Goal: Information Seeking & Learning: Check status

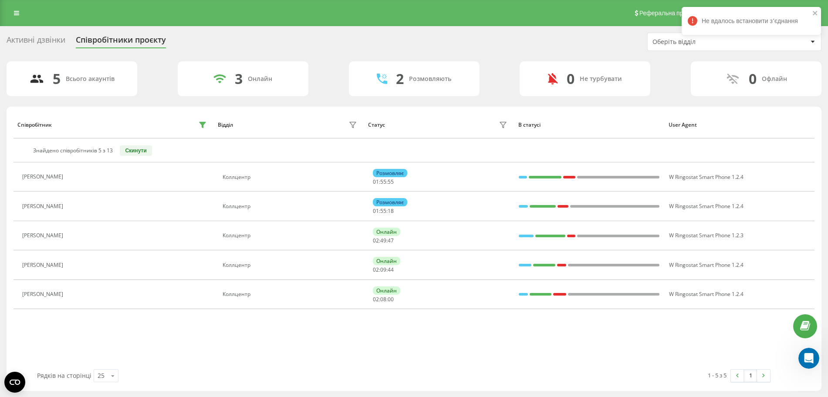
scroll to position [837, 0]
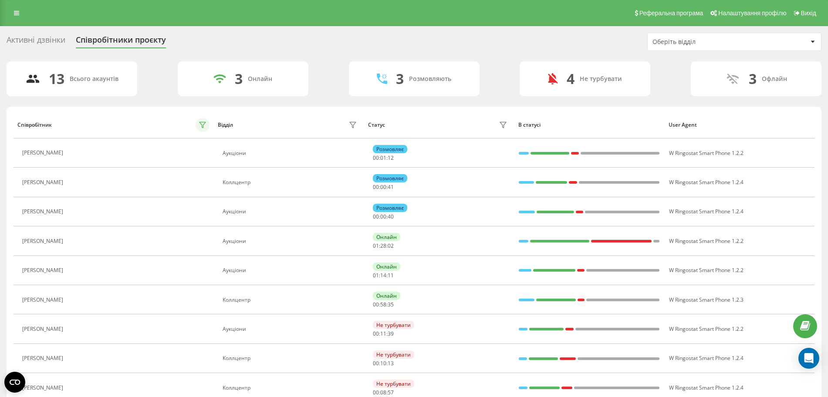
click at [200, 129] on button at bounding box center [203, 125] width 14 height 14
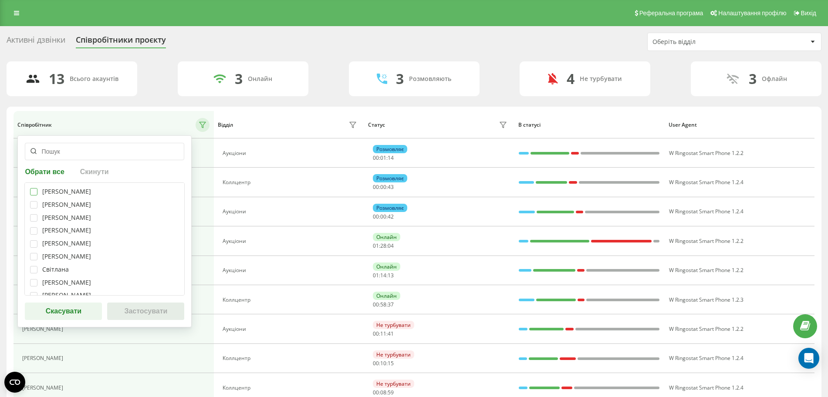
click at [33, 188] on label at bounding box center [33, 188] width 7 height 0
checkbox input "true"
click at [35, 209] on div "Телеуця Марія Кристина Базан Марія Сперкач Ксенія Карамишева Владислава Прохоре…" at bounding box center [104, 238] width 160 height 113
click at [32, 201] on label at bounding box center [33, 201] width 7 height 0
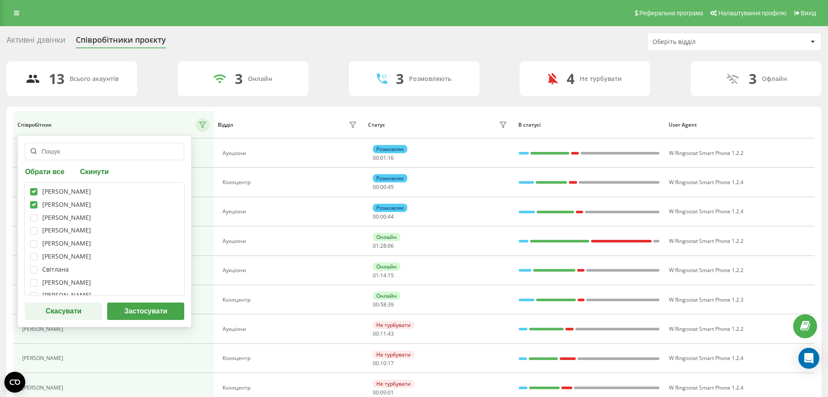
checkbox input "true"
click at [34, 214] on label at bounding box center [33, 214] width 7 height 0
checkbox input "true"
click at [33, 227] on label at bounding box center [33, 227] width 7 height 0
checkbox input "true"
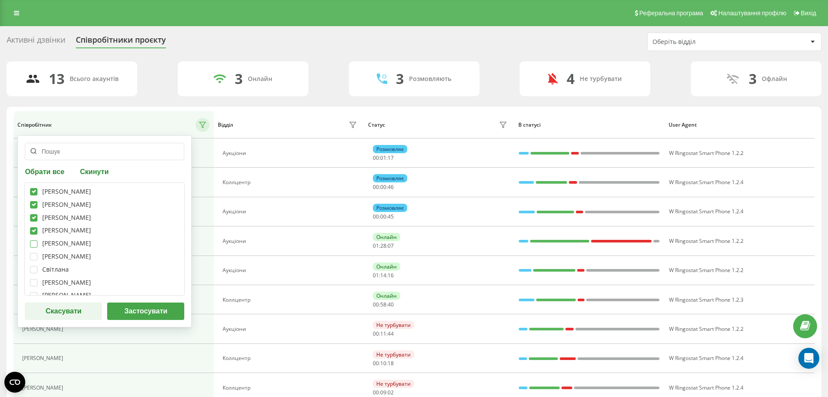
click at [34, 240] on label at bounding box center [33, 240] width 7 height 0
checkbox input "true"
click at [146, 313] on button "Застосувати" at bounding box center [145, 311] width 77 height 17
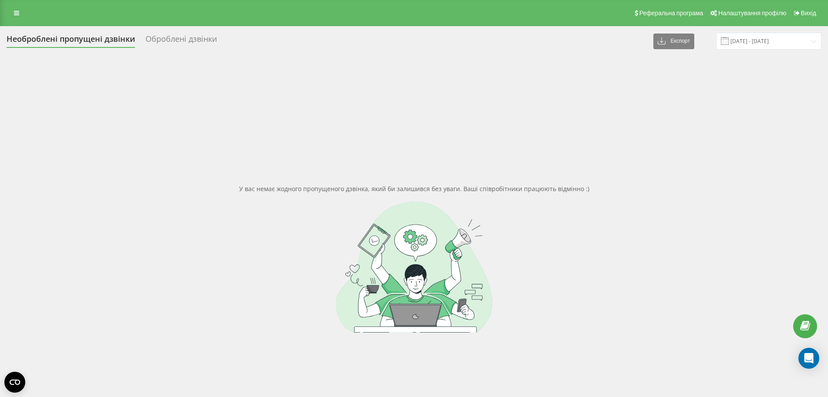
click at [182, 27] on div "Необроблені пропущені дзвінки Оброблені дзвінки Експорт .csv .xlsx 20.07.2025 -…" at bounding box center [414, 245] width 828 height 438
click at [169, 34] on div "Оброблені дзвінки" at bounding box center [180, 40] width 71 height 13
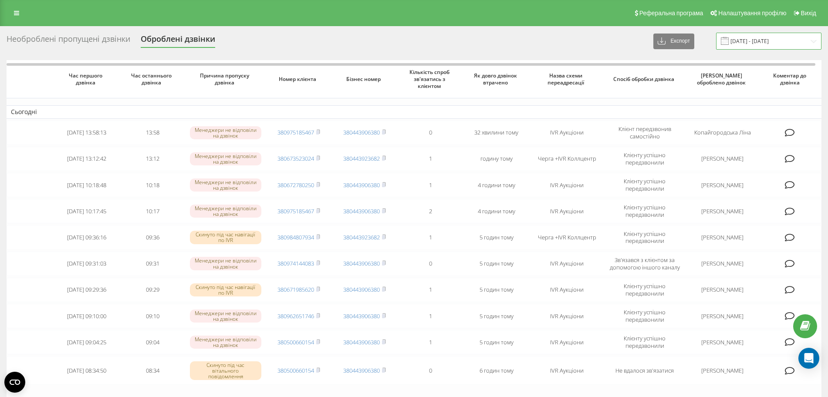
click at [753, 38] on input "[DATE] - [DATE]" at bounding box center [768, 41] width 105 height 17
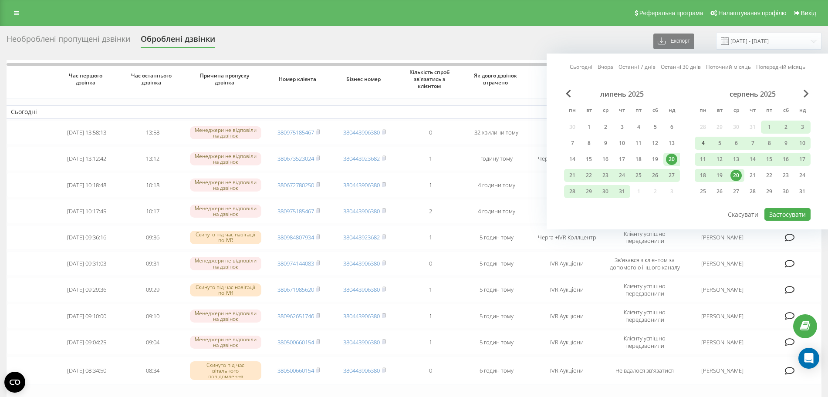
click at [701, 142] on div "4" at bounding box center [702, 143] width 11 height 11
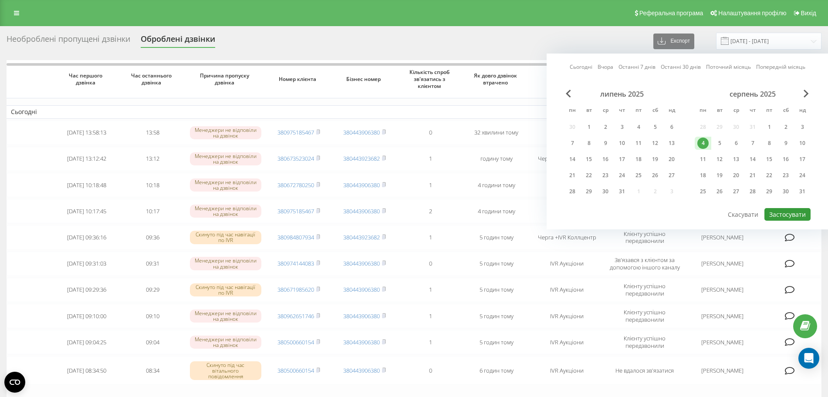
click at [782, 211] on button "Застосувати" at bounding box center [787, 214] width 46 height 13
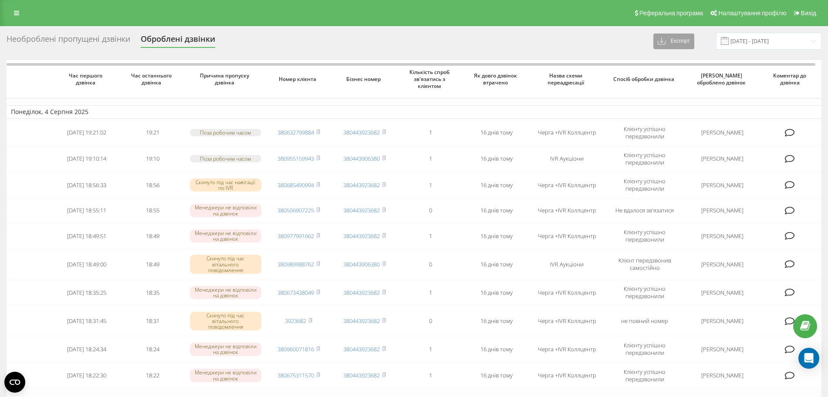
click at [682, 41] on button "Експорт" at bounding box center [673, 42] width 41 height 16
click at [673, 73] on span ".xlsx" at bounding box center [667, 73] width 13 height 8
click at [749, 40] on input "[DATE] - [DATE]" at bounding box center [768, 41] width 105 height 17
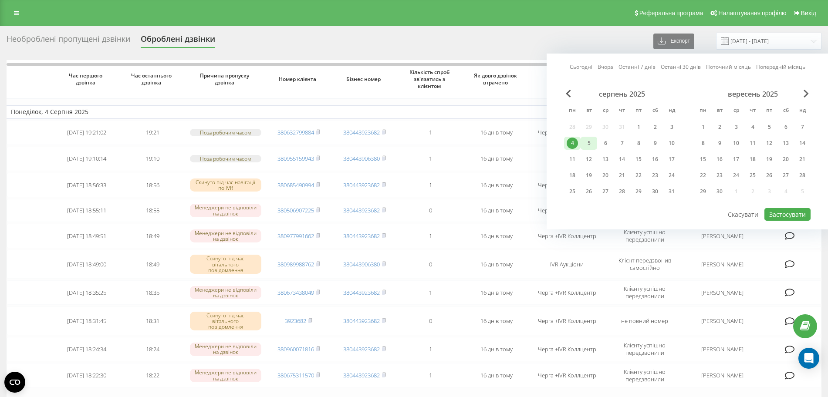
click at [591, 141] on div "5" at bounding box center [588, 143] width 11 height 11
click at [775, 214] on button "Застосувати" at bounding box center [787, 214] width 46 height 13
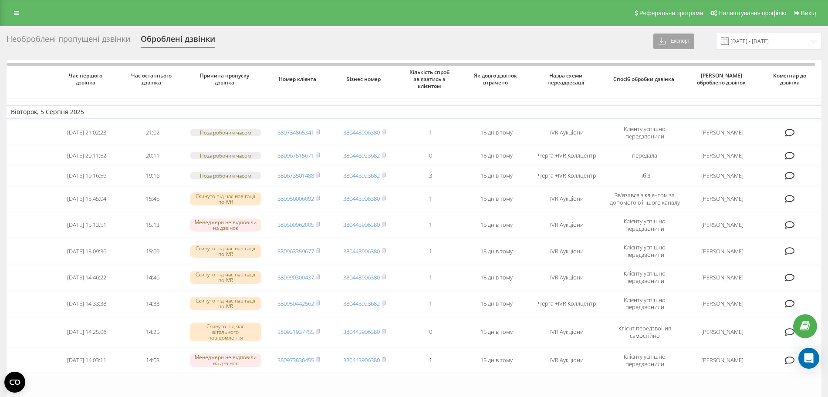
click at [666, 39] on icon at bounding box center [662, 41] width 9 height 9
click at [673, 73] on span ".xlsx" at bounding box center [667, 73] width 13 height 8
click at [741, 43] on input "05.08.2025 - 05.08.2025" at bounding box center [768, 41] width 105 height 17
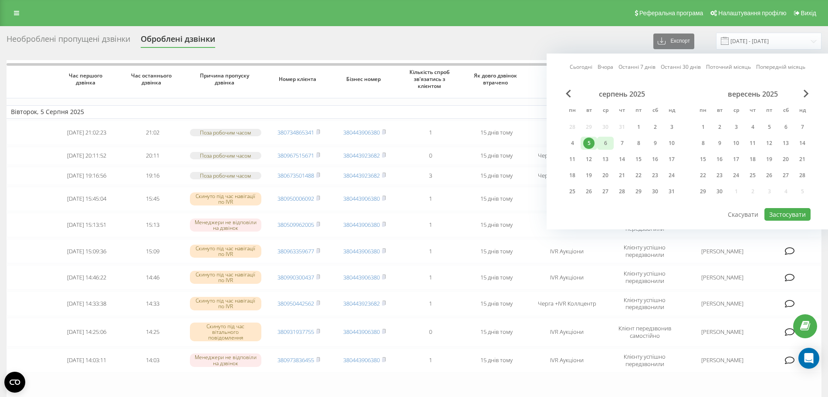
click at [609, 144] on div "6" at bounding box center [605, 143] width 11 height 11
click at [787, 215] on button "Застосувати" at bounding box center [787, 214] width 46 height 13
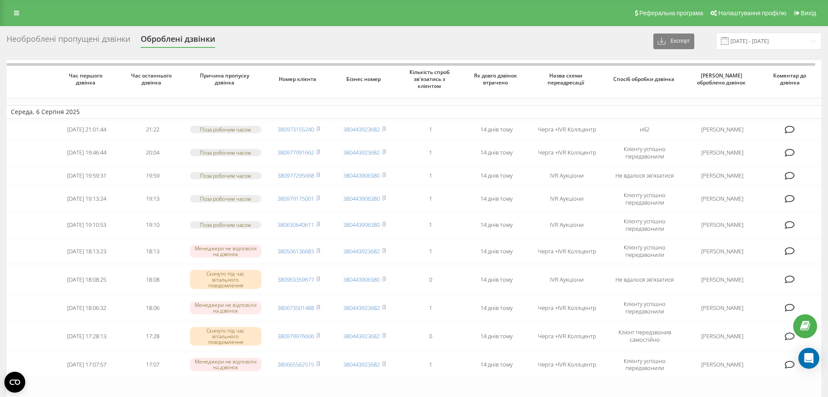
click at [584, 50] on div "Необроблені пропущені дзвінки Оброблені дзвінки Експорт .csv .xlsx 06.08.2025 -…" at bounding box center [414, 271] width 815 height 476
click at [688, 41] on button "Експорт" at bounding box center [673, 42] width 41 height 16
click at [673, 71] on span ".xlsx" at bounding box center [667, 73] width 13 height 8
click at [746, 53] on div "Необроблені пропущені дзвінки Оброблені дзвінки Експорт .csv .xlsx 06.08.2025 -…" at bounding box center [414, 271] width 815 height 476
click at [745, 37] on input "06.08.2025 - 06.08.2025" at bounding box center [768, 41] width 105 height 17
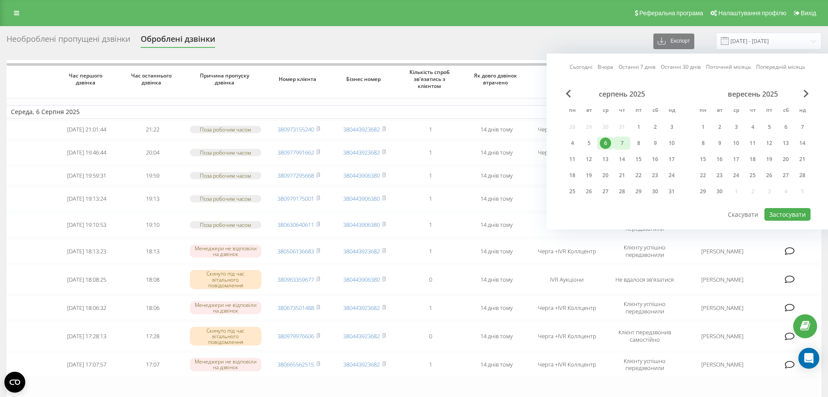
click at [622, 140] on div "7" at bounding box center [621, 143] width 11 height 11
click at [775, 215] on button "Застосувати" at bounding box center [787, 214] width 46 height 13
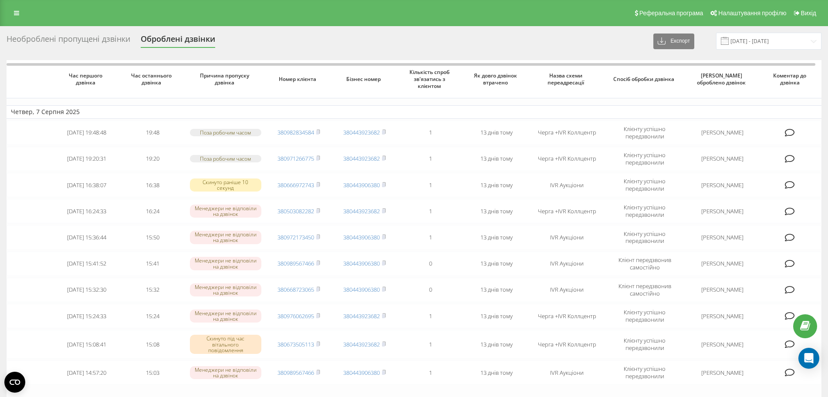
click at [548, 36] on div "Необроблені пропущені дзвінки Оброблені дзвінки Експорт .csv .xlsx 07.08.2025 -…" at bounding box center [414, 41] width 815 height 17
click at [678, 41] on button "Експорт" at bounding box center [673, 42] width 41 height 16
click at [674, 78] on div ".xlsx" at bounding box center [677, 73] width 46 height 16
click at [796, 41] on input "07.08.2025 - 07.08.2025" at bounding box center [768, 41] width 105 height 17
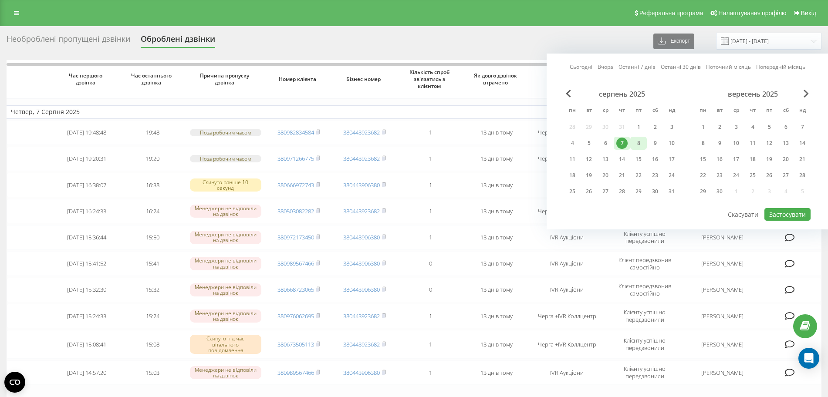
click at [636, 141] on div "8" at bounding box center [638, 143] width 11 height 11
click at [793, 213] on button "Застосувати" at bounding box center [787, 214] width 46 height 13
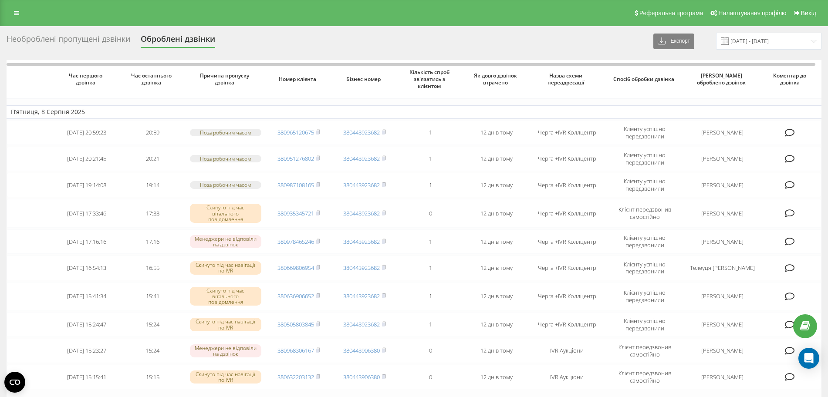
click at [532, 51] on div "Необроблені пропущені дзвінки Оброблені дзвінки Експорт .csv .xlsx 08.08.2025 -…" at bounding box center [414, 277] width 815 height 488
click at [692, 43] on button "Експорт" at bounding box center [673, 42] width 41 height 16
click at [673, 74] on span ".xlsx" at bounding box center [667, 73] width 13 height 8
click at [762, 39] on input "08.08.2025 - 08.08.2025" at bounding box center [768, 41] width 105 height 17
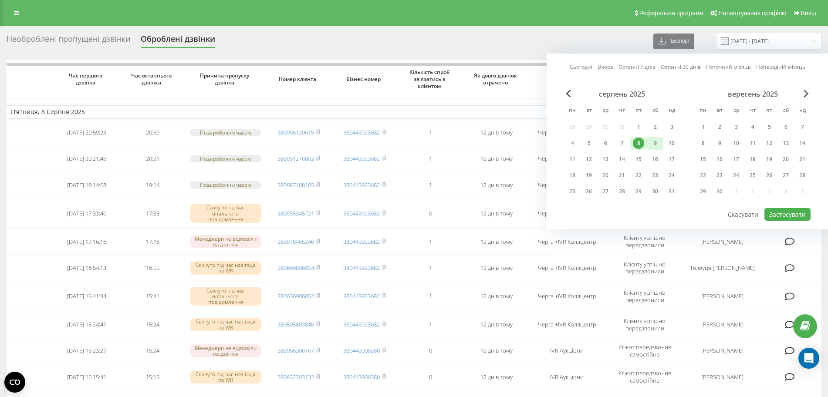
click at [657, 145] on div "9" at bounding box center [654, 143] width 11 height 11
click at [783, 213] on button "Застосувати" at bounding box center [787, 214] width 46 height 13
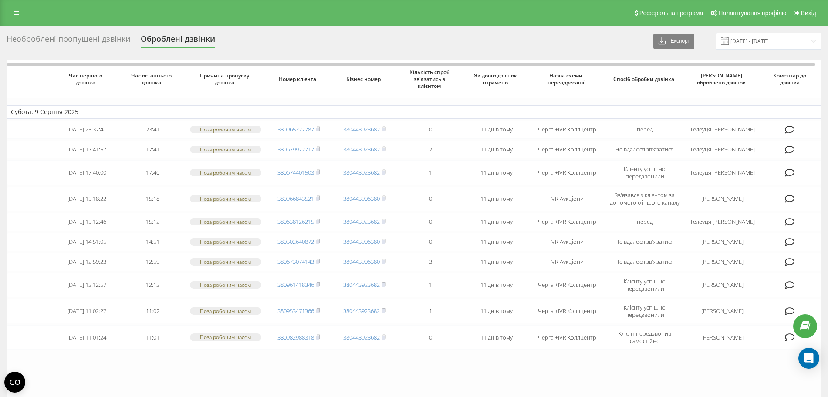
click at [749, 31] on div "Необроблені пропущені дзвінки Оброблені дзвінки Експорт .csv .xlsx 09.08.2025 -…" at bounding box center [414, 257] width 828 height 462
click at [749, 39] on input "09.08.2025 - 09.08.2025" at bounding box center [768, 41] width 105 height 17
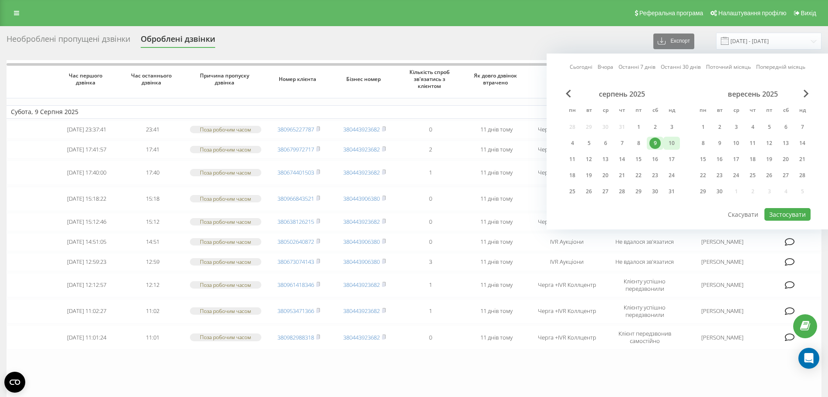
click at [671, 142] on div "10" at bounding box center [671, 143] width 11 height 11
click at [772, 213] on button "Застосувати" at bounding box center [787, 214] width 46 height 13
type input "10.08.2025 - 10.08.2025"
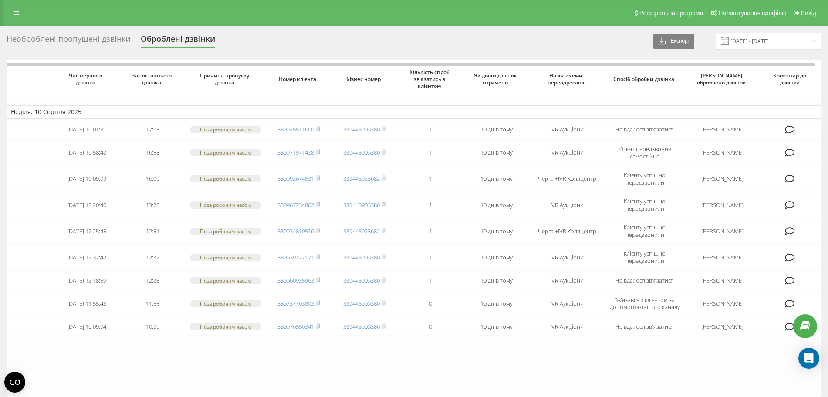
click at [84, 36] on div "Необроблені пропущені дзвінки" at bounding box center [69, 40] width 124 height 13
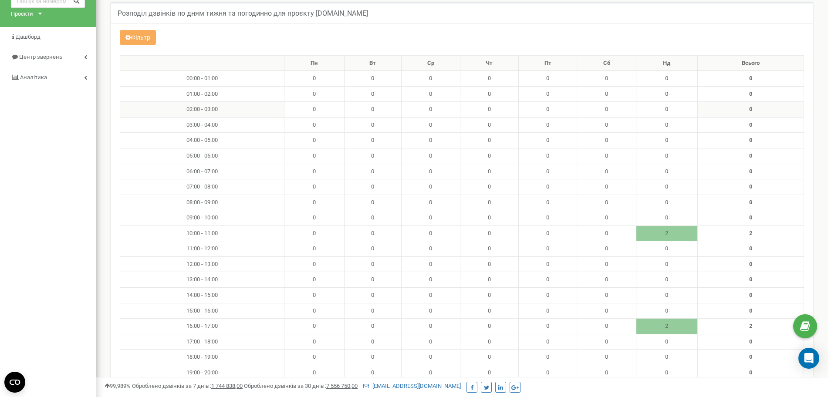
scroll to position [35, 0]
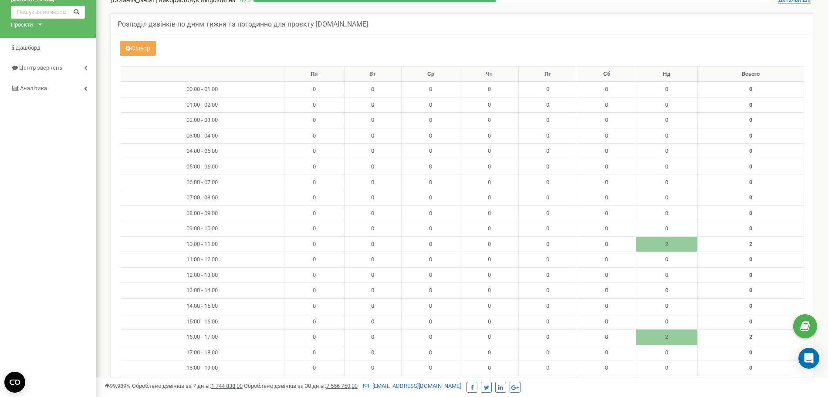
click at [120, 46] on button "Фільтр" at bounding box center [138, 48] width 36 height 15
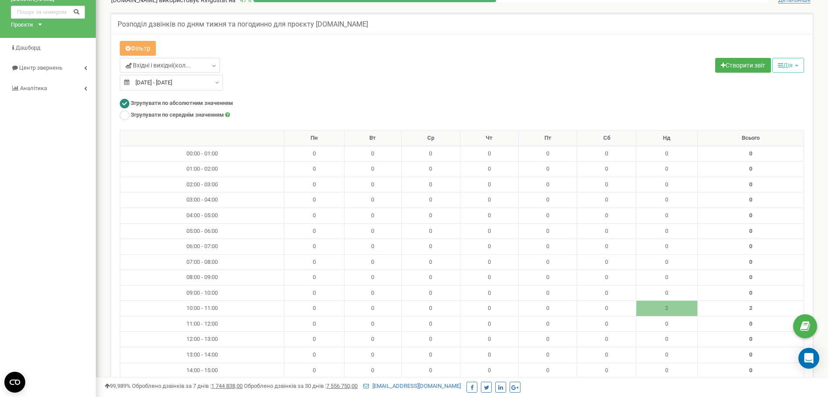
type input "[DATE]"
click at [157, 84] on input "[DATE] - [DATE]" at bounding box center [171, 83] width 103 height 16
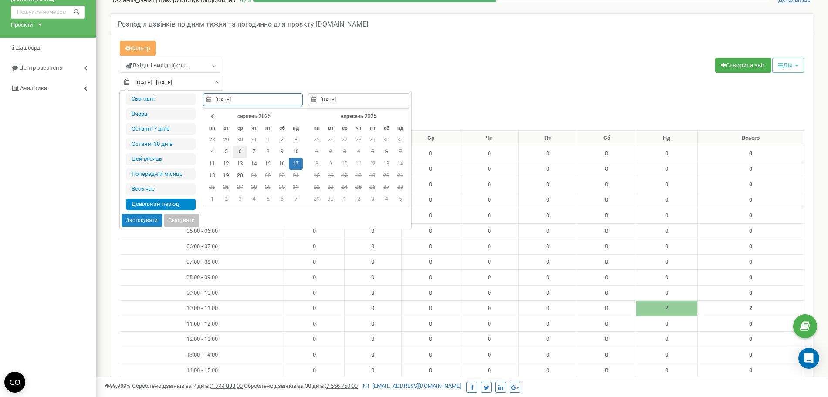
type input "[DATE]"
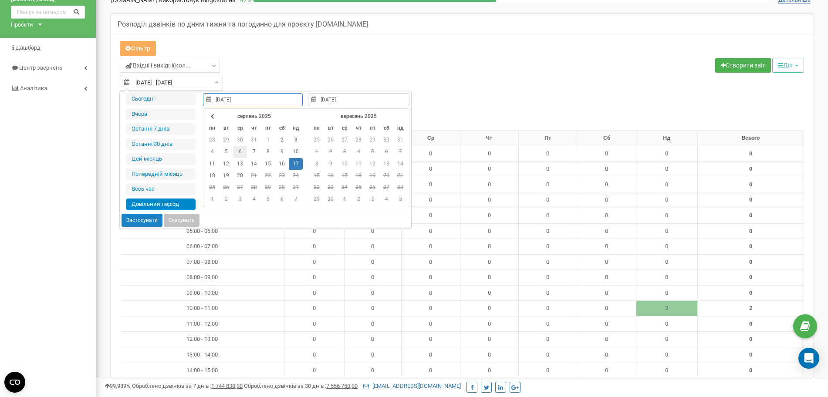
type input "[DATE]"
click at [208, 148] on td "4" at bounding box center [212, 152] width 14 height 12
type input "[DATE]"
click at [208, 148] on td "4" at bounding box center [212, 152] width 14 height 12
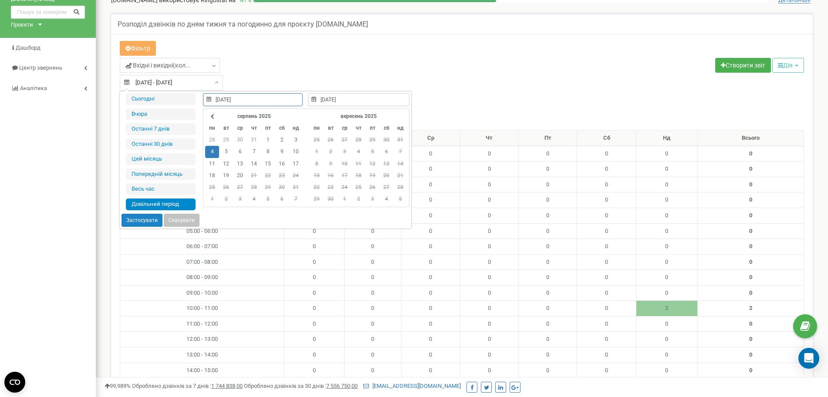
type input "[DATE]"
type input "20.08.2025"
type input "[DATE]"
click at [143, 219] on button "Застосувати" at bounding box center [141, 220] width 41 height 13
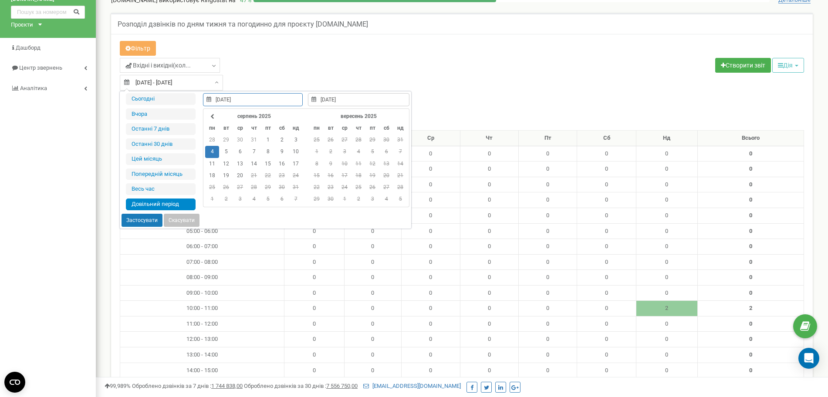
type input "[DATE] - [DATE]"
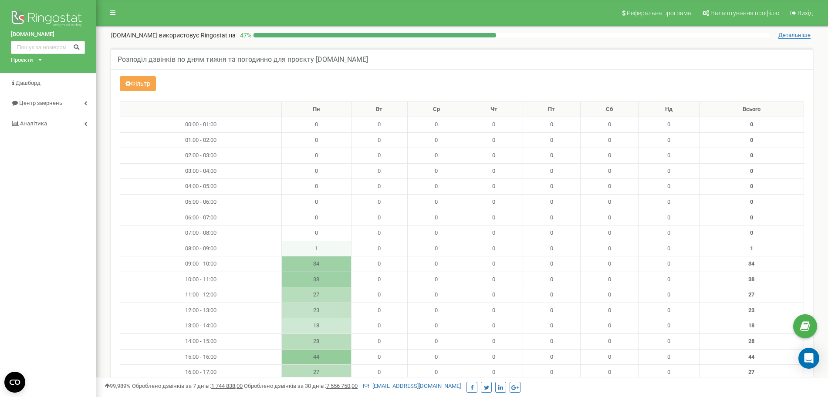
click at [146, 83] on button "Фільтр" at bounding box center [138, 83] width 36 height 15
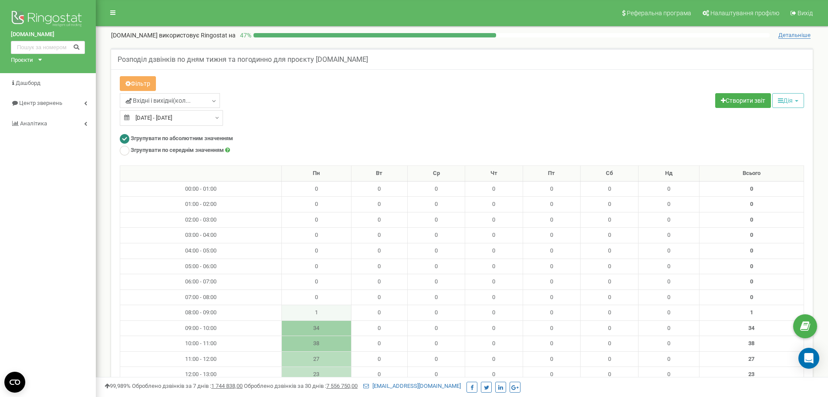
type input "04.08.2025"
click at [199, 115] on input "04.08.2025 - 04.08.2025" at bounding box center [171, 118] width 103 height 16
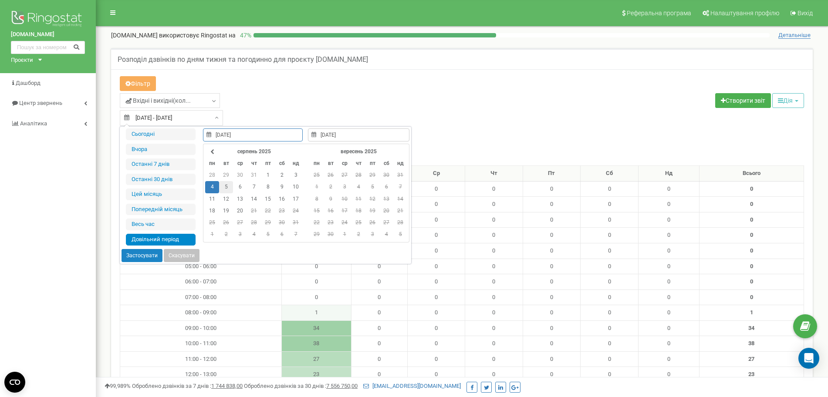
type input "05.08.2025"
click at [225, 182] on td "5" at bounding box center [226, 187] width 14 height 12
type input "[DATE]"
click at [223, 185] on td "5" at bounding box center [226, 187] width 14 height 12
type input "[DATE]"
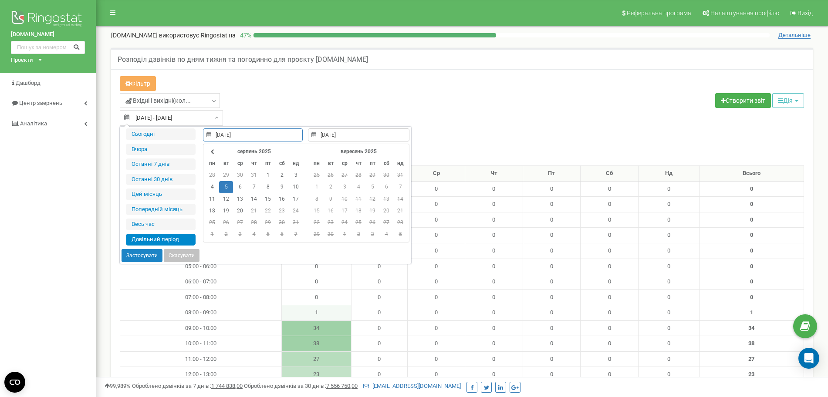
type input "[DATE]"
click at [144, 251] on button "Застосувати" at bounding box center [141, 255] width 41 height 13
type input "05.08.2025 - 05.08.2025"
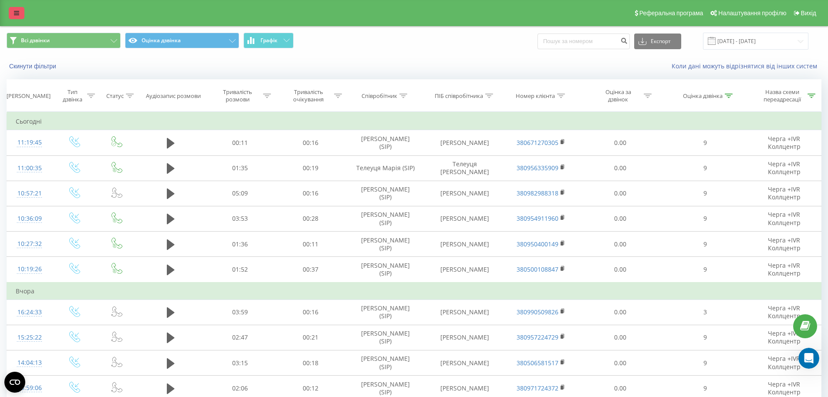
click at [18, 16] on link at bounding box center [17, 13] width 16 height 12
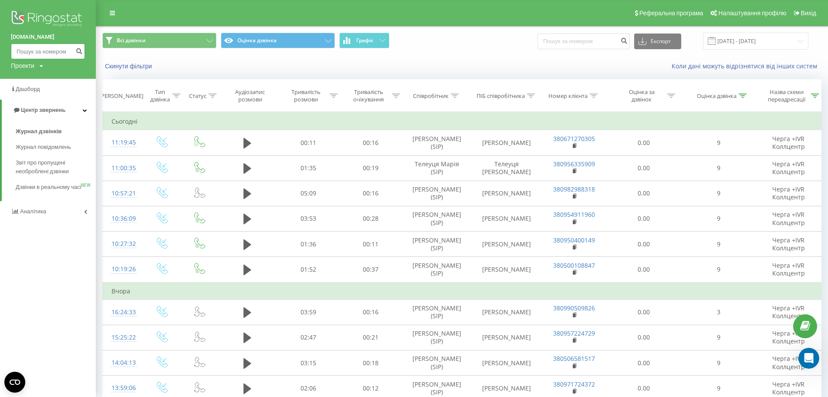
paste input "380672144743"
type input "380672144743"
click at [80, 45] on button "submit" at bounding box center [79, 52] width 12 height 16
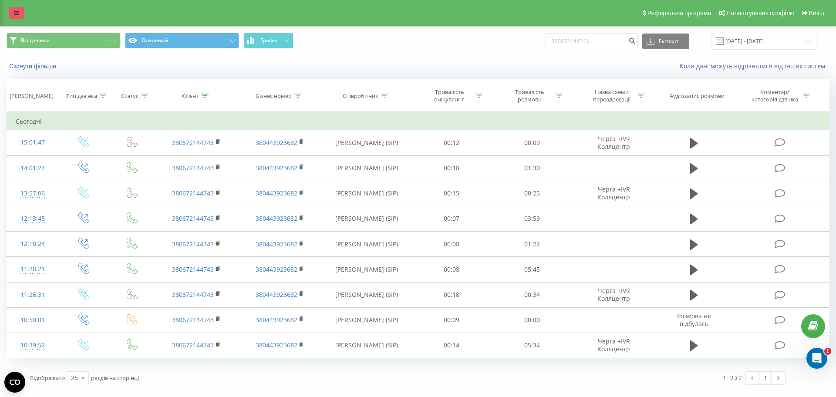
click at [9, 11] on link at bounding box center [17, 13] width 16 height 12
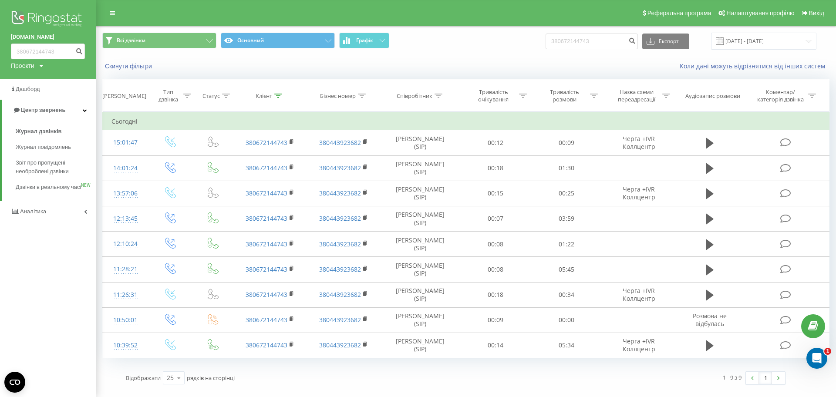
click at [12, 10] on img at bounding box center [48, 20] width 74 height 22
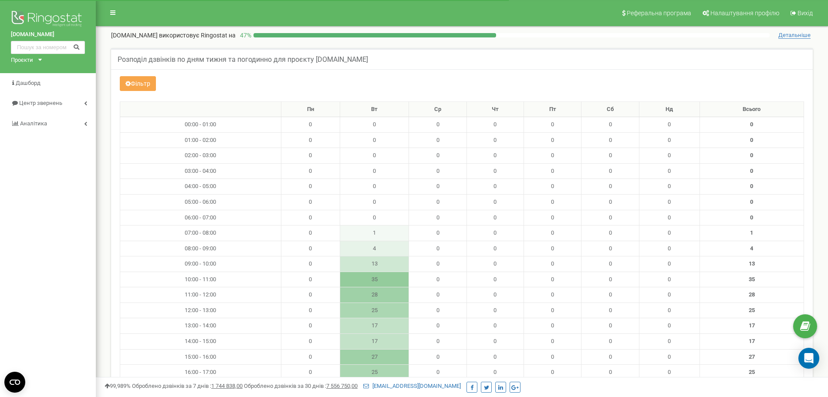
click at [121, 82] on button "Фільтр" at bounding box center [138, 83] width 36 height 15
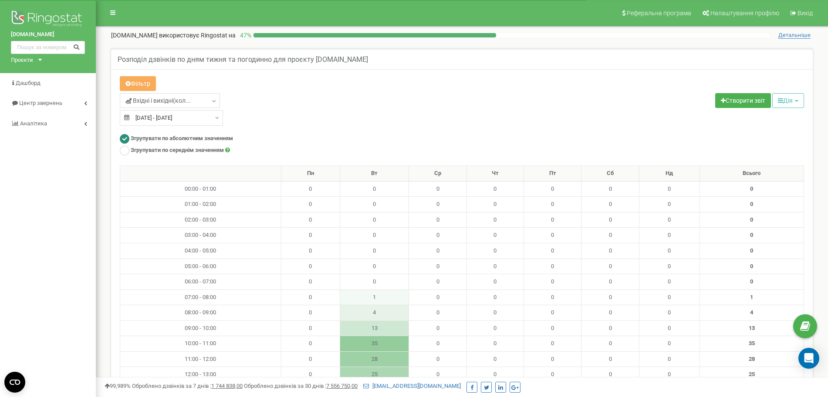
type input "[DATE]"
click at [176, 115] on input "[DATE] - [DATE]" at bounding box center [171, 118] width 103 height 16
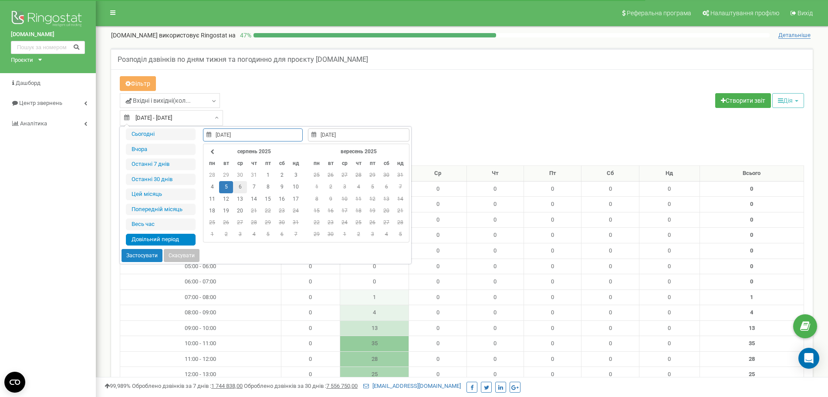
type input "[DATE]"
click at [236, 185] on td "6" at bounding box center [240, 187] width 14 height 12
type input "[DATE]"
click at [236, 185] on td "6" at bounding box center [240, 187] width 14 height 12
type input "[DATE]"
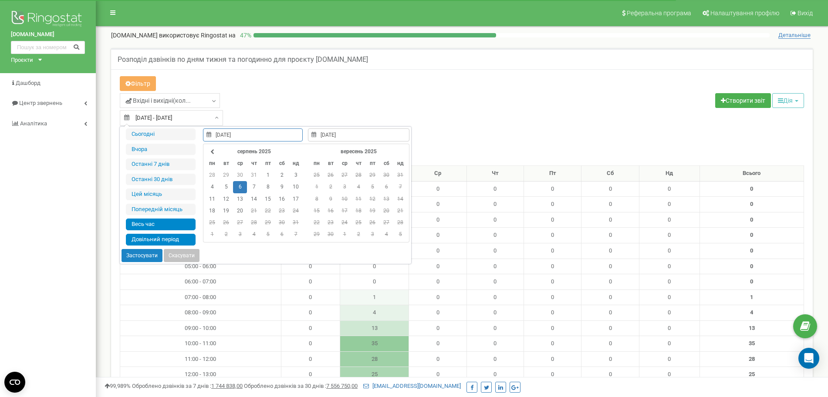
type input "[DATE]"
click at [142, 254] on button "Застосувати" at bounding box center [141, 255] width 41 height 13
type input "[DATE] - [DATE]"
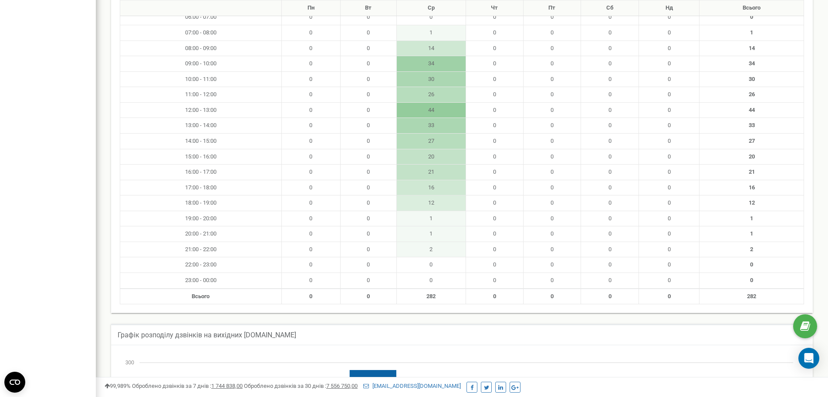
scroll to position [202, 0]
click at [827, 257] on html at bounding box center [414, 267] width 828 height 939
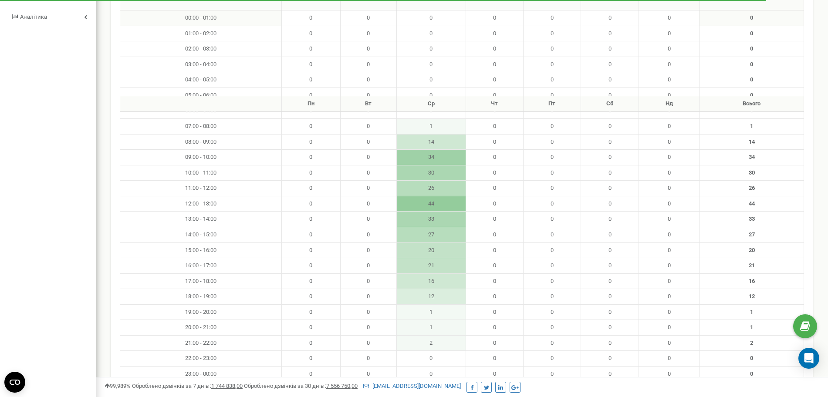
scroll to position [28, 0]
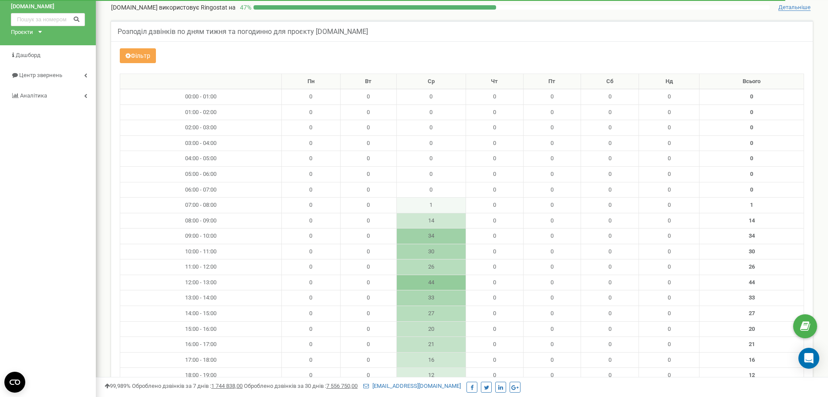
click at [140, 52] on button "Фільтр" at bounding box center [138, 55] width 36 height 15
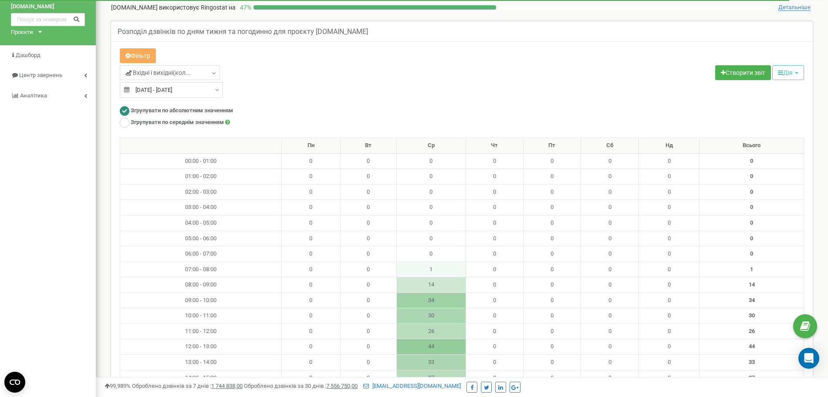
type input "[DATE]"
click at [172, 95] on input "06.08.2025 - 06.08.2025" at bounding box center [171, 90] width 103 height 16
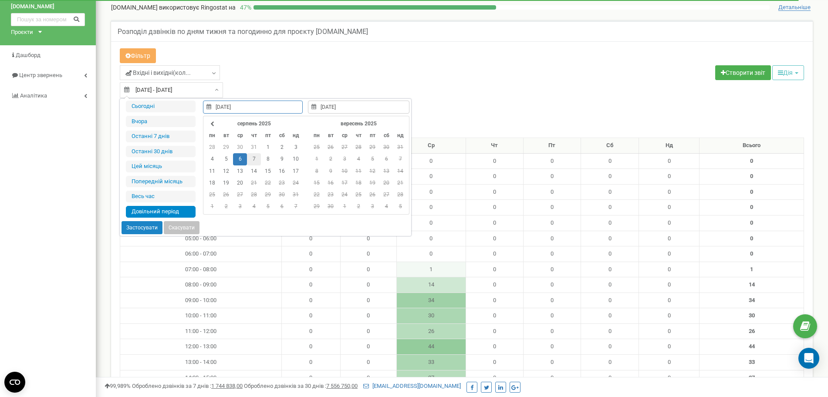
type input "[DATE]"
click at [253, 158] on td "7" at bounding box center [254, 159] width 14 height 12
type input "[DATE]"
click at [253, 158] on td "7" at bounding box center [254, 159] width 14 height 12
type input "[DATE]"
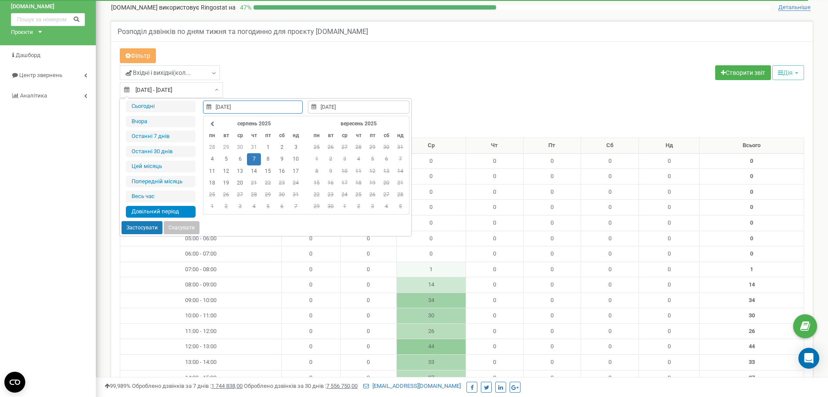
click at [141, 229] on button "Застосувати" at bounding box center [141, 227] width 41 height 13
type input "07.08.2025 - 07.08.2025"
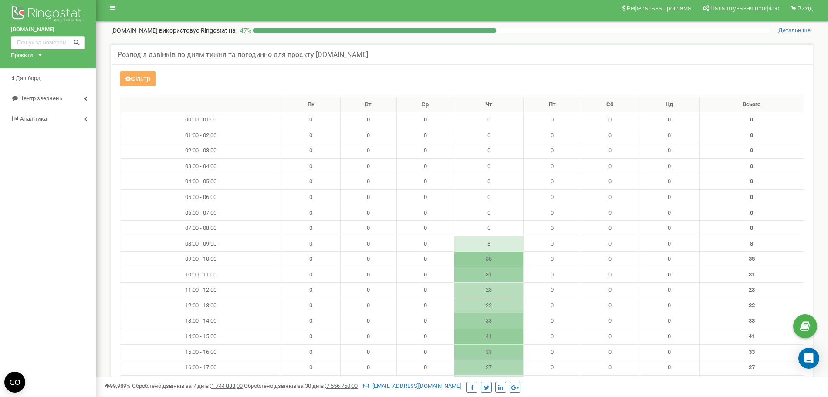
scroll to position [4, 0]
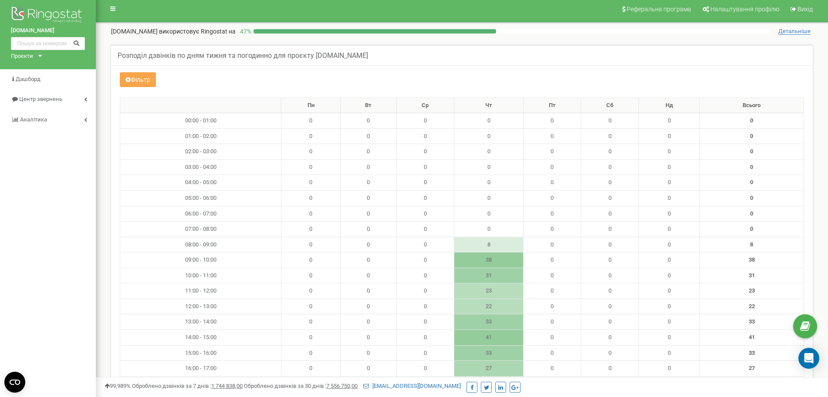
click at [151, 75] on button "Фільтр" at bounding box center [138, 79] width 36 height 15
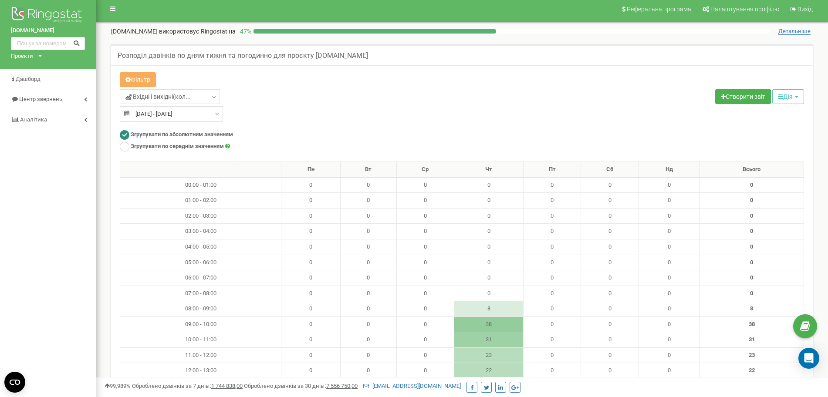
type input "[DATE]"
click at [159, 112] on input "07.08.2025 - 07.08.2025" at bounding box center [171, 114] width 103 height 16
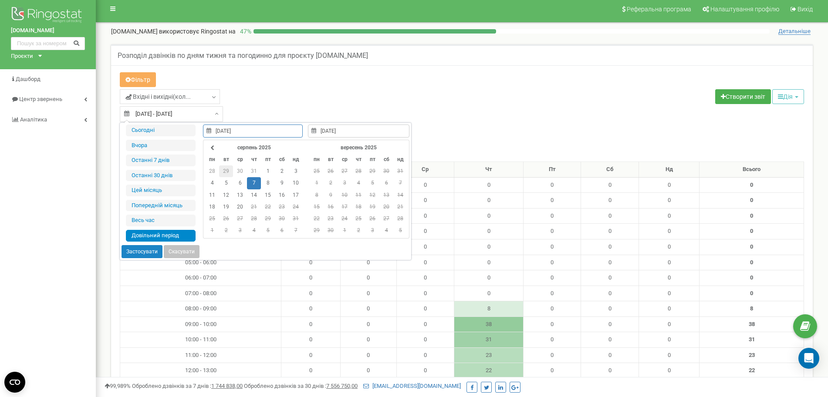
type input "[DATE]"
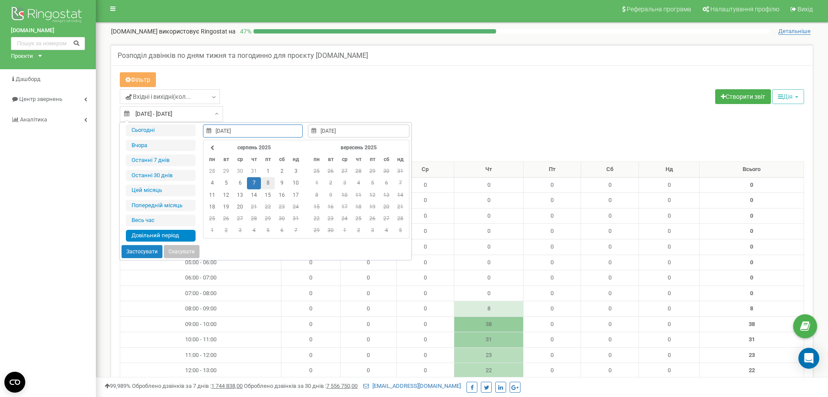
click at [270, 182] on td "8" at bounding box center [268, 183] width 14 height 12
type input "[DATE]"
click at [270, 182] on td "8" at bounding box center [268, 183] width 14 height 12
type input "[DATE]"
click at [136, 254] on button "Застосувати" at bounding box center [141, 251] width 41 height 13
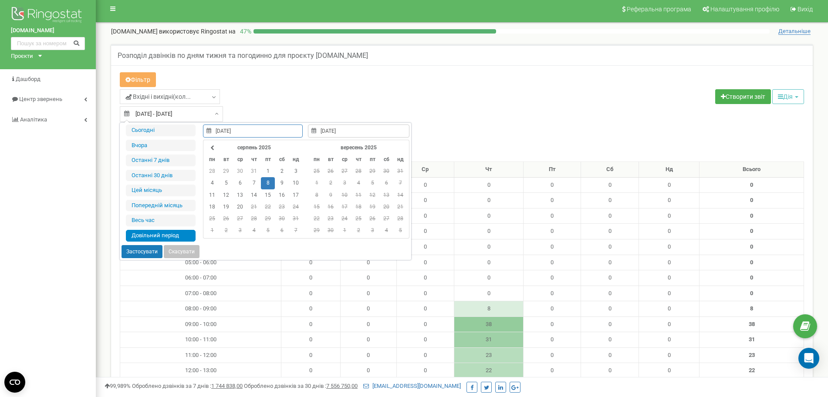
type input "[DATE] - [DATE]"
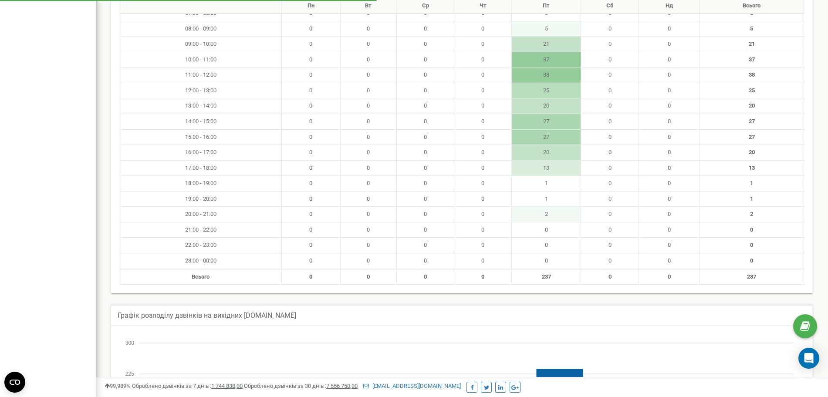
scroll to position [222, 0]
click at [827, 173] on html at bounding box center [414, 247] width 828 height 939
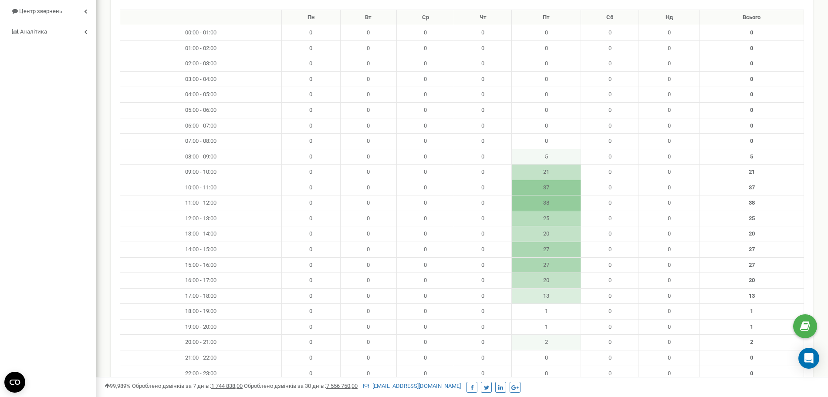
scroll to position [0, 0]
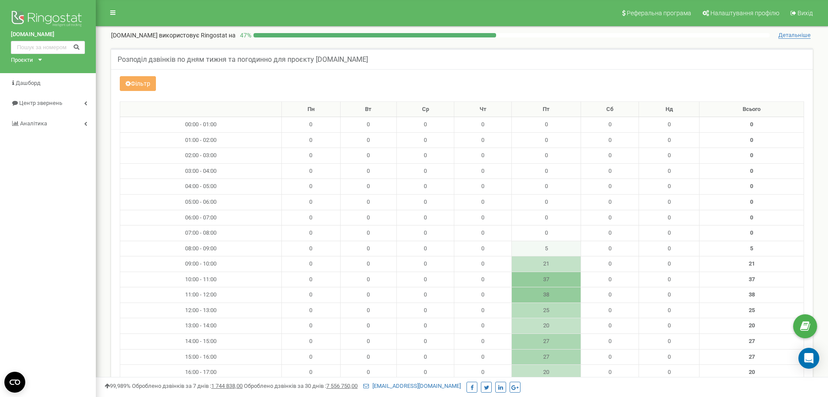
click at [147, 91] on div "Фільтр" at bounding box center [461, 84] width 697 height 17
click at [146, 82] on button "Фільтр" at bounding box center [138, 83] width 36 height 15
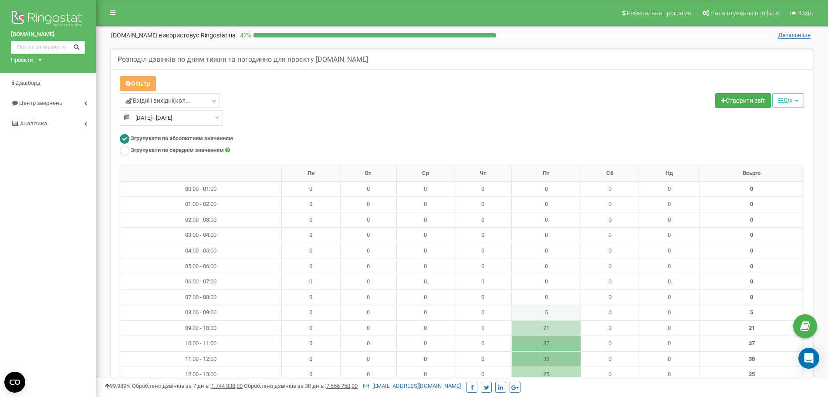
type input "[DATE]"
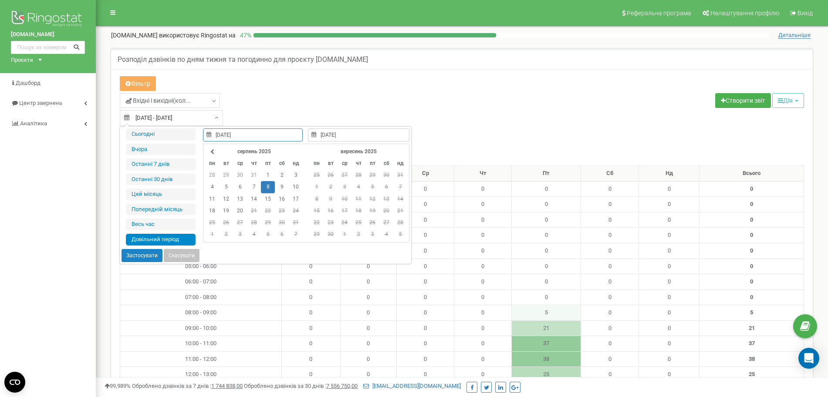
click at [159, 114] on input "[DATE] - [DATE]" at bounding box center [171, 118] width 103 height 16
type input "[DATE]"
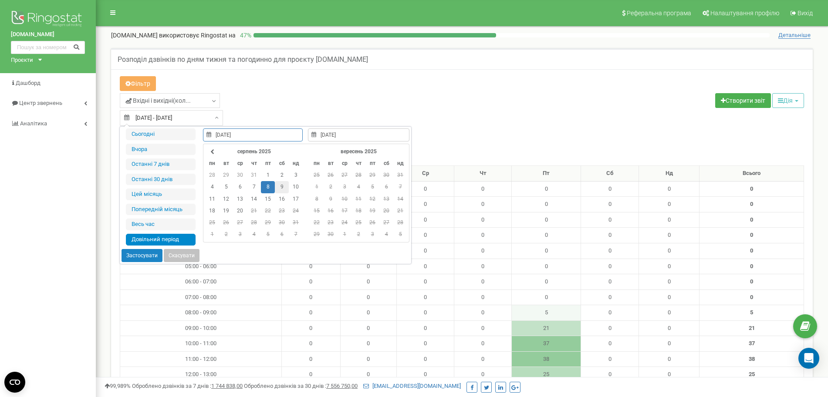
type input "[DATE]"
click at [284, 189] on td "9" at bounding box center [282, 187] width 14 height 12
type input "[DATE]"
click at [293, 186] on td "10" at bounding box center [296, 187] width 14 height 12
type input "[DATE]"
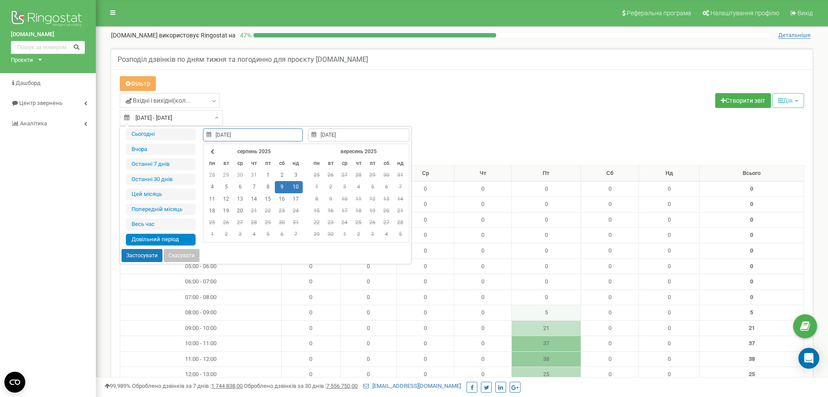
click at [137, 256] on button "Застосувати" at bounding box center [141, 255] width 41 height 13
type input "[DATE] - [DATE]"
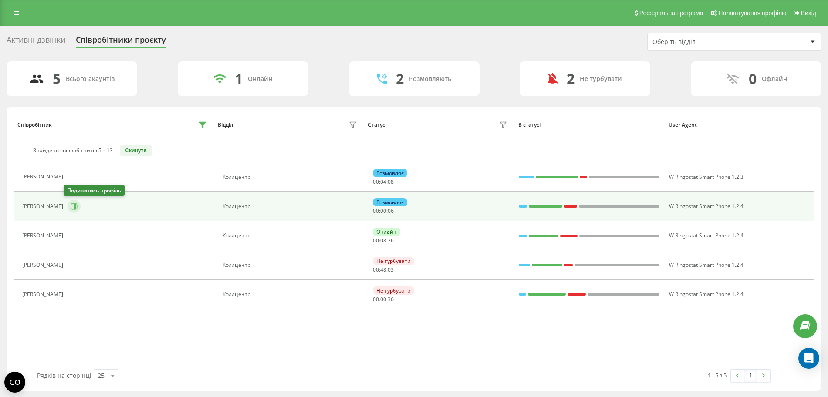
click at [67, 211] on button at bounding box center [73, 206] width 13 height 13
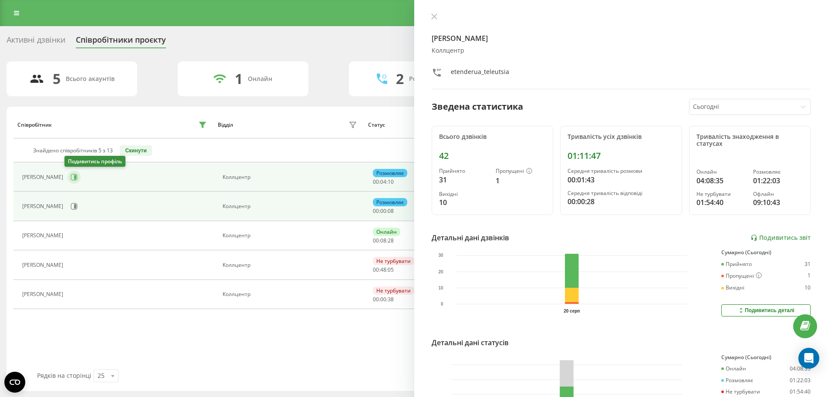
click at [71, 175] on icon at bounding box center [74, 177] width 7 height 7
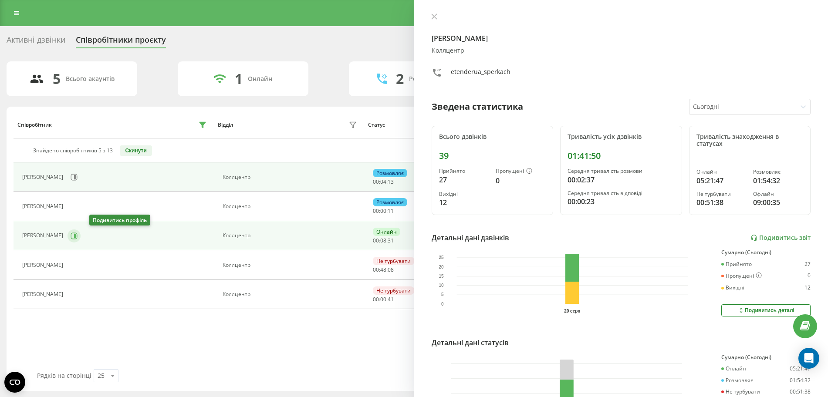
click at [78, 234] on icon at bounding box center [74, 236] width 7 height 7
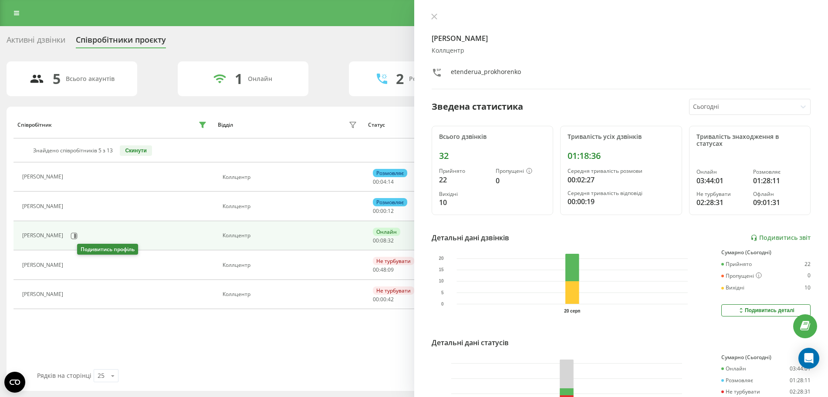
click at [78, 263] on button at bounding box center [72, 266] width 10 height 12
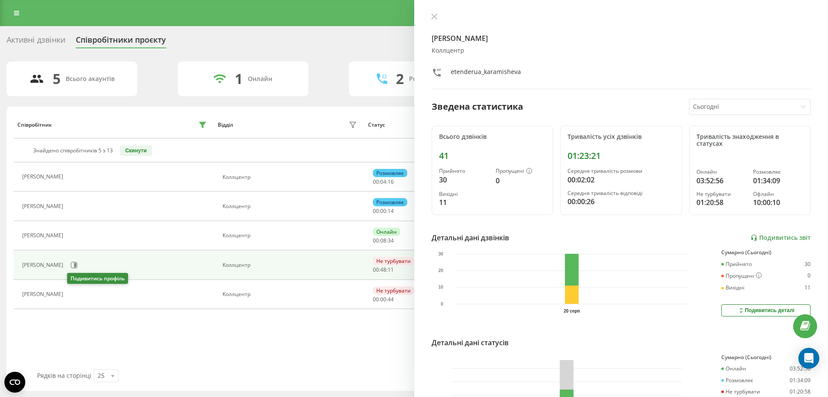
click at [68, 297] on button at bounding box center [72, 295] width 10 height 12
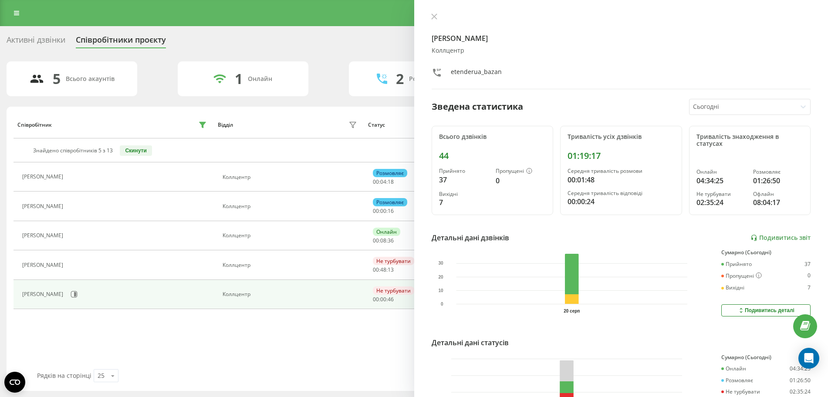
click at [441, 11] on div "Кристина Базан Коллцентр etenderua_bazan Зведена статистика Сьогодні Всього дзв…" at bounding box center [621, 198] width 414 height 397
click at [431, 16] on icon at bounding box center [434, 16] width 6 height 6
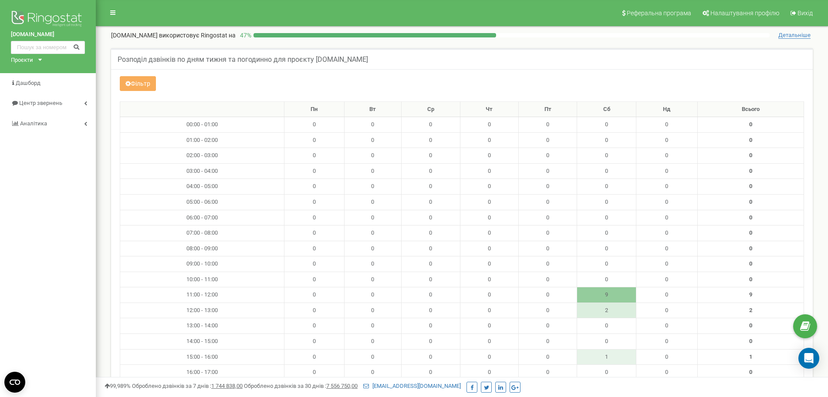
click at [611, 86] on div "Фільтр" at bounding box center [461, 84] width 697 height 17
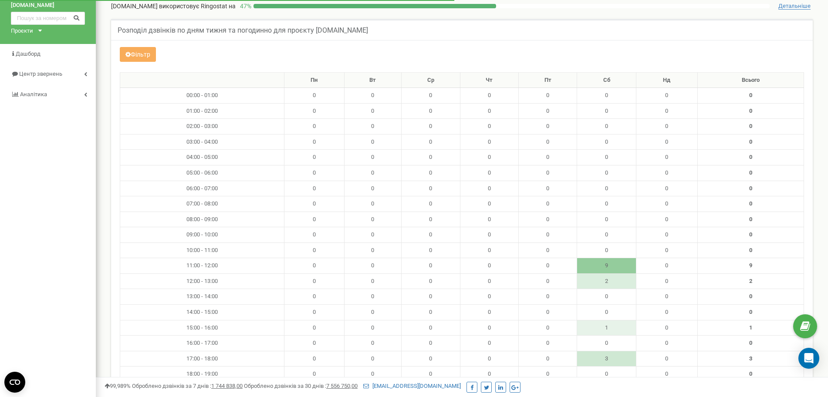
scroll to position [10, 0]
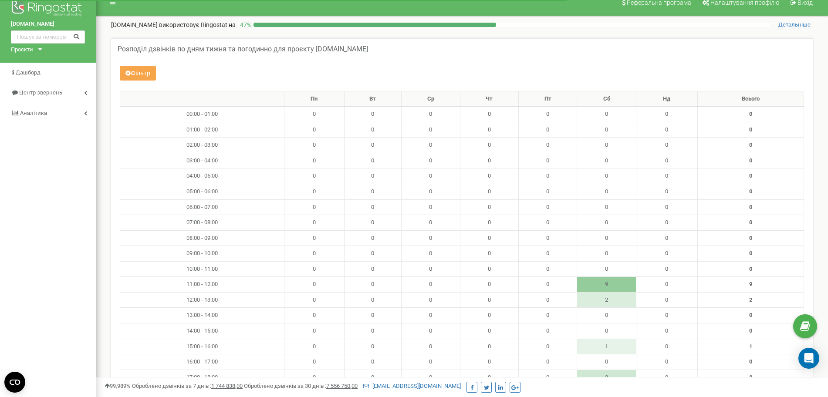
click at [136, 75] on button "Фільтр" at bounding box center [138, 73] width 36 height 15
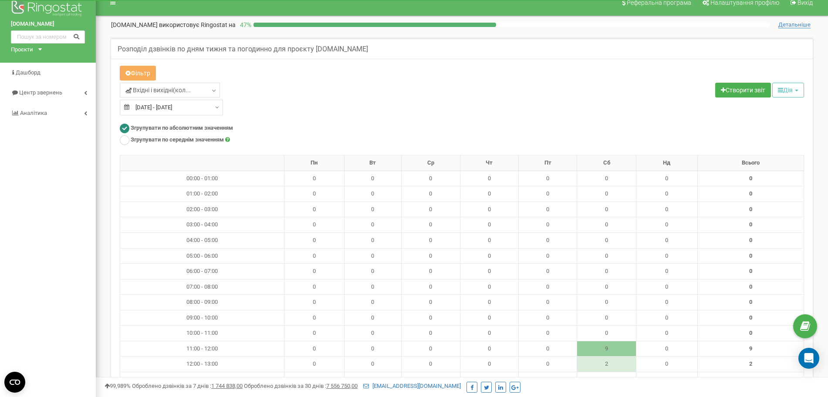
type input "09.08.2025"
click at [172, 112] on input "09.08.2025 - 09.08.2025" at bounding box center [171, 108] width 103 height 16
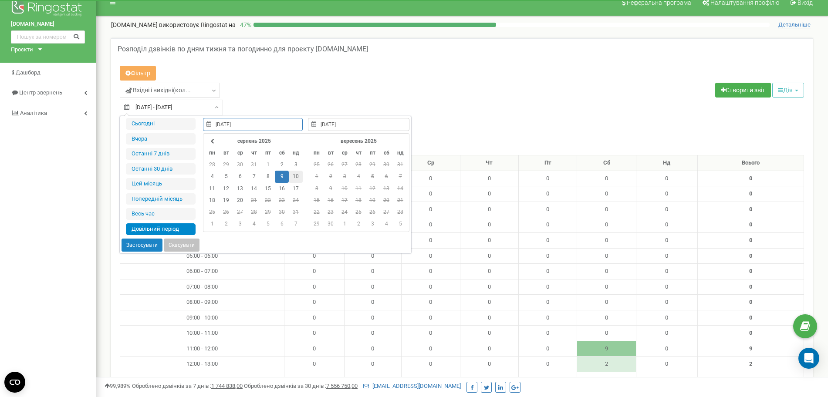
type input "10.08.2025"
click at [295, 176] on td "10" at bounding box center [296, 177] width 14 height 12
type input "09.08.2025"
click at [283, 174] on td "9" at bounding box center [282, 177] width 14 height 12
type input "09.08.2025"
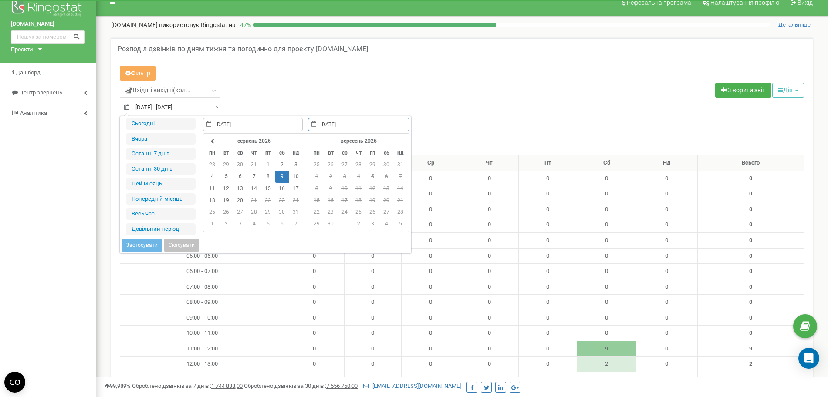
type input "09.08.2025"
click at [281, 173] on td "9" at bounding box center [282, 177] width 14 height 12
type input "10.08.2025"
click at [300, 176] on td "10" at bounding box center [296, 177] width 14 height 12
type input "09.08.2025"
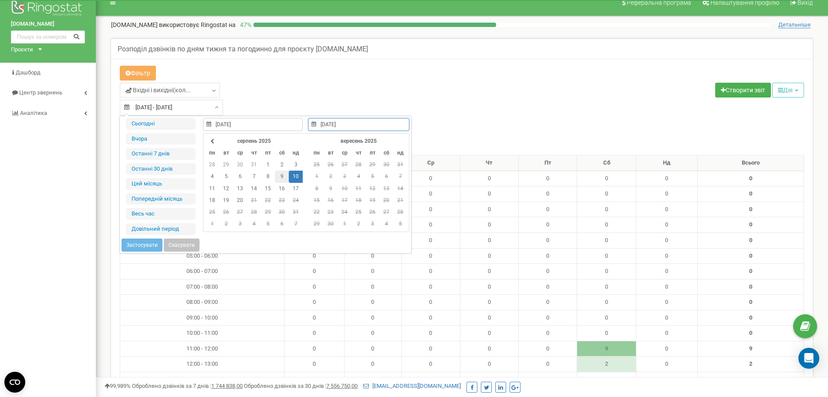
click at [280, 175] on td "9" at bounding box center [282, 177] width 14 height 12
type input "09.08.2025"
click at [330, 125] on input "03.08.2025" at bounding box center [358, 124] width 101 height 13
click at [323, 126] on input "03.08.2025" at bounding box center [358, 124] width 101 height 13
type input "10.08.2025"
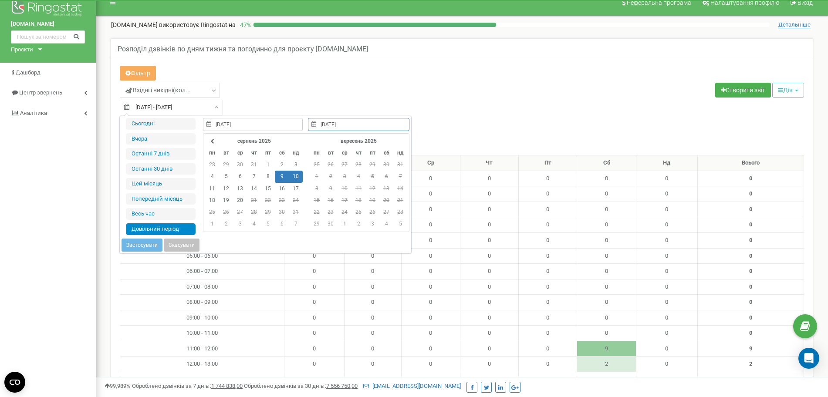
click at [343, 244] on div "Сьогодні Вчора Останні 7 днів Останні 30 днів Цей місяць Попередній місяць Весь…" at bounding box center [265, 184] width 291 height 137
type input "03.03.2025"
type input "20.08.2025"
type input "09.08.2025"
type input "10.08.2025"
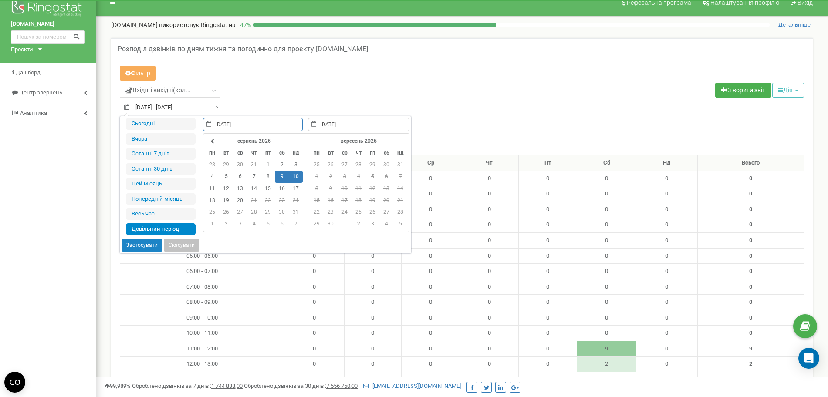
type input "09.08.2025"
click at [282, 173] on td "9" at bounding box center [282, 177] width 14 height 12
type input "09.08.2025"
click at [278, 176] on td "9" at bounding box center [282, 177] width 14 height 12
type input "09.08.2025"
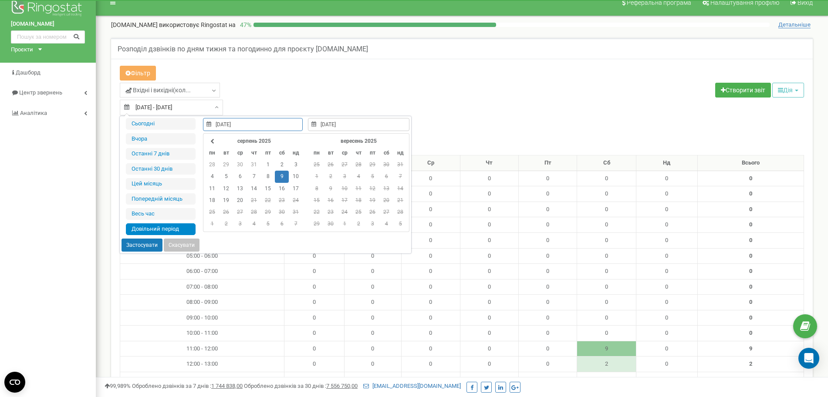
click at [133, 247] on button "Застосувати" at bounding box center [141, 245] width 41 height 13
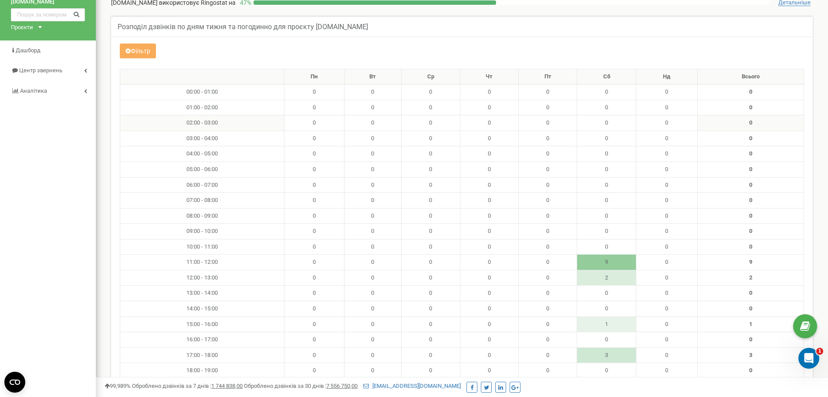
scroll to position [20, 0]
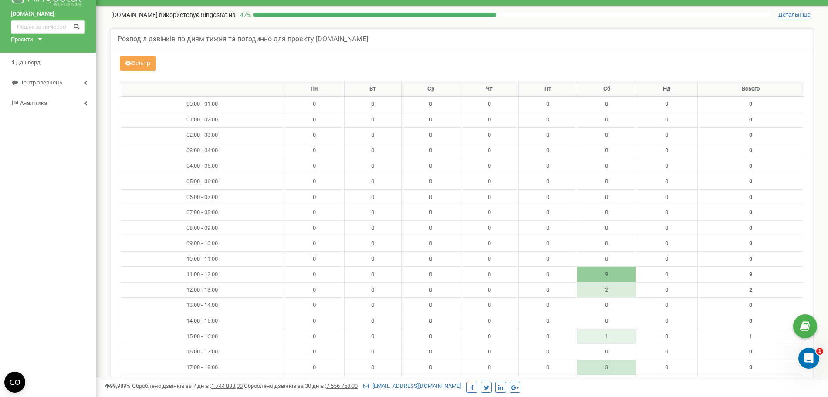
click at [127, 66] on button "Фільтр" at bounding box center [138, 63] width 36 height 15
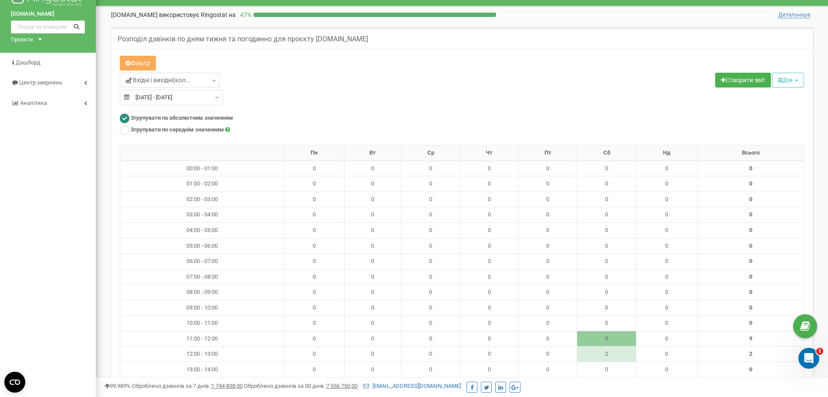
type input "09.08.2025"
click at [142, 94] on input "09.08.2025 - 09.08.2025" at bounding box center [171, 98] width 103 height 16
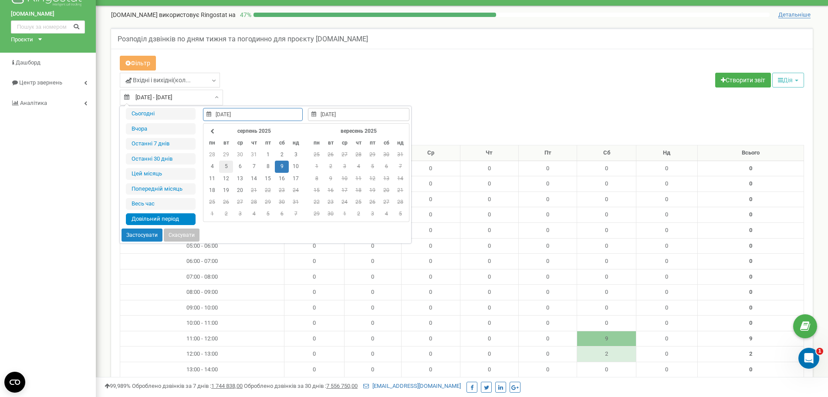
type input "20.08.2025"
type input "19.08.2025"
type input "09.08.2025"
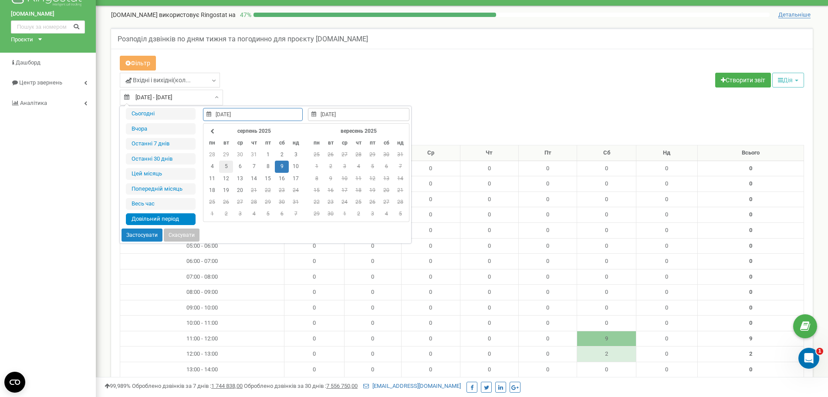
type input "09.08.2025"
type input "10.08.2025"
click at [289, 165] on td "10" at bounding box center [296, 167] width 14 height 12
type input "10.08.2025"
click at [291, 164] on td "10" at bounding box center [296, 167] width 14 height 12
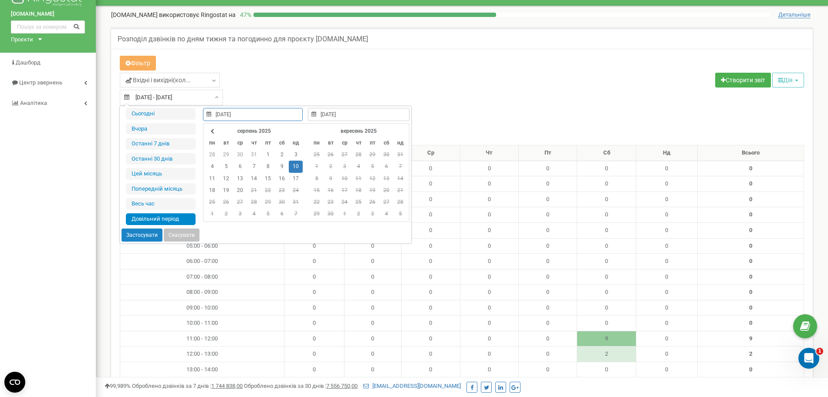
type input "10.08.2025"
click at [145, 233] on button "Застосувати" at bounding box center [141, 235] width 41 height 13
type input "[DATE] - [DATE]"
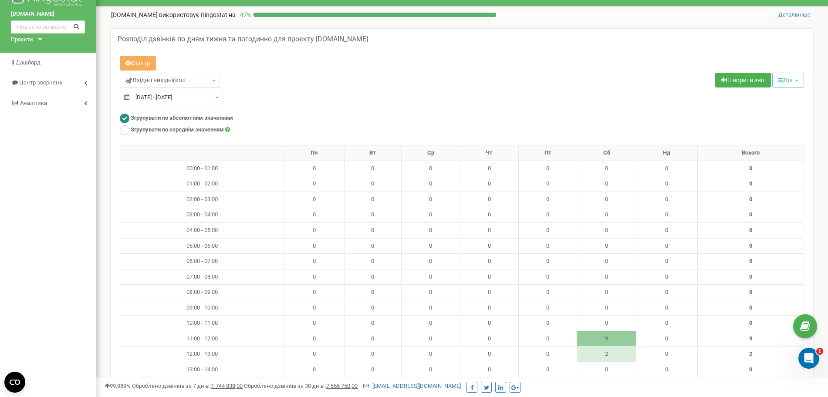
click at [592, 83] on div "Створити звіт Дія Поділитись Очистити Редагувати Налаштувати звіти по електронн…" at bounding box center [636, 81] width 349 height 17
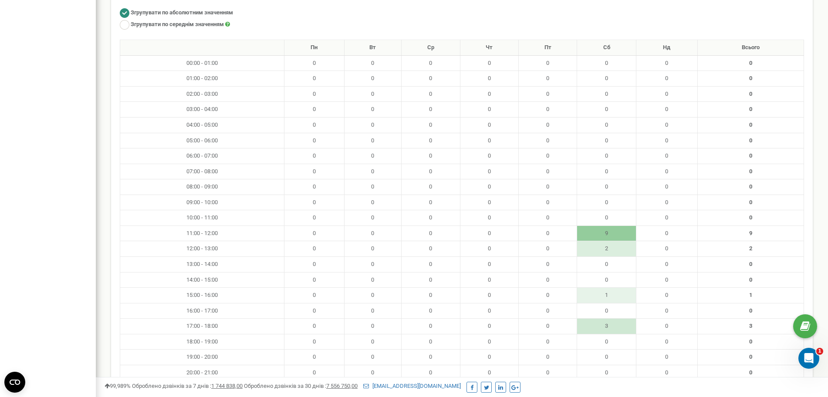
scroll to position [142, 0]
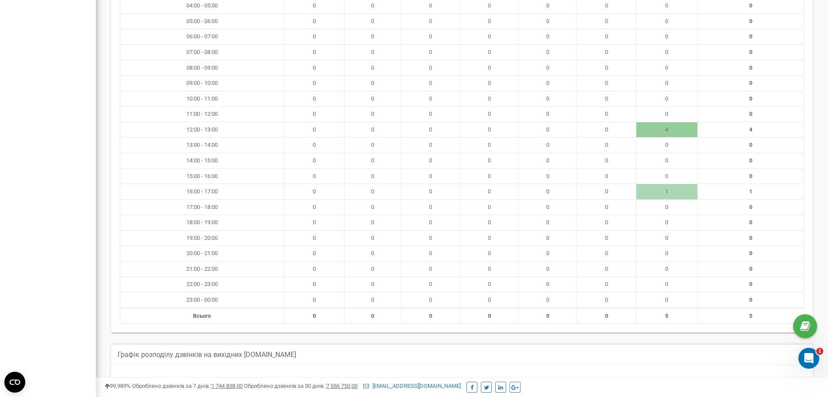
scroll to position [158, 0]
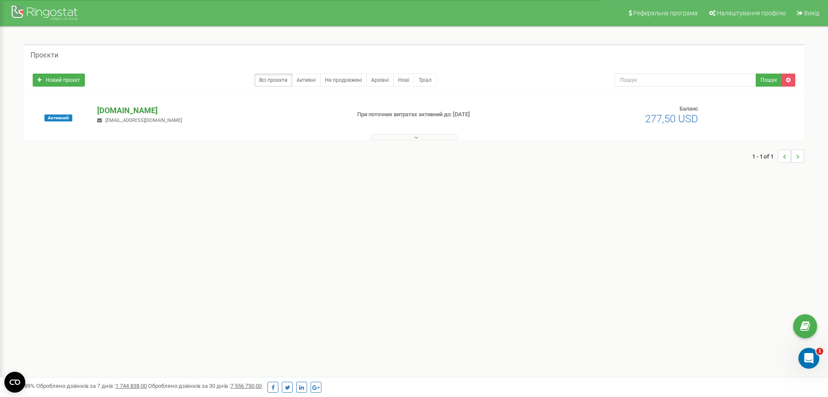
click at [116, 106] on p "[DOMAIN_NAME]" at bounding box center [220, 110] width 246 height 11
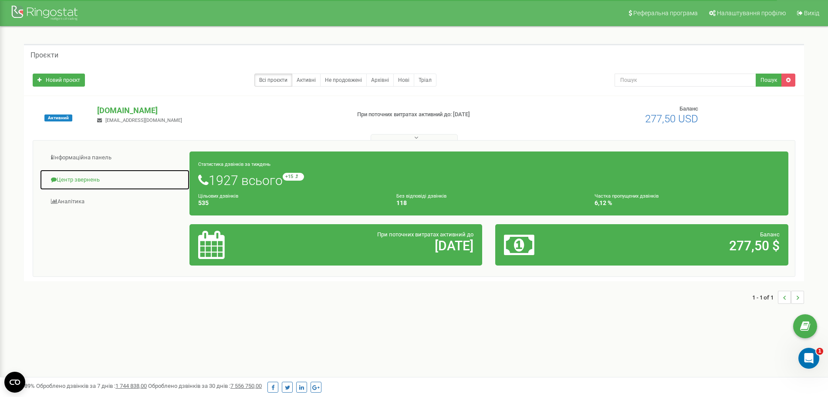
click at [67, 180] on link "Центр звернень" at bounding box center [115, 179] width 150 height 21
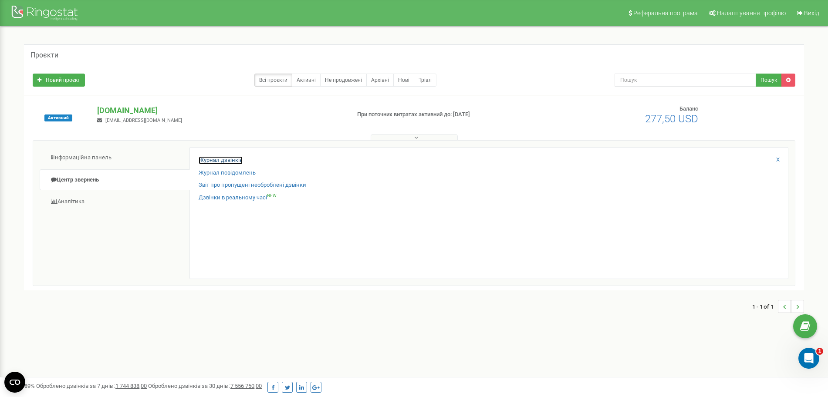
click at [219, 159] on link "Журнал дзвінків" at bounding box center [221, 160] width 44 height 8
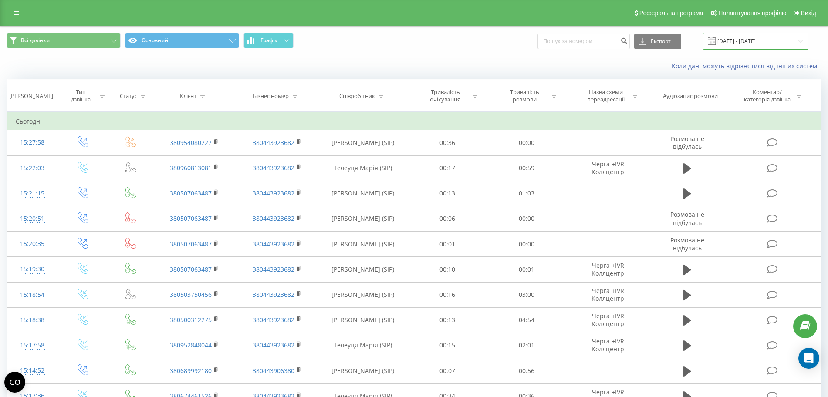
click at [757, 37] on input "[DATE] - [DATE]" at bounding box center [755, 41] width 105 height 17
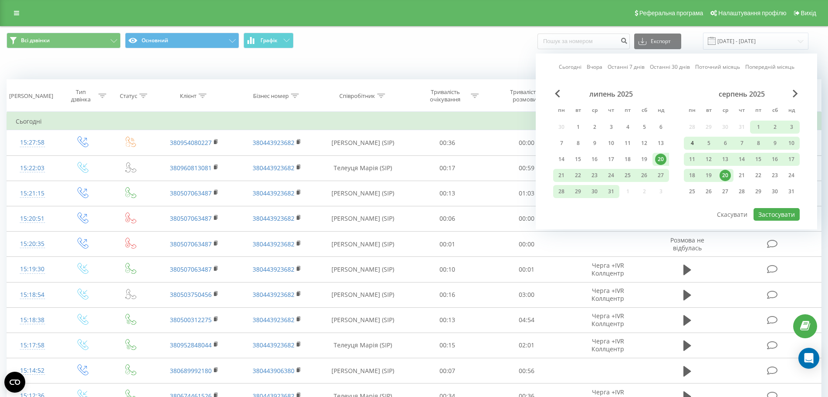
click at [691, 141] on div "4" at bounding box center [691, 143] width 11 height 11
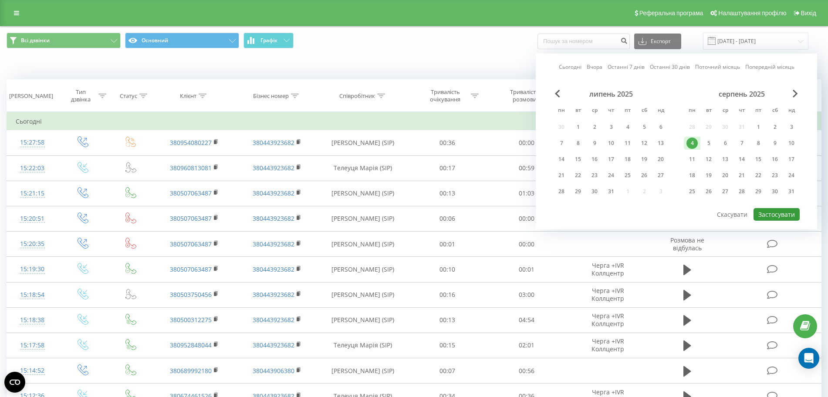
click at [768, 215] on button "Застосувати" at bounding box center [776, 214] width 46 height 13
type input "04.08.2025 - 04.08.2025"
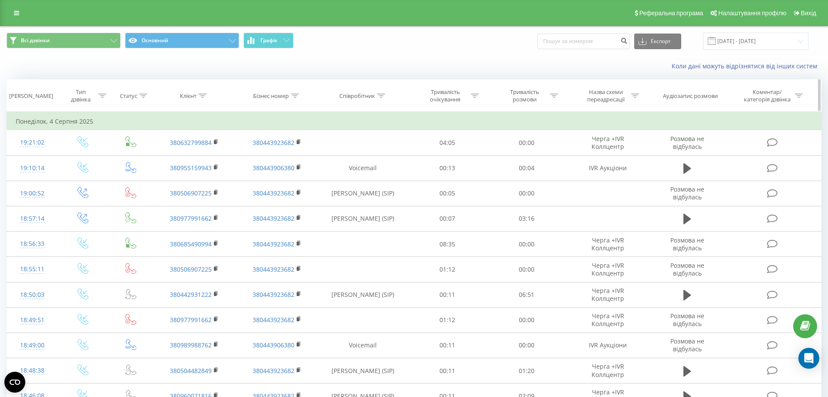
click at [379, 97] on icon at bounding box center [381, 96] width 8 height 4
click at [375, 156] on input "text" at bounding box center [363, 158] width 77 height 15
click at [384, 178] on span "OK" at bounding box center [381, 175] width 24 height 13
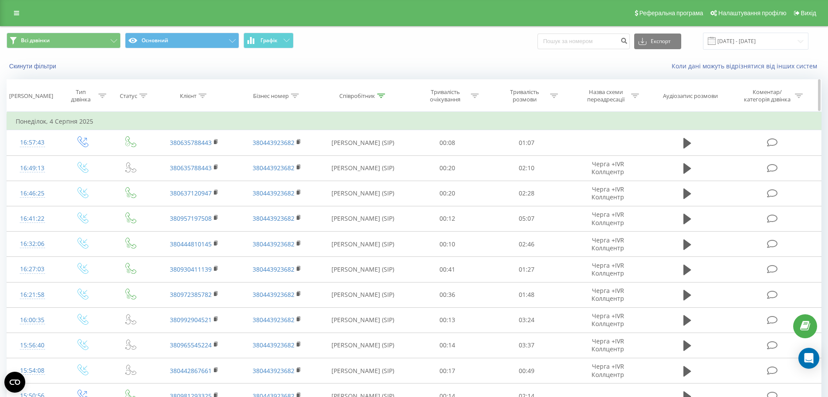
click at [555, 92] on div at bounding box center [554, 95] width 8 height 7
click at [497, 42] on div "Всі дзвінки Основний Графік Експорт .csv .xls .xlsx 04.08.2025 - 04.08.2025" at bounding box center [414, 41] width 815 height 17
click at [470, 53] on div "Всі дзвінки Основний Графік Експорт .csv .xls .xlsx 04.08.2025 - 04.08.2025" at bounding box center [413, 41] width 827 height 29
click at [361, 102] on th "Співробітник" at bounding box center [362, 96] width 89 height 32
click at [374, 93] on div "Співробітник" at bounding box center [357, 95] width 36 height 7
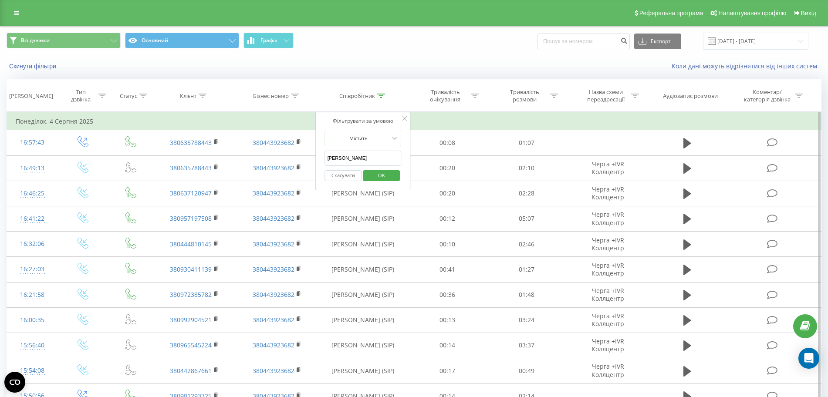
drag, startPoint x: 374, startPoint y: 162, endPoint x: 315, endPoint y: 163, distance: 59.2
click at [316, 163] on div "Фільтрувати за умовою Містить ксенія карамишева Скасувати OK" at bounding box center [363, 151] width 95 height 78
click at [373, 181] on span "OK" at bounding box center [381, 175] width 24 height 13
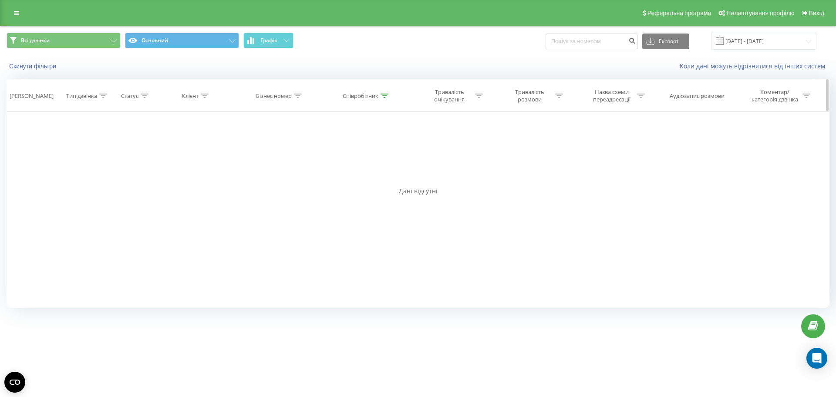
click at [388, 95] on icon at bounding box center [385, 96] width 8 height 4
drag, startPoint x: 377, startPoint y: 159, endPoint x: 325, endPoint y: 156, distance: 52.3
click at [325, 156] on div "Фільтрувати за умовою Містить Ярослав Трегубов Скасувати OK" at bounding box center [366, 151] width 95 height 78
click at [371, 174] on button "OK" at bounding box center [385, 175] width 37 height 11
click at [384, 96] on icon at bounding box center [385, 96] width 8 height 4
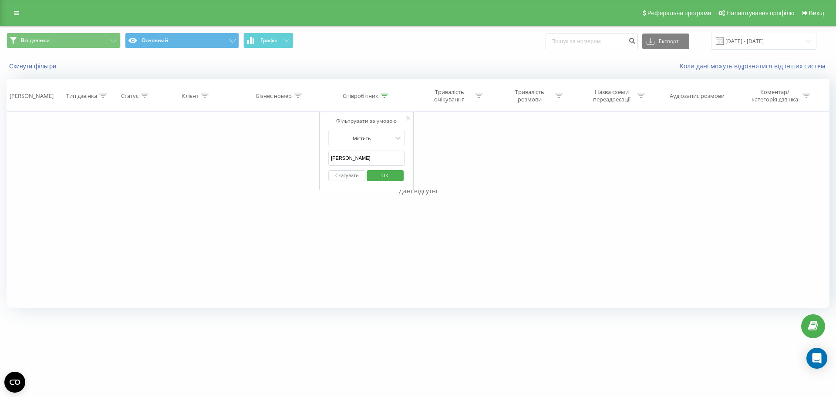
click at [337, 160] on input "Трегубов" at bounding box center [366, 158] width 77 height 15
type input "Тригубов"
click button "OK" at bounding box center [385, 175] width 37 height 11
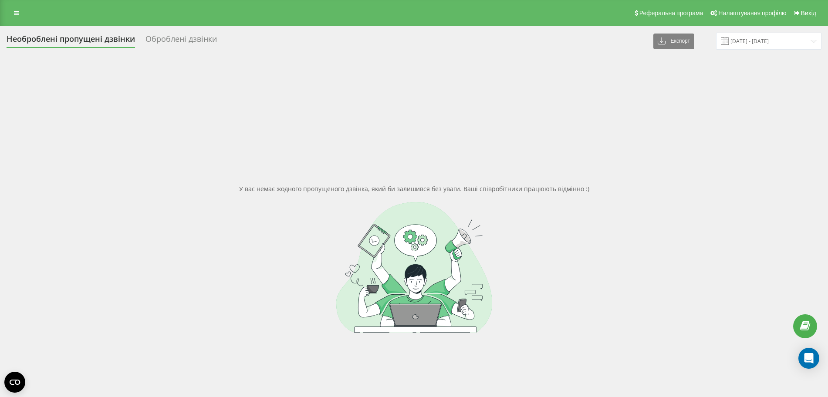
click at [197, 39] on div "Оброблені дзвінки" at bounding box center [180, 40] width 71 height 13
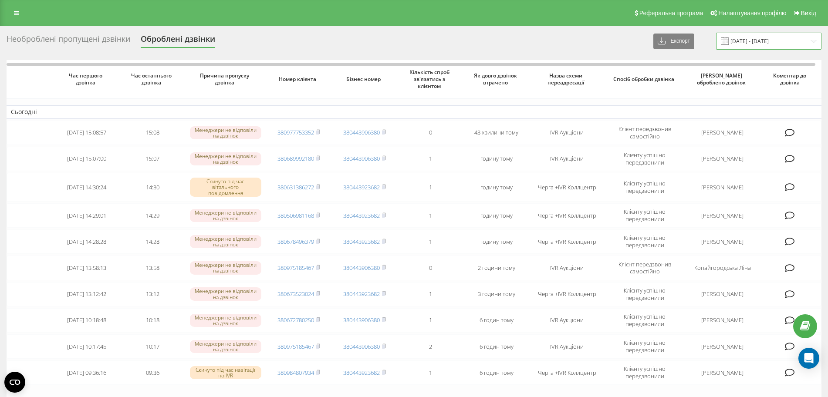
click at [751, 37] on input "[DATE] - [DATE]" at bounding box center [768, 41] width 105 height 17
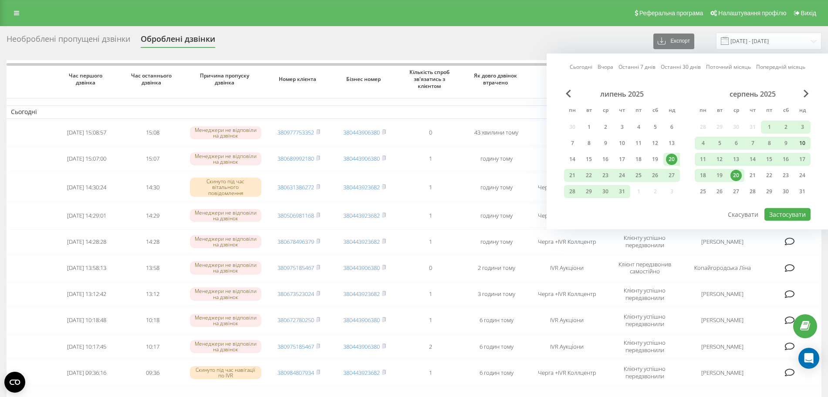
click at [801, 142] on div "10" at bounding box center [801, 143] width 11 height 11
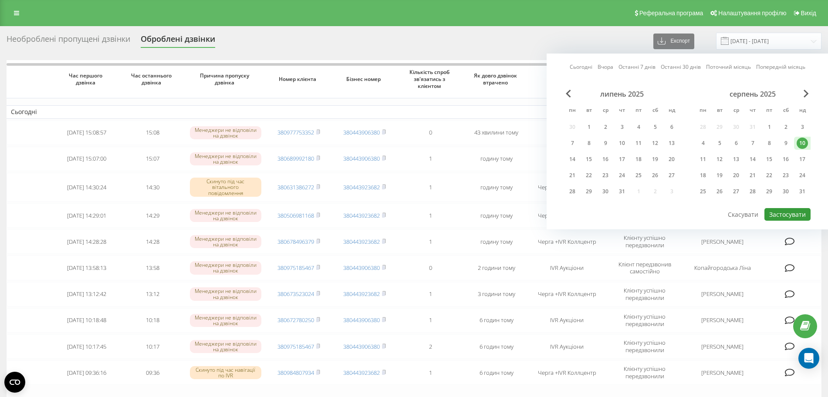
click at [783, 209] on button "Застосувати" at bounding box center [787, 214] width 46 height 13
type input "[DATE] - [DATE]"
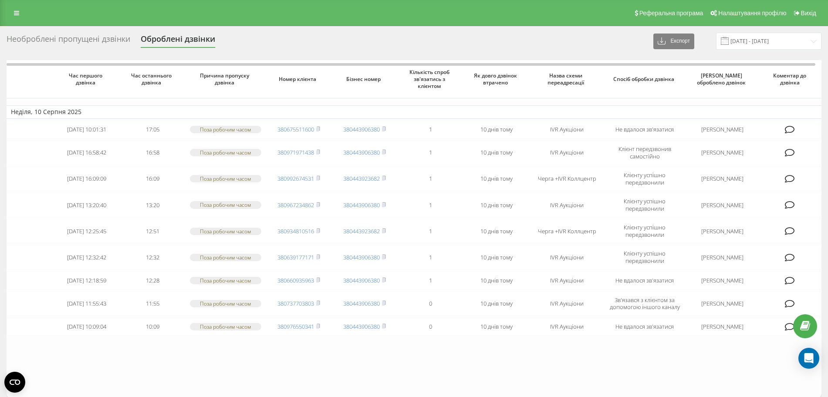
click at [292, 385] on table "Неділя, 10 Серпня 2025 2025-08-10 10:01:31 17:05 Поза робочим часом 38067551160…" at bounding box center [414, 229] width 815 height 338
click at [112, 38] on div "Необроблені пропущені дзвінки" at bounding box center [69, 40] width 124 height 13
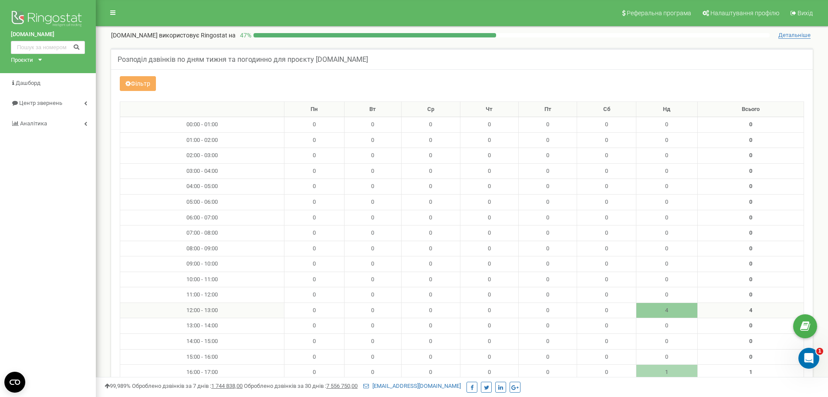
click at [668, 304] on td "4" at bounding box center [667, 311] width 62 height 16
click at [665, 307] on td "4" at bounding box center [667, 311] width 62 height 16
click at [73, 101] on link "Центр звернень" at bounding box center [48, 103] width 96 height 20
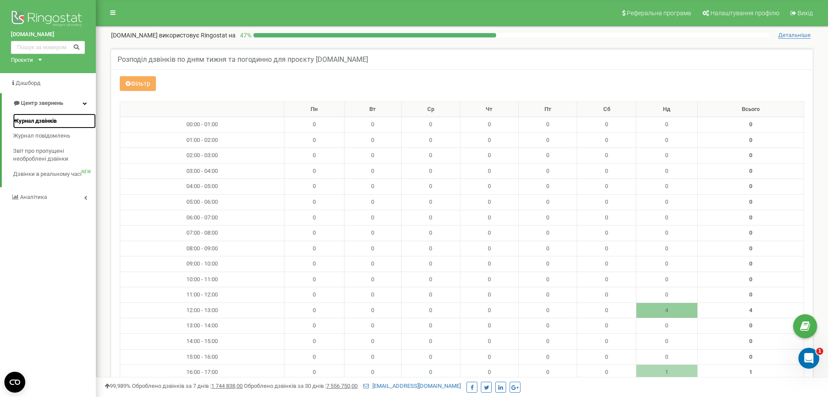
click at [40, 120] on span "Журнал дзвінків" at bounding box center [35, 121] width 44 height 8
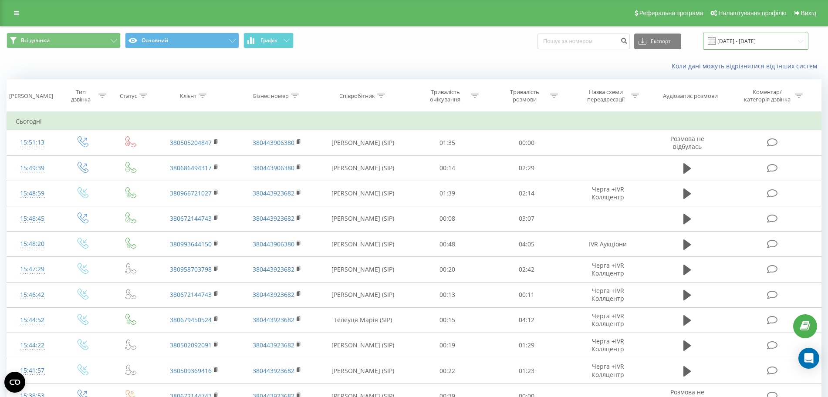
click at [773, 46] on input "[DATE] - [DATE]" at bounding box center [755, 41] width 105 height 17
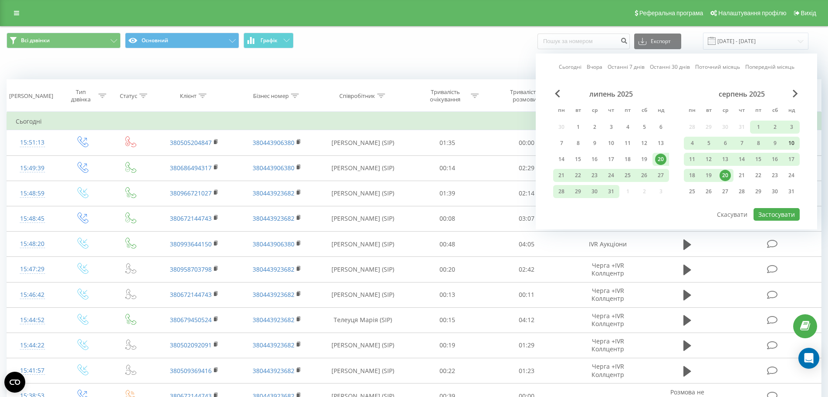
click at [791, 144] on div "10" at bounding box center [791, 143] width 11 height 11
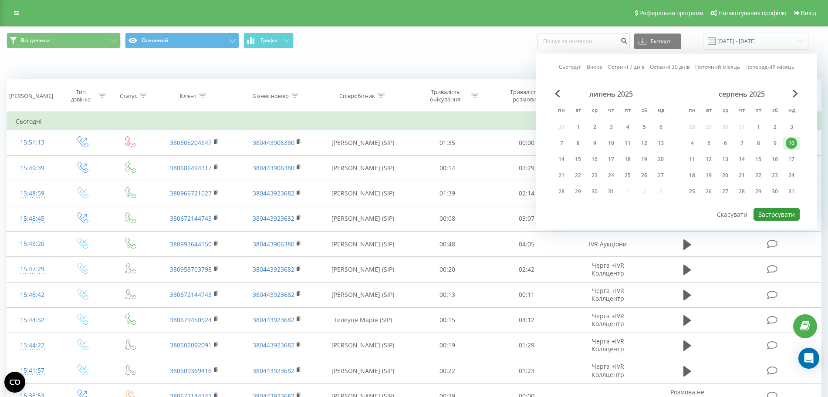
click at [773, 211] on button "Застосувати" at bounding box center [776, 214] width 46 height 13
type input "10.08.2025 - 10.08.2025"
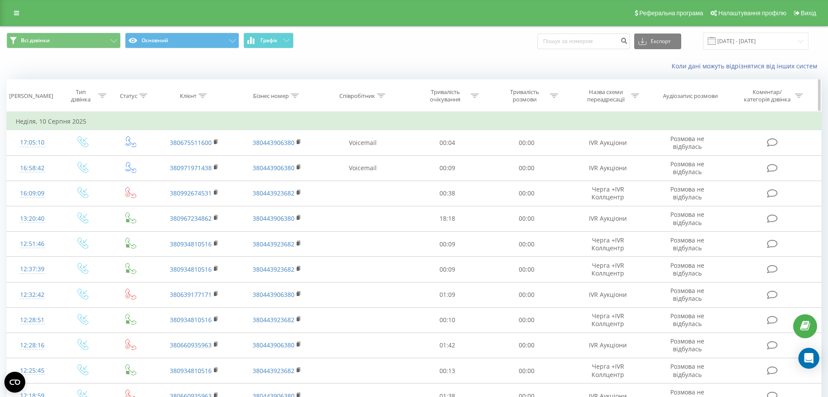
click at [635, 92] on div at bounding box center [635, 95] width 8 height 7
click at [614, 151] on input "text" at bounding box center [608, 158] width 77 height 15
type input "Черга +IVR Коллцентр"
click at [623, 172] on span "OK" at bounding box center [626, 175] width 24 height 13
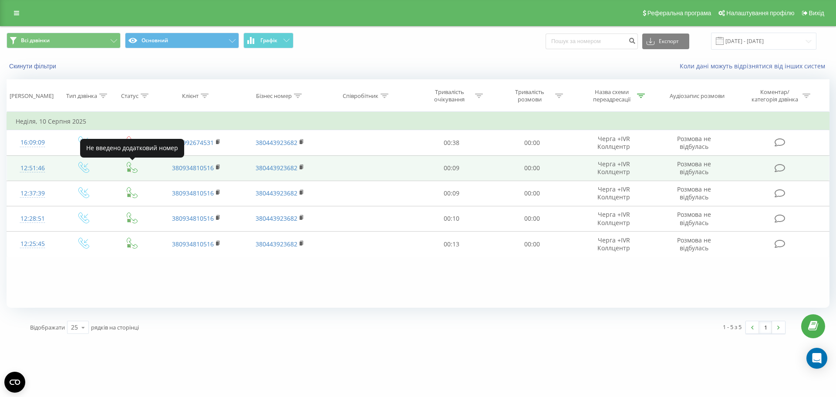
click at [128, 171] on icon at bounding box center [127, 171] width 1 height 1
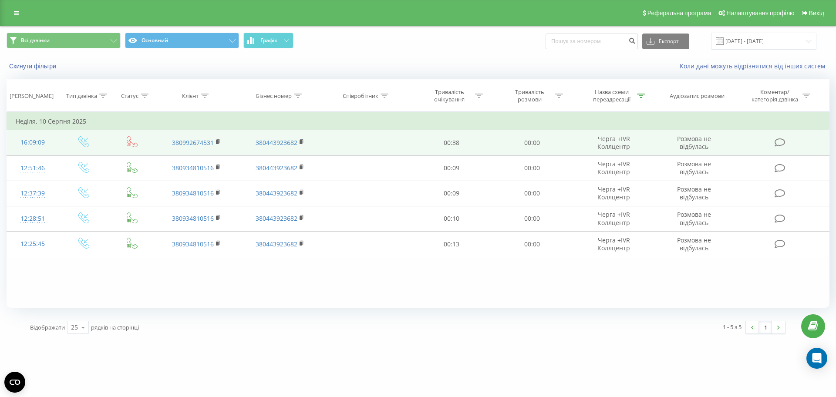
click at [130, 142] on icon at bounding box center [132, 141] width 11 height 11
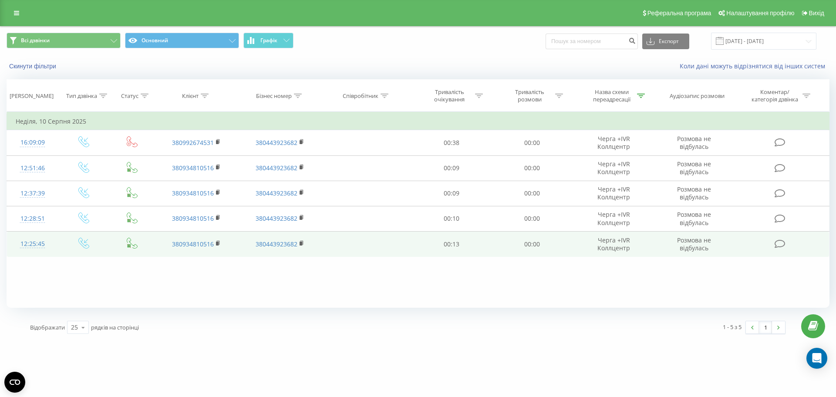
click at [134, 250] on td at bounding box center [132, 244] width 45 height 25
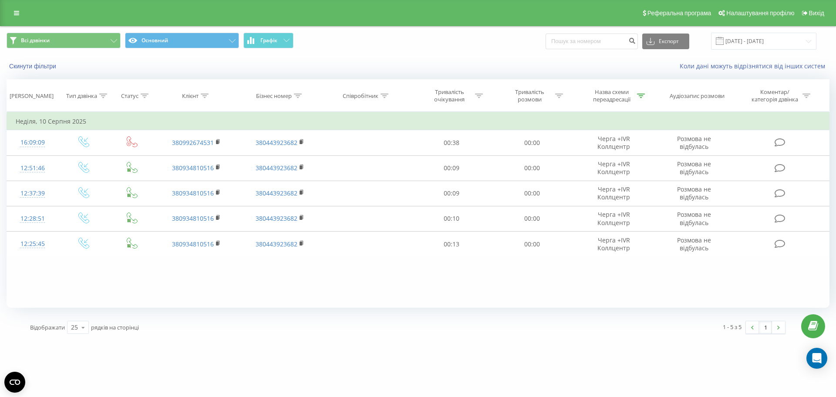
click at [238, 378] on div "e-tender.ua Проекти e-tender.ua Дашборд Центр звернень Журнал дзвінків Журнал п…" at bounding box center [418, 198] width 836 height 397
click at [24, 17] on link at bounding box center [17, 13] width 16 height 12
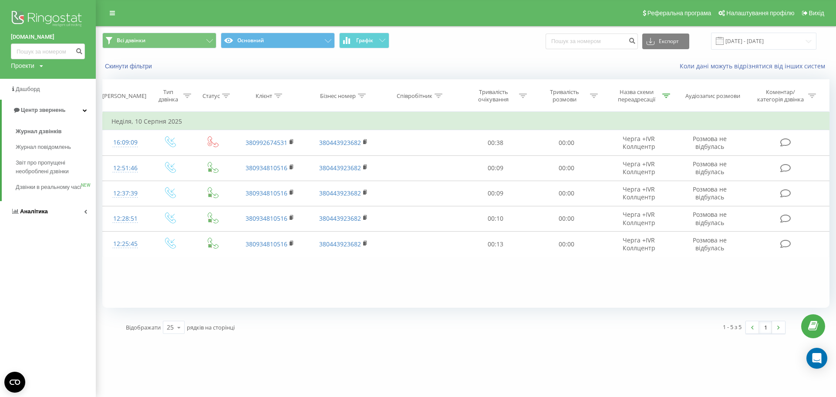
click at [92, 222] on link "Аналiтика" at bounding box center [48, 211] width 96 height 21
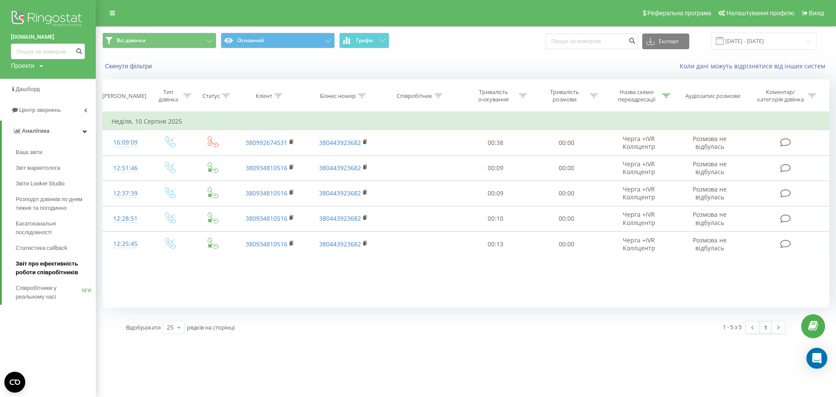
click at [62, 266] on span "Звіт про ефективність роботи співробітників" at bounding box center [54, 268] width 76 height 17
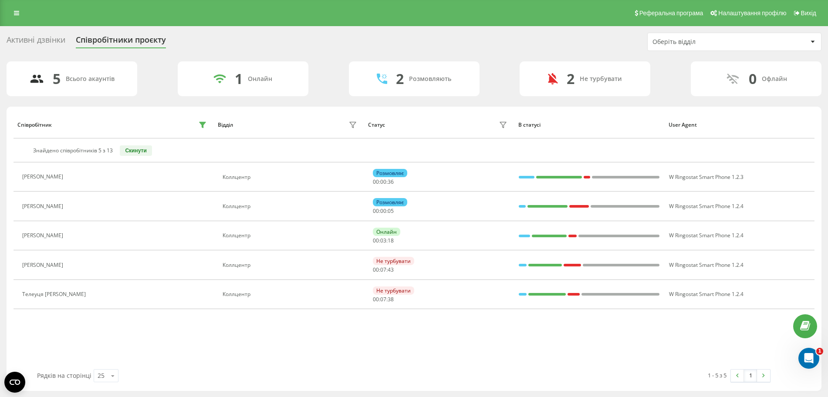
click at [315, 373] on div "Рядків на сторінці 25 10 25 50 100" at bounding box center [217, 375] width 373 height 25
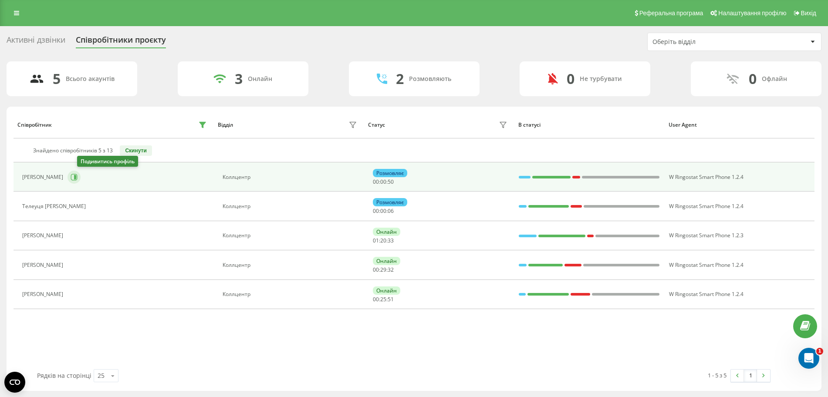
click at [81, 172] on button at bounding box center [73, 177] width 13 height 13
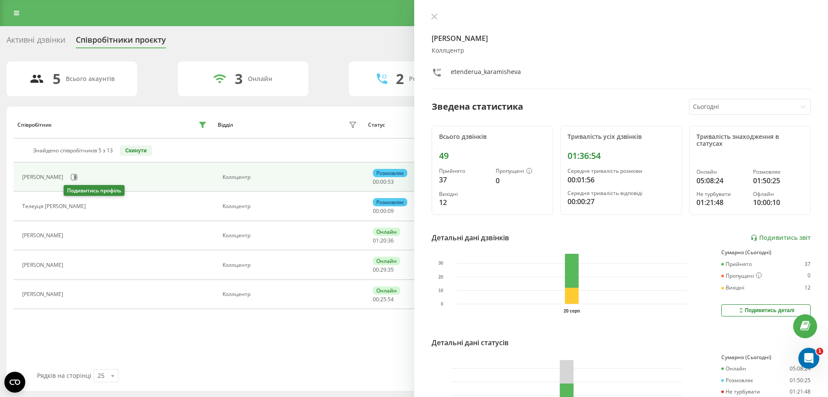
click at [92, 205] on icon at bounding box center [95, 206] width 7 height 7
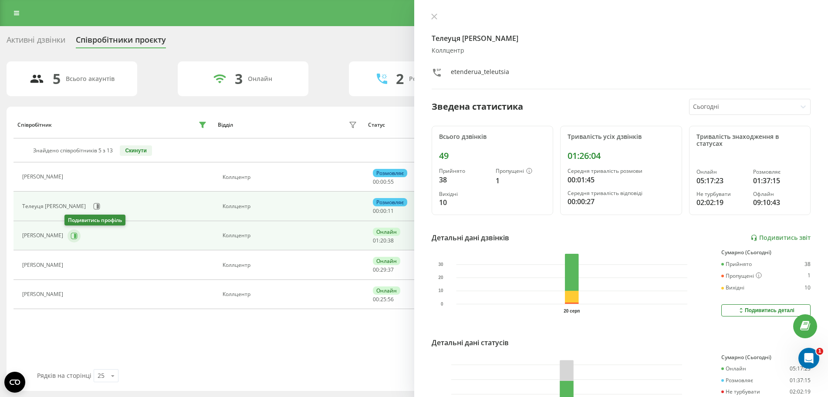
click at [72, 241] on button at bounding box center [73, 235] width 13 height 13
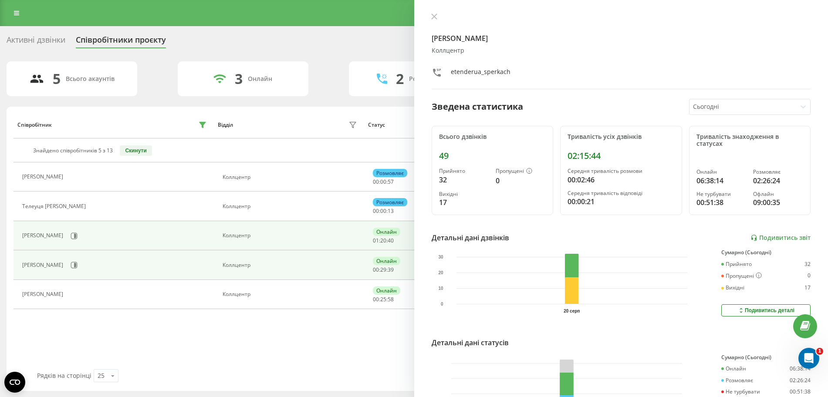
click at [65, 266] on div "[PERSON_NAME]" at bounding box center [43, 265] width 43 height 6
click at [89, 266] on div "[PERSON_NAME]" at bounding box center [115, 265] width 187 height 15
click at [78, 265] on icon at bounding box center [74, 265] width 7 height 7
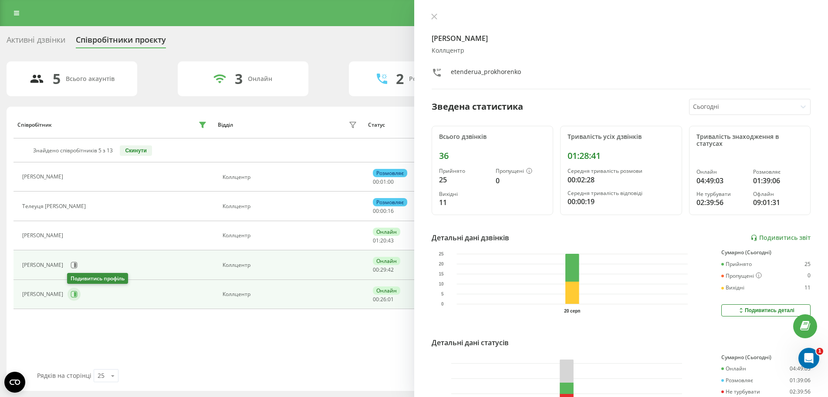
click at [77, 292] on icon at bounding box center [74, 294] width 7 height 7
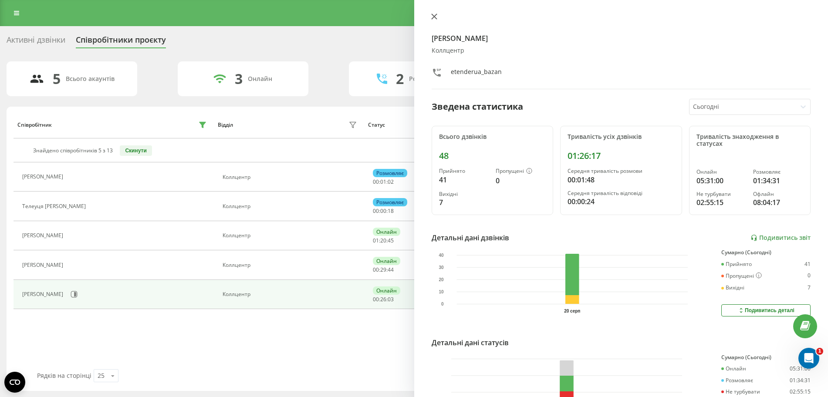
click at [434, 15] on icon at bounding box center [434, 16] width 6 height 6
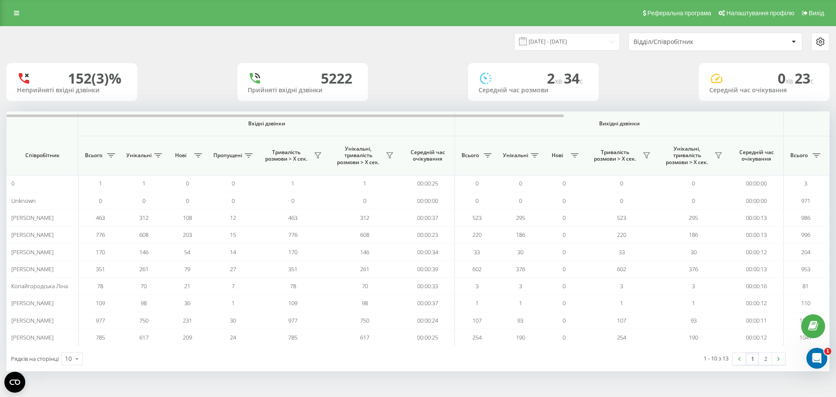
click at [716, 48] on div "Відділ/Співробітник" at bounding box center [715, 41] width 173 height 17
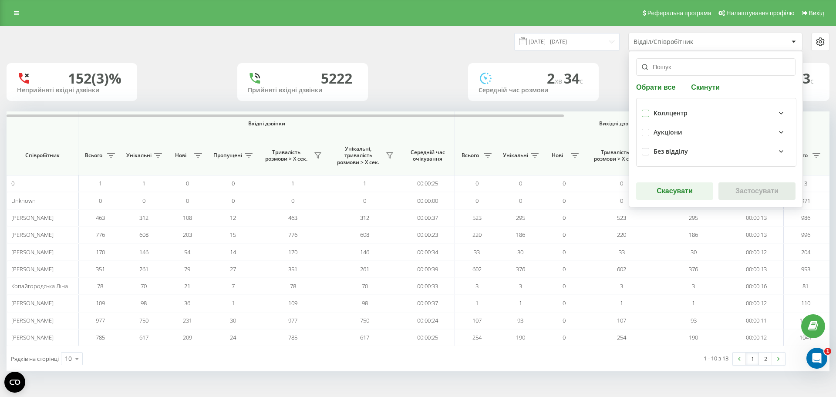
click at [647, 110] on label at bounding box center [645, 110] width 7 height 0
checkbox input "true"
click at [740, 192] on button "Застосувати" at bounding box center [757, 190] width 77 height 17
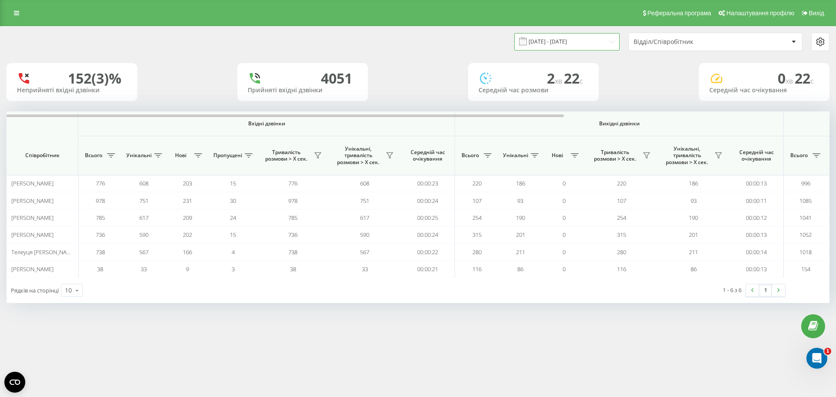
click at [566, 40] on input "[DATE] - [DATE]" at bounding box center [566, 41] width 105 height 17
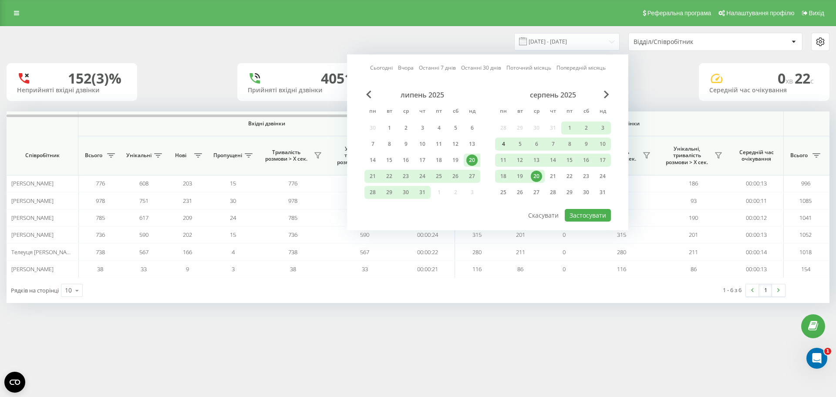
click at [502, 145] on div "4" at bounding box center [503, 143] width 11 height 11
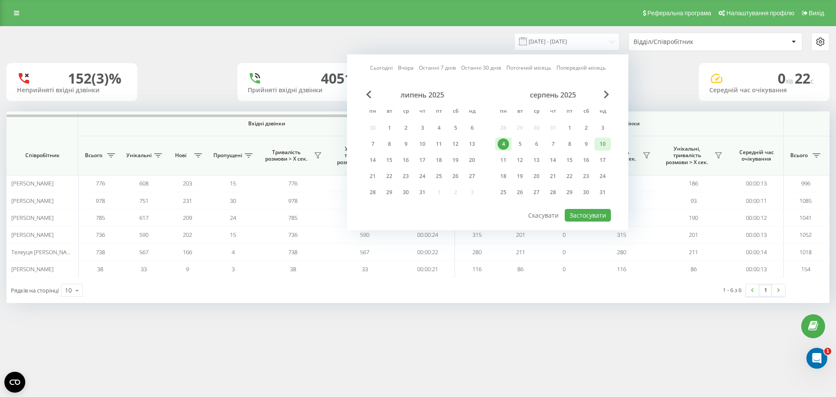
click at [608, 148] on div "10" at bounding box center [602, 143] width 11 height 11
click at [589, 219] on button "Застосувати" at bounding box center [588, 215] width 46 height 13
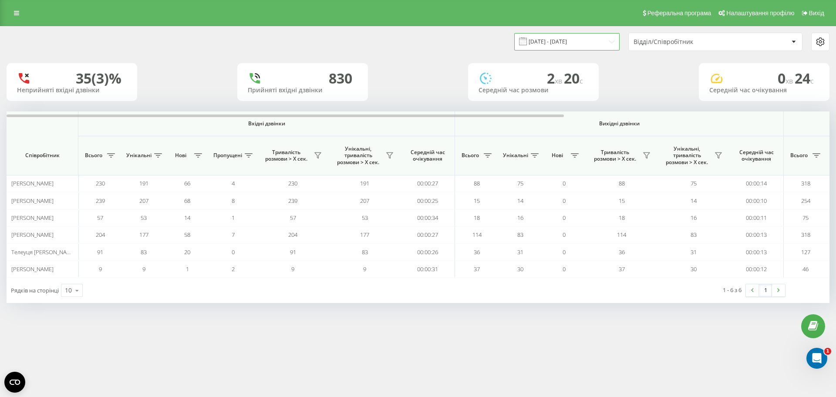
click at [573, 48] on input "04.08.2025 - 10.08.2025" at bounding box center [566, 41] width 105 height 17
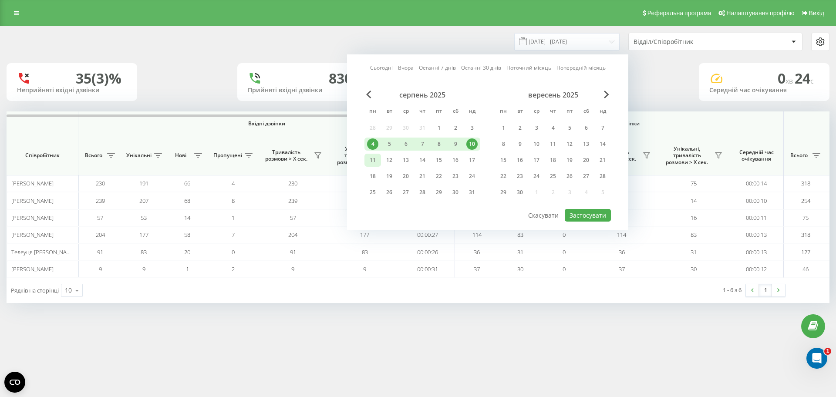
click at [366, 156] on div "11" at bounding box center [372, 160] width 17 height 13
click at [468, 155] on div "17" at bounding box center [471, 160] width 11 height 11
click at [582, 211] on button "Застосувати" at bounding box center [588, 215] width 46 height 13
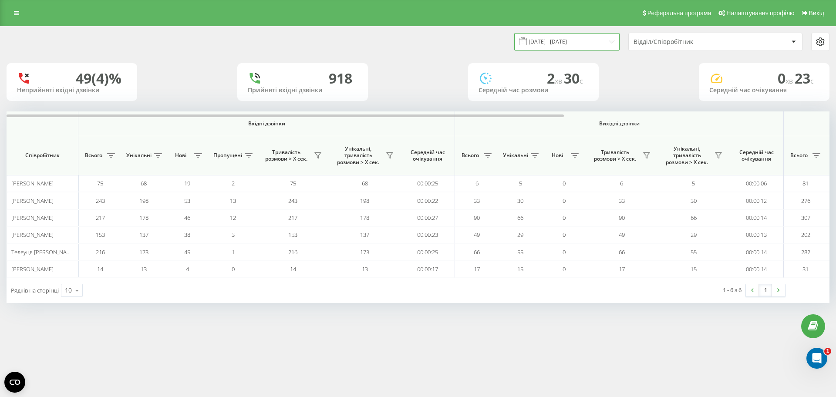
click at [565, 43] on input "11.08.2025 - 17.08.2025" at bounding box center [566, 41] width 105 height 17
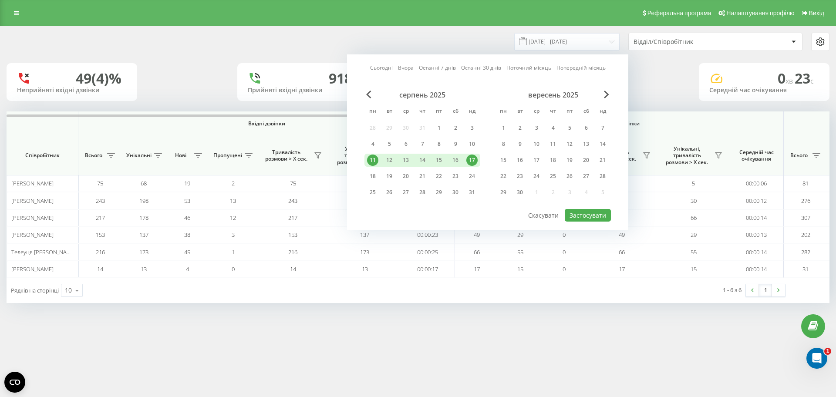
click at [371, 92] on div "серпень 2025" at bounding box center [422, 95] width 116 height 9
click at [368, 95] on span "Previous Month" at bounding box center [368, 95] width 5 height 8
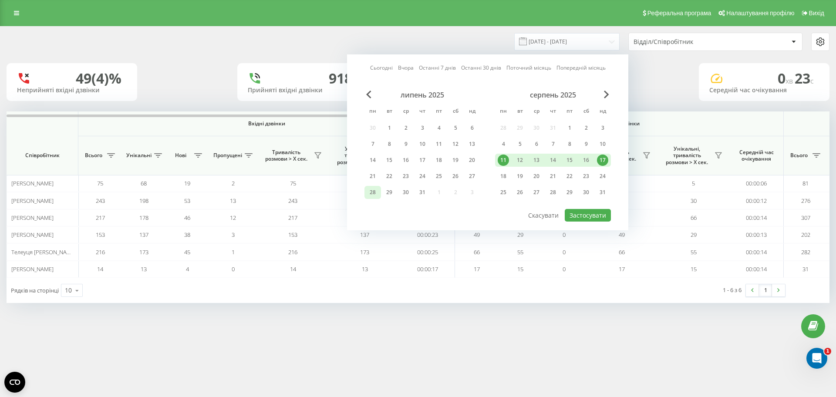
click at [376, 190] on div "28" at bounding box center [372, 192] width 11 height 11
click at [605, 123] on div "3" at bounding box center [602, 127] width 11 height 11
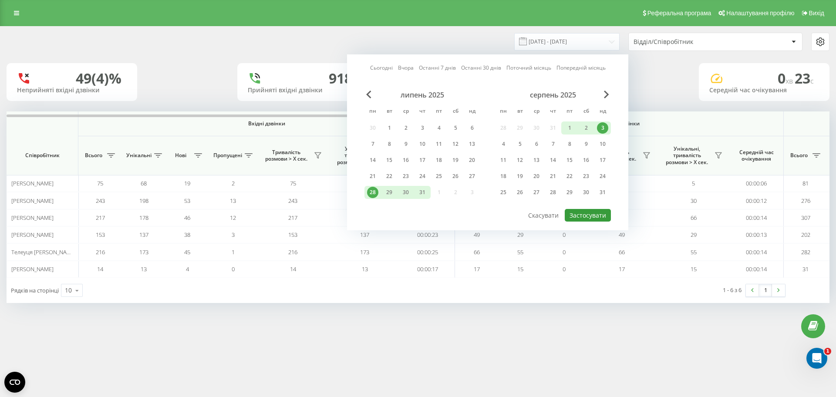
click at [589, 214] on button "Застосувати" at bounding box center [588, 215] width 46 height 13
type input "28.07.2025 - 03.08.2025"
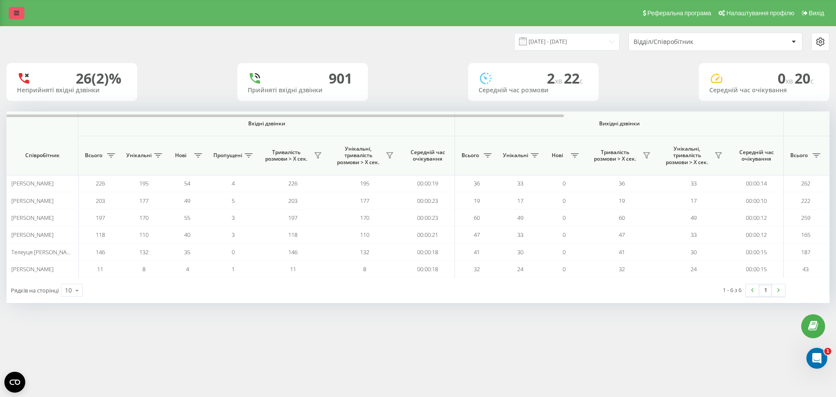
click at [20, 9] on link at bounding box center [17, 13] width 16 height 12
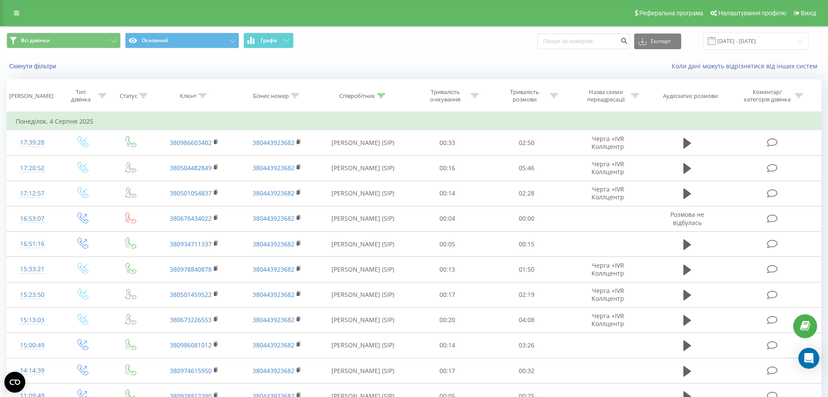
click at [5, 12] on div "Реферальна програма Налаштування профілю Вихід" at bounding box center [414, 13] width 828 height 26
click at [13, 12] on link at bounding box center [17, 13] width 16 height 12
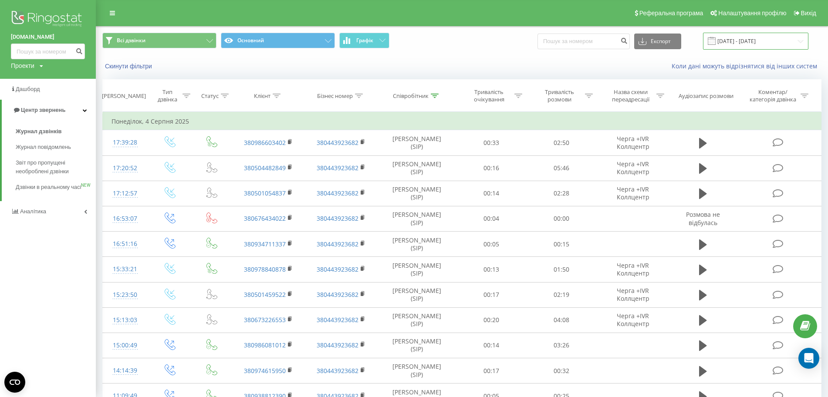
click at [739, 39] on input "04.08.2025 - 04.08.2025" at bounding box center [755, 41] width 105 height 17
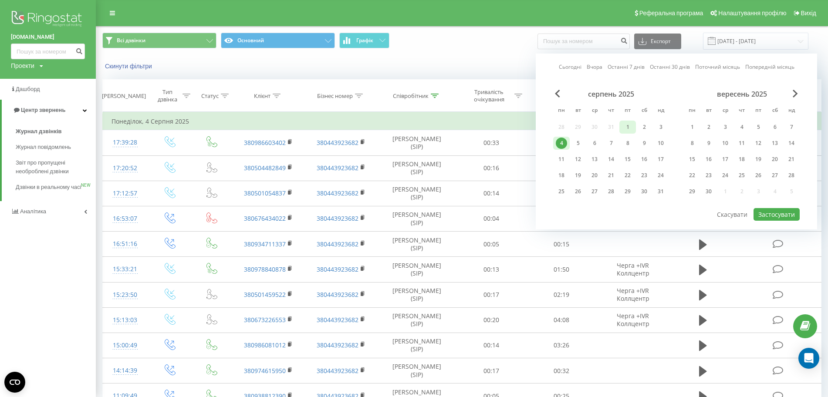
click at [624, 129] on div "1" at bounding box center [627, 126] width 11 height 11
click at [560, 94] on div "серпень 2025" at bounding box center [611, 94] width 116 height 9
click at [553, 99] on div "Сьогодні Вчора Останні 7 днів Останні 30 днів Поточний місяць Попередній місяць…" at bounding box center [676, 142] width 281 height 176
click at [561, 88] on div "Сьогодні Вчора Останні 7 днів Останні 30 днів Поточний місяць Попередній місяць…" at bounding box center [676, 142] width 281 height 176
click at [557, 94] on span "Previous Month" at bounding box center [557, 94] width 5 height 8
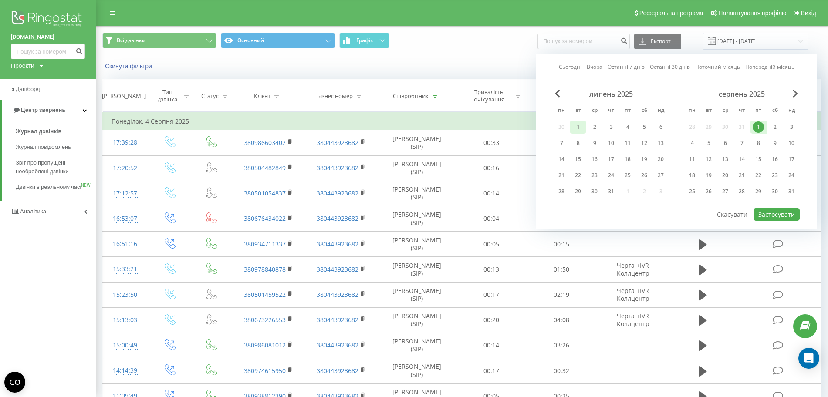
click at [581, 132] on div "1" at bounding box center [577, 126] width 11 height 11
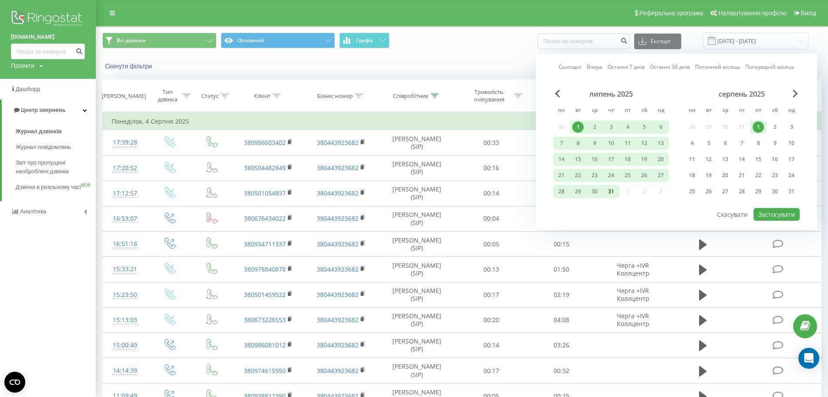
click at [610, 192] on div "31" at bounding box center [610, 191] width 11 height 11
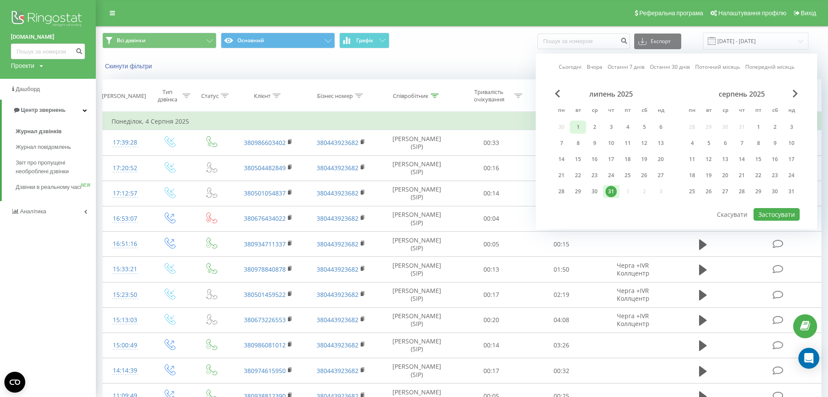
click at [575, 124] on div "1" at bounding box center [577, 126] width 11 height 11
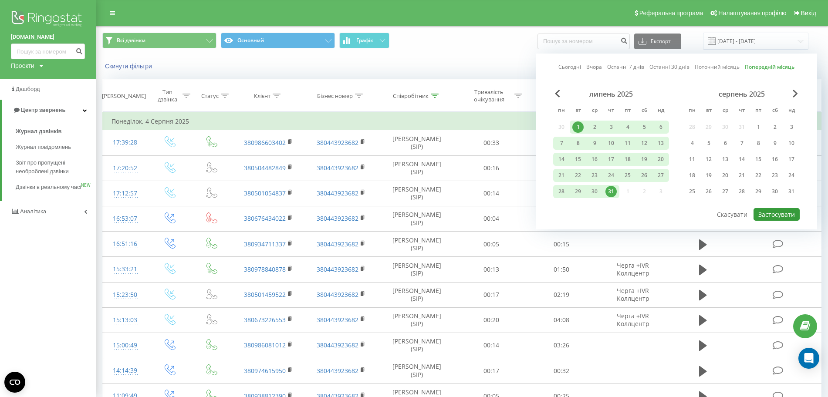
click at [764, 214] on button "Застосувати" at bounding box center [776, 214] width 46 height 13
type input "01.07.2025 - 31.07.2025"
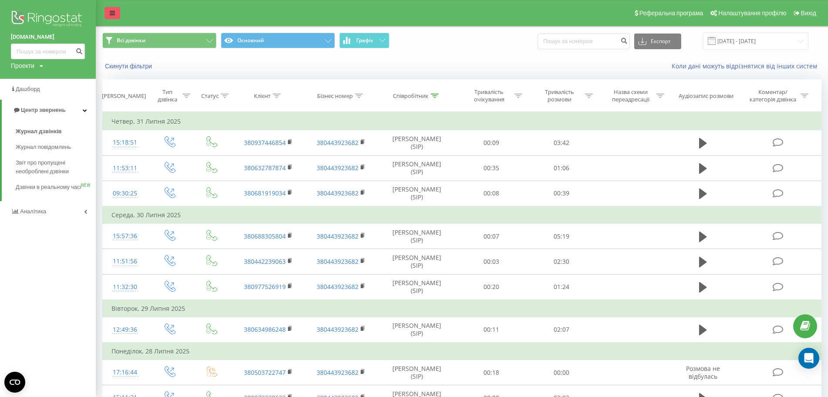
click at [109, 7] on link at bounding box center [113, 13] width 16 height 12
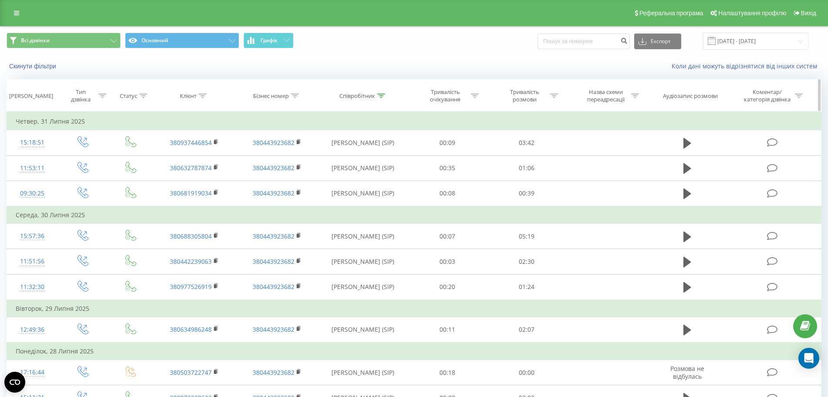
click at [385, 98] on div "Співробітник" at bounding box center [362, 95] width 89 height 7
click at [356, 161] on input "Тригубов" at bounding box center [363, 158] width 77 height 15
type input "ксенія карамишева"
click at [382, 173] on span "OK" at bounding box center [381, 175] width 24 height 13
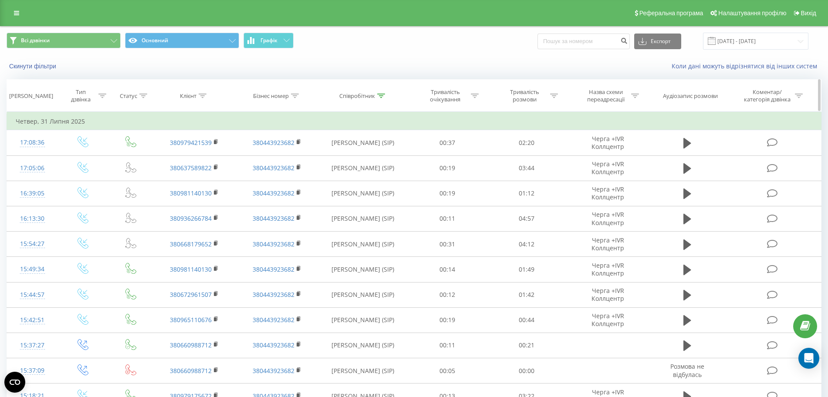
click at [546, 94] on div "Тривалість розмови" at bounding box center [524, 95] width 47 height 15
click at [523, 158] on input "text" at bounding box center [527, 158] width 77 height 15
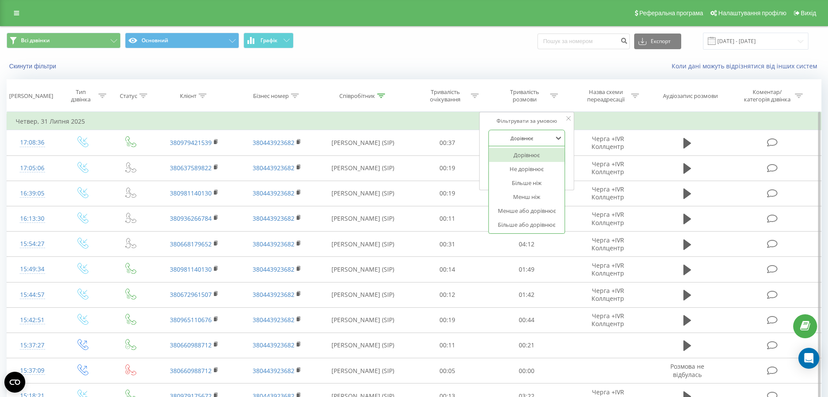
click at [534, 144] on div "Дорівнює" at bounding box center [522, 138] width 64 height 13
click at [526, 185] on div "Більше ніж" at bounding box center [527, 183] width 76 height 14
click at [495, 160] on input "text" at bounding box center [527, 158] width 77 height 15
type input "02:00"
click at [542, 176] on span "OK" at bounding box center [545, 175] width 24 height 13
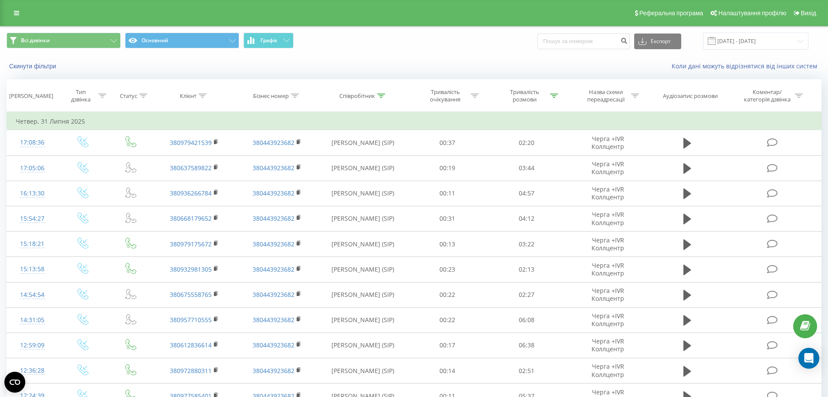
scroll to position [417, 0]
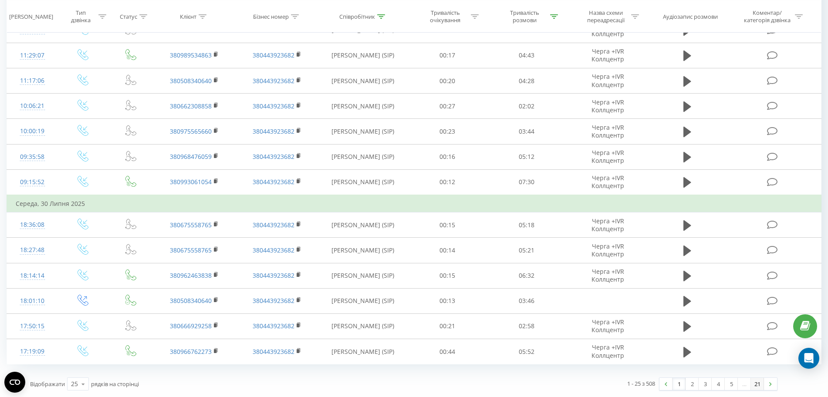
click at [752, 389] on link "21" at bounding box center [757, 384] width 13 height 12
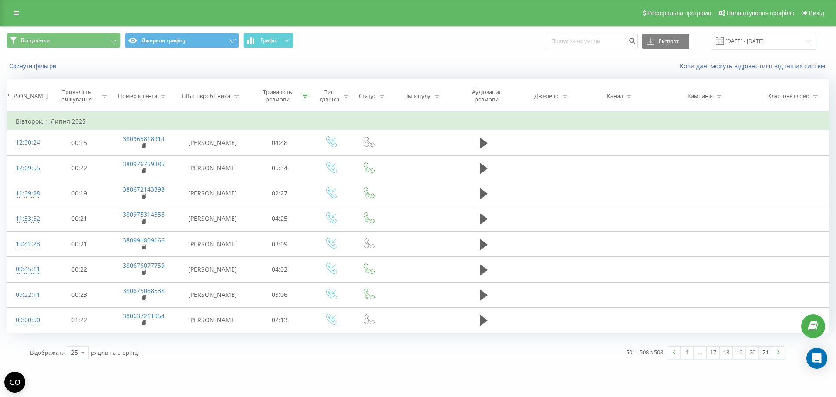
click at [752, 389] on div "e-tender.ua Проекти e-tender.ua Дашборд Центр звернень Журнал дзвінків Журнал п…" at bounding box center [418, 198] width 836 height 397
click at [751, 350] on link "20" at bounding box center [752, 353] width 13 height 12
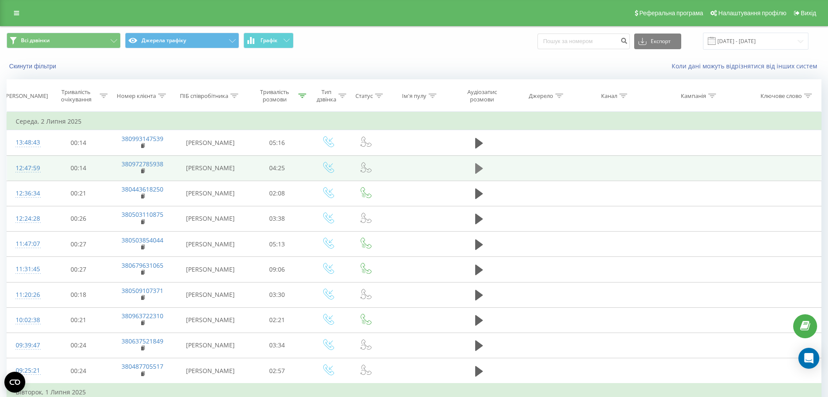
click at [482, 164] on icon at bounding box center [479, 168] width 8 height 12
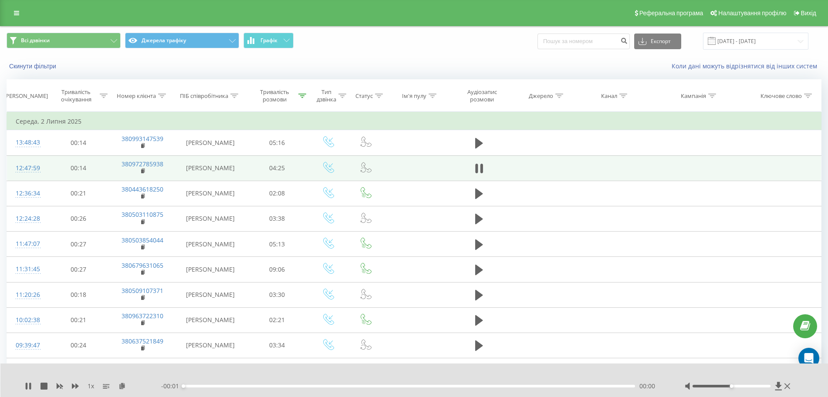
click at [73, 381] on div "1 x - 00:01 00:00 00:00" at bounding box center [414, 381] width 828 height 34
click at [74, 386] on icon at bounding box center [75, 386] width 7 height 5
click at [745, 385] on div at bounding box center [731, 386] width 78 height 3
drag, startPoint x: 749, startPoint y: 386, endPoint x: 778, endPoint y: 387, distance: 29.2
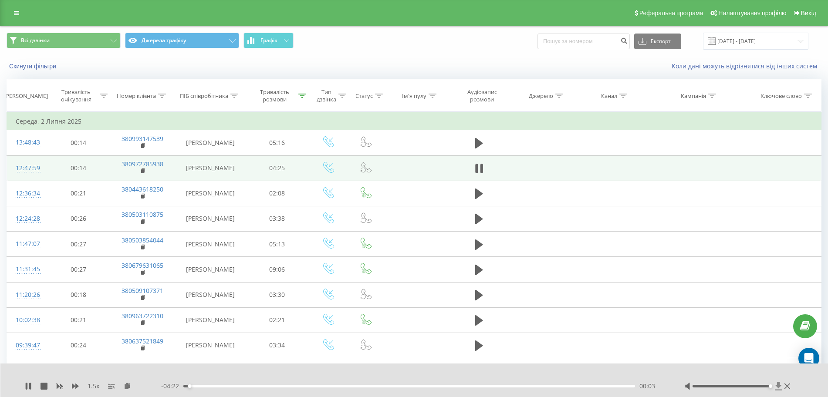
click at [778, 387] on div at bounding box center [739, 386] width 108 height 9
click at [261, 114] on td "Середа, 2 Липня 2025" at bounding box center [414, 121] width 814 height 17
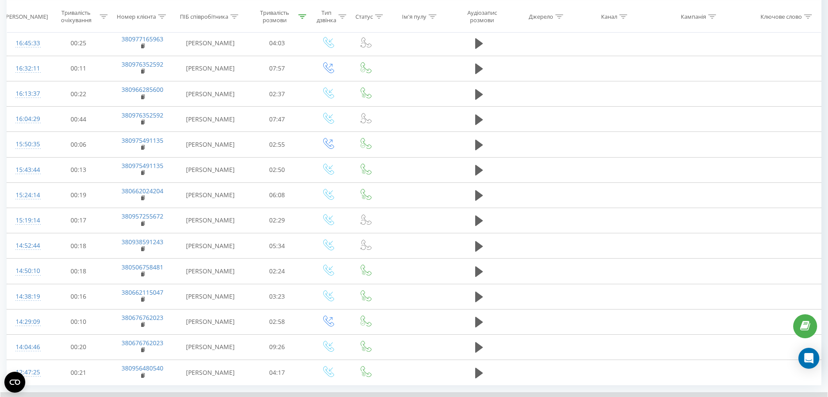
scroll to position [450, 0]
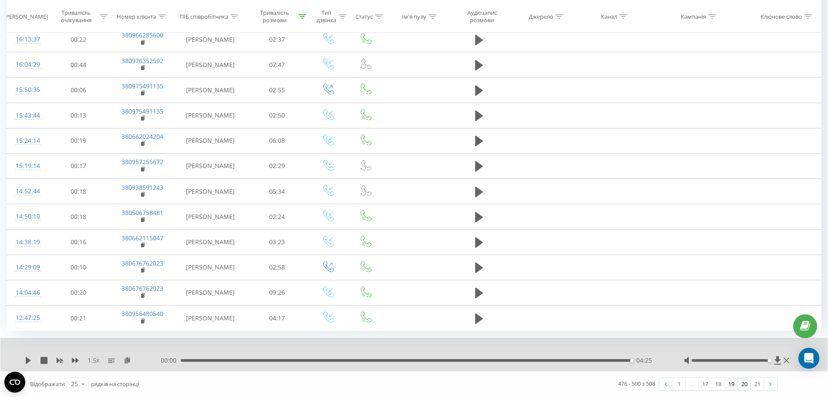
click at [729, 379] on link "19" at bounding box center [731, 384] width 13 height 12
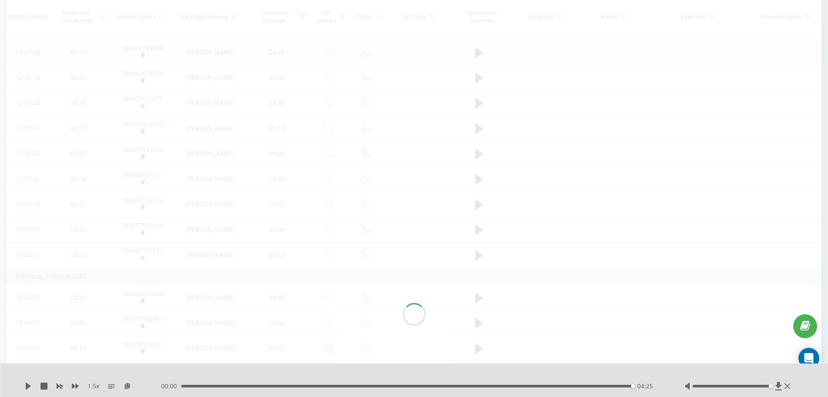
scroll to position [57, 0]
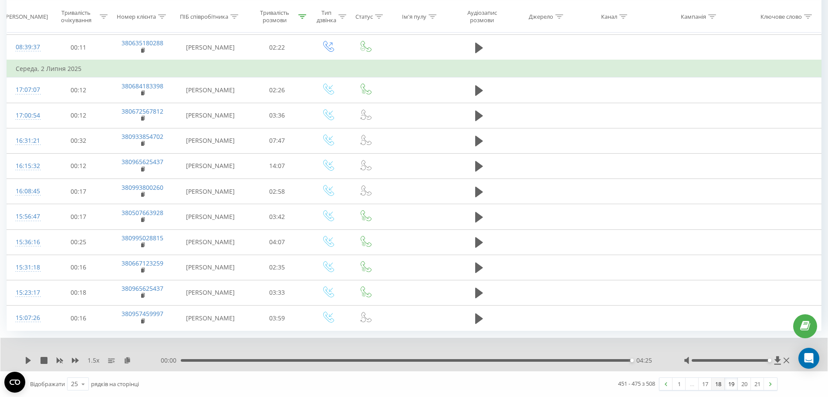
click at [714, 385] on link "18" at bounding box center [718, 384] width 13 height 12
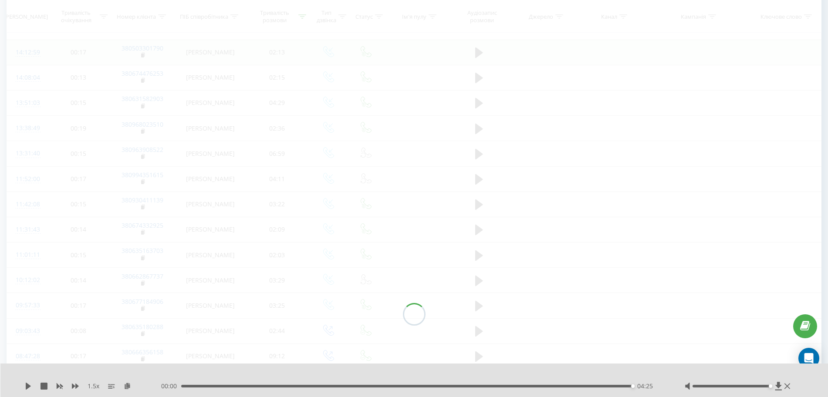
scroll to position [57, 0]
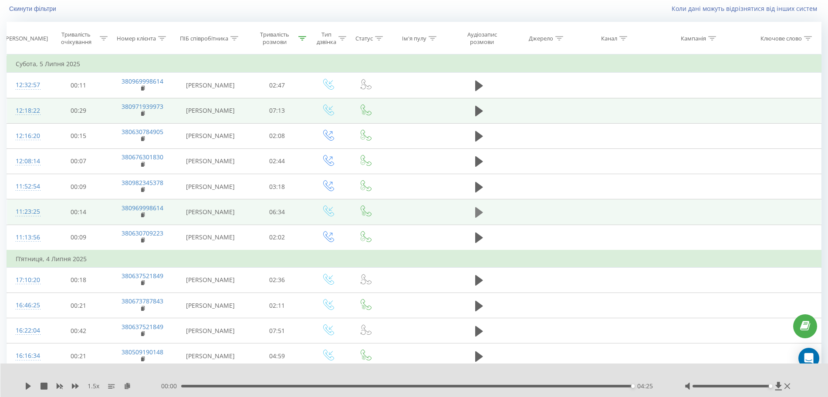
click at [475, 210] on icon at bounding box center [479, 212] width 8 height 12
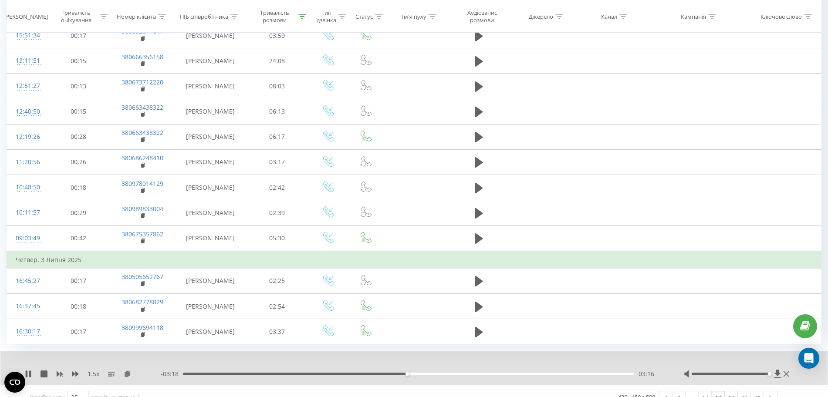
scroll to position [468, 0]
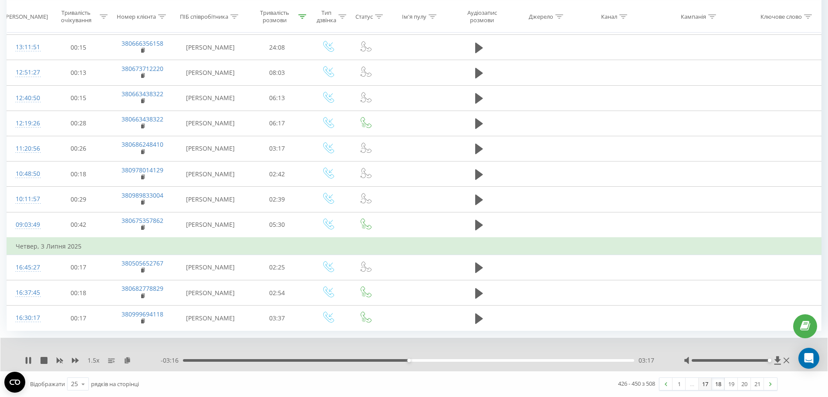
click at [704, 384] on link "17" at bounding box center [704, 384] width 13 height 12
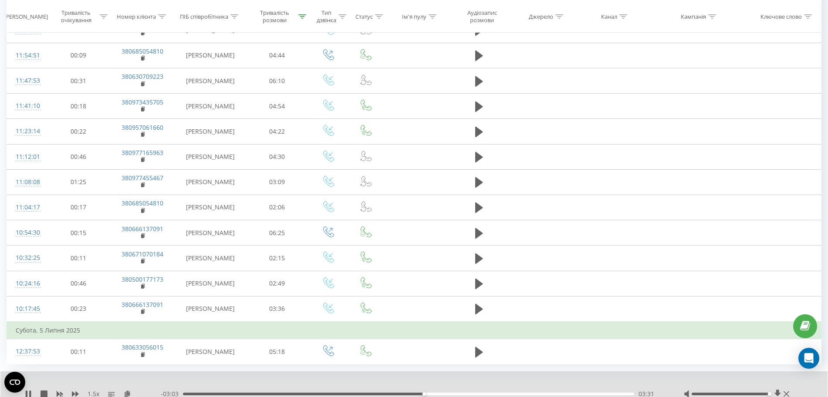
scroll to position [450, 0]
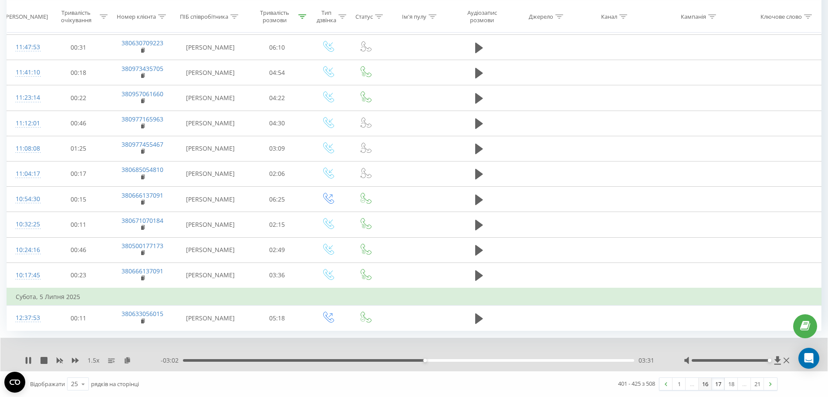
click at [707, 380] on link "16" at bounding box center [704, 384] width 13 height 12
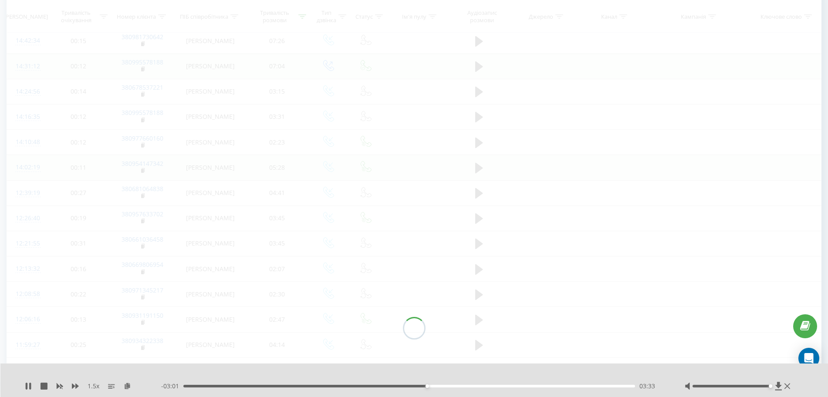
scroll to position [57, 0]
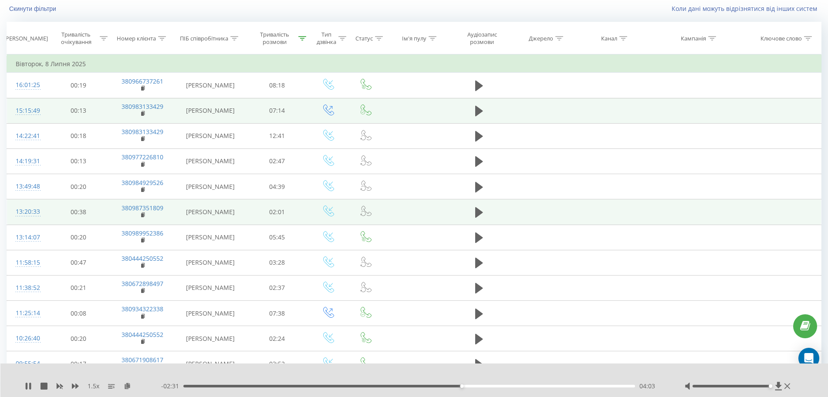
click at [25, 390] on div "1.5 x" at bounding box center [93, 386] width 136 height 9
click at [27, 386] on icon at bounding box center [27, 386] width 2 height 7
click at [27, 383] on icon at bounding box center [28, 386] width 7 height 7
click at [33, 386] on div "1.5 x" at bounding box center [93, 386] width 136 height 9
click at [28, 386] on icon at bounding box center [28, 386] width 7 height 7
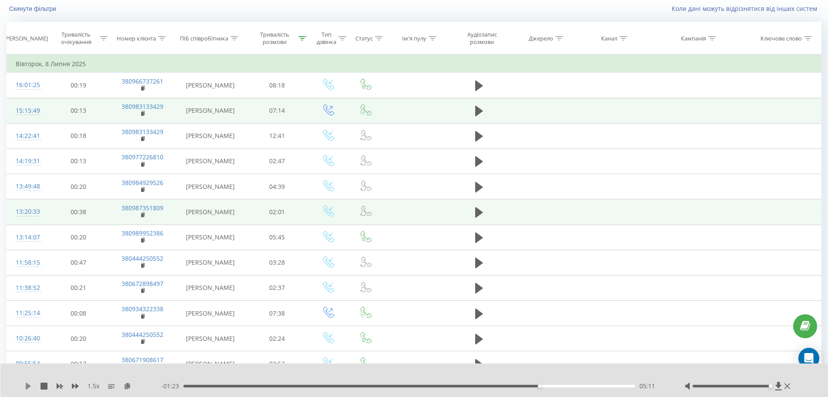
click at [29, 383] on icon at bounding box center [28, 386] width 7 height 7
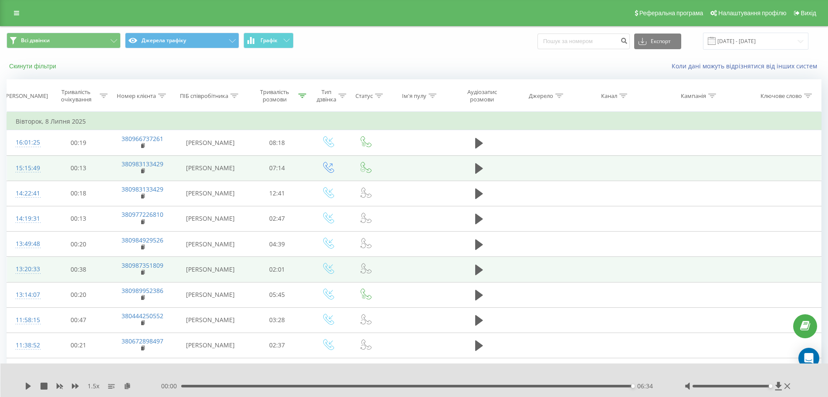
click at [46, 66] on button "Скинути фільтри" at bounding box center [34, 66] width 54 height 8
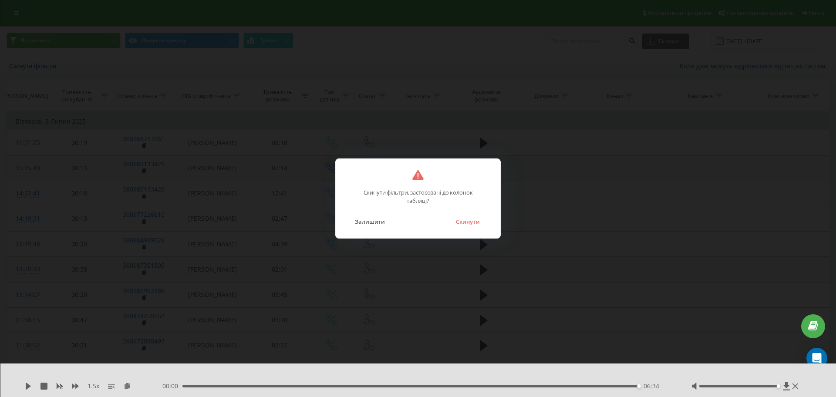
click at [478, 226] on button "Скинути" at bounding box center [468, 221] width 33 height 11
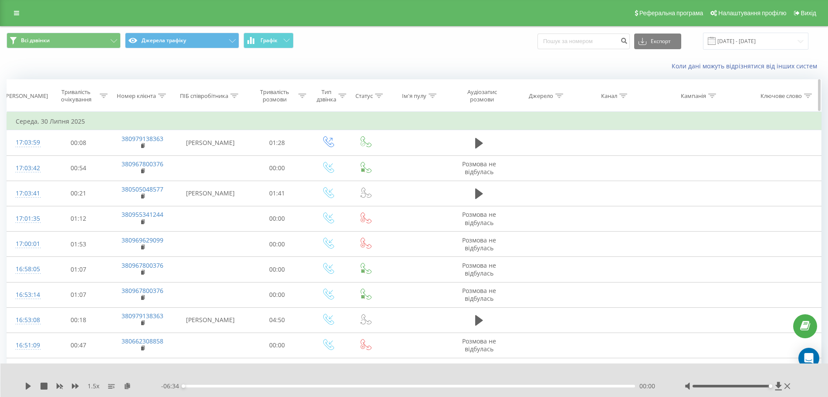
click at [234, 95] on icon at bounding box center [234, 96] width 8 height 4
click at [215, 158] on input "text" at bounding box center [210, 158] width 77 height 15
type input "кристина базан"
click at [231, 174] on span "OK" at bounding box center [228, 175] width 24 height 13
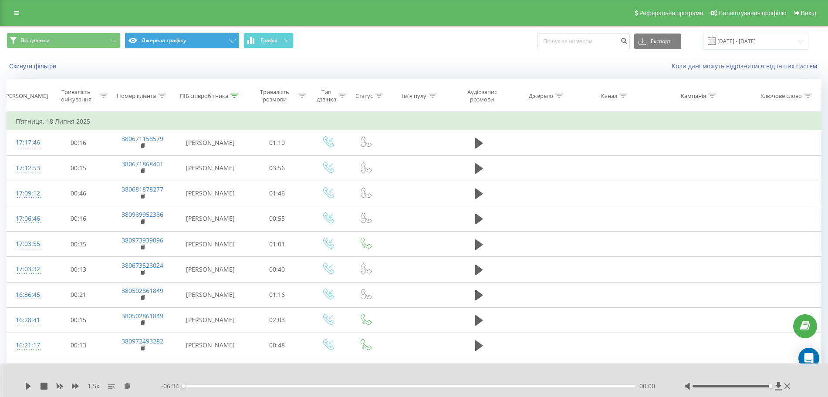
click at [191, 39] on button "Джерела трафіку" at bounding box center [182, 41] width 114 height 16
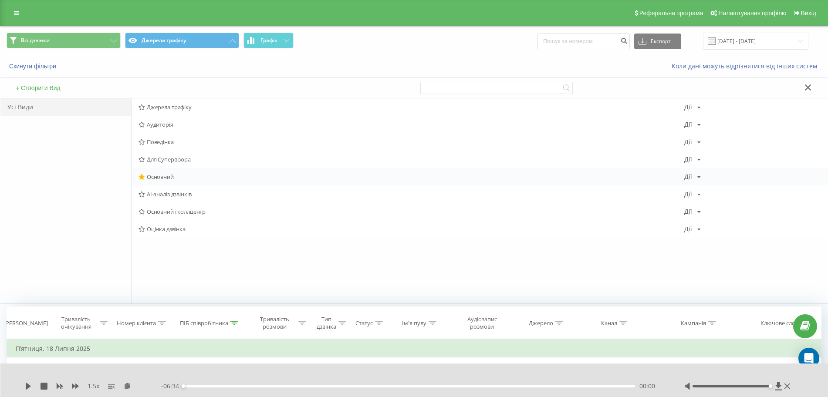
click at [158, 176] on span "Основний" at bounding box center [411, 177] width 546 height 6
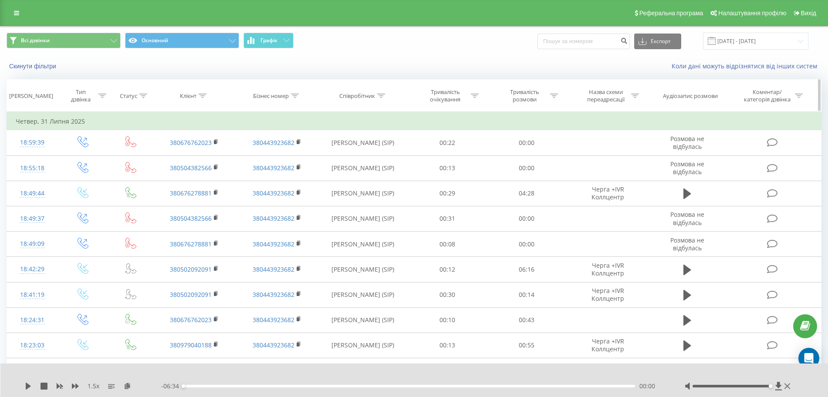
click at [553, 94] on icon at bounding box center [554, 96] width 8 height 4
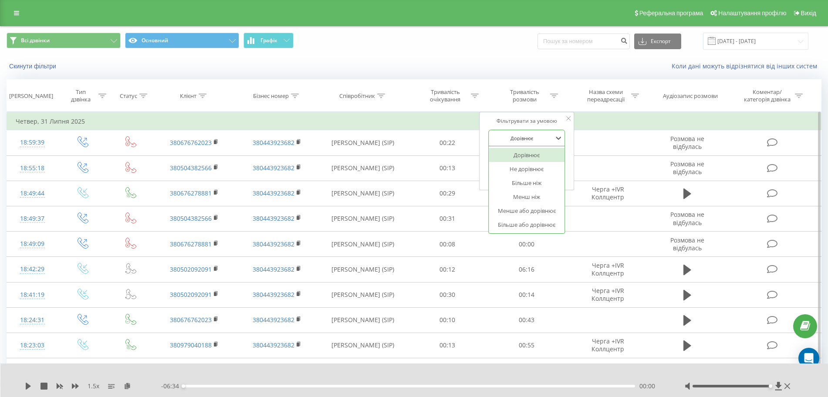
click at [536, 138] on div at bounding box center [522, 138] width 62 height 8
click at [528, 181] on div "Більше ніж" at bounding box center [527, 183] width 76 height 14
click at [523, 155] on input "text" at bounding box center [527, 158] width 77 height 15
type input "02:00"
click at [540, 171] on span "OK" at bounding box center [545, 175] width 24 height 13
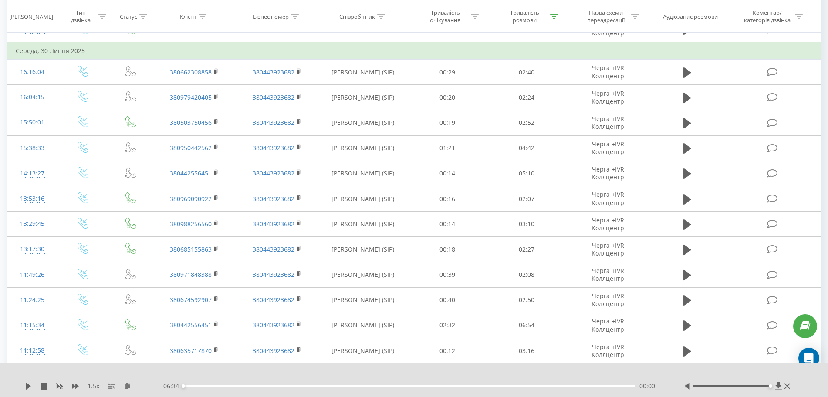
scroll to position [293, 0]
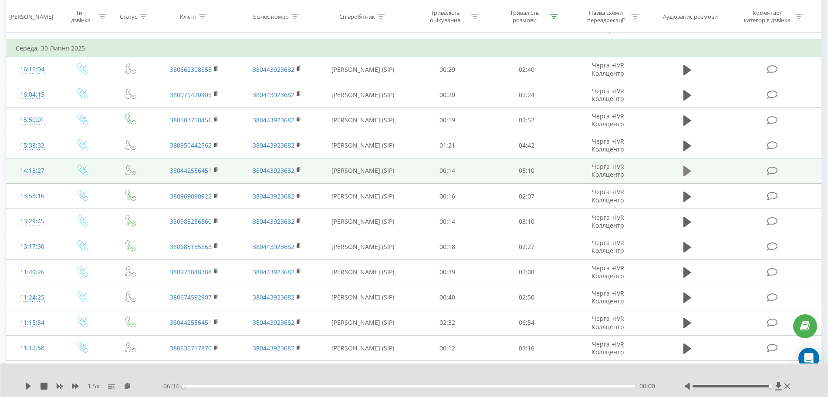
click at [690, 169] on icon at bounding box center [687, 171] width 8 height 12
click at [736, 387] on div at bounding box center [731, 386] width 78 height 3
click at [766, 383] on div at bounding box center [739, 386] width 108 height 9
drag, startPoint x: 741, startPoint y: 385, endPoint x: 792, endPoint y: 385, distance: 51.0
click at [792, 385] on div at bounding box center [739, 386] width 108 height 9
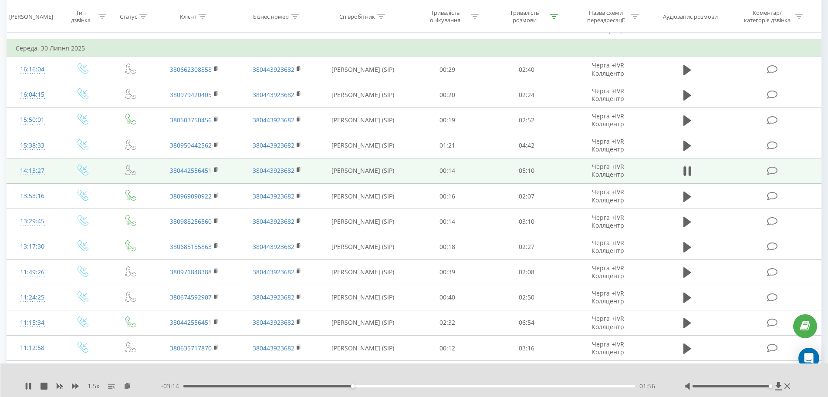
click at [327, 386] on div "01:56" at bounding box center [409, 386] width 452 height 3
click at [26, 384] on icon at bounding box center [27, 386] width 2 height 7
click at [27, 388] on icon at bounding box center [28, 386] width 5 height 7
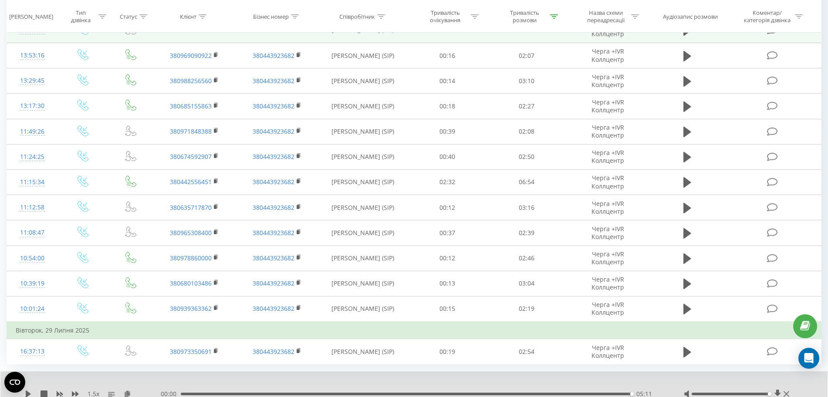
scroll to position [468, 0]
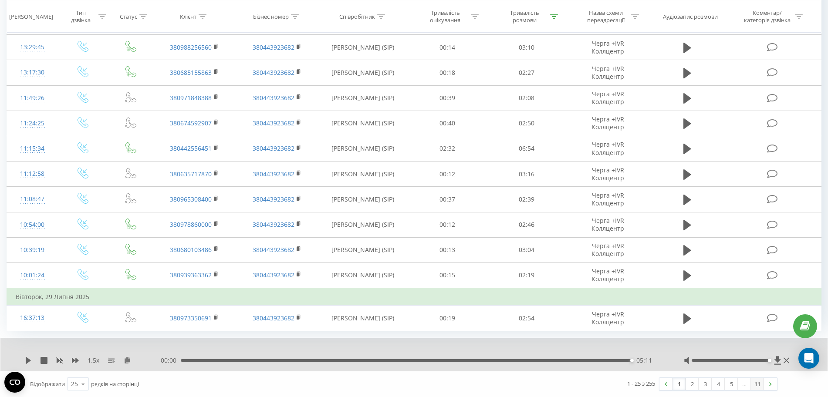
click at [756, 385] on link "11" at bounding box center [757, 384] width 13 height 12
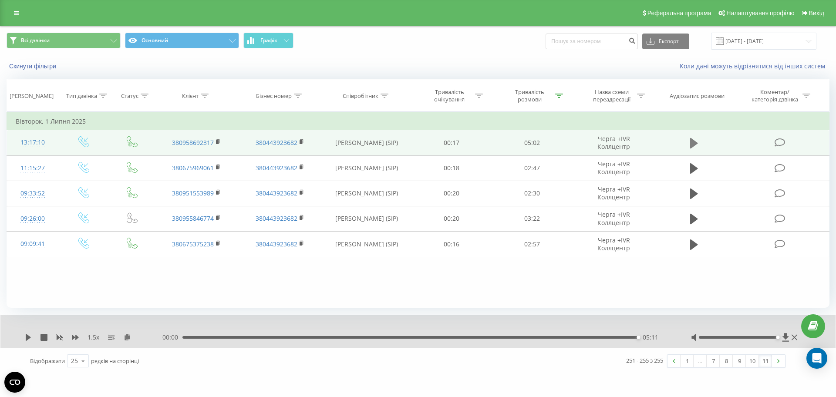
click at [695, 142] on icon at bounding box center [694, 143] width 8 height 10
drag, startPoint x: 836, startPoint y: 202, endPoint x: 836, endPoint y: 304, distance: 101.9
click at [827, 304] on div "Всі дзвінки Основний Графік Експорт .csv .xls .xlsx 01.07.2025 - 31.07.2025 Ски…" at bounding box center [418, 200] width 836 height 348
click at [749, 362] on link "10" at bounding box center [752, 361] width 13 height 12
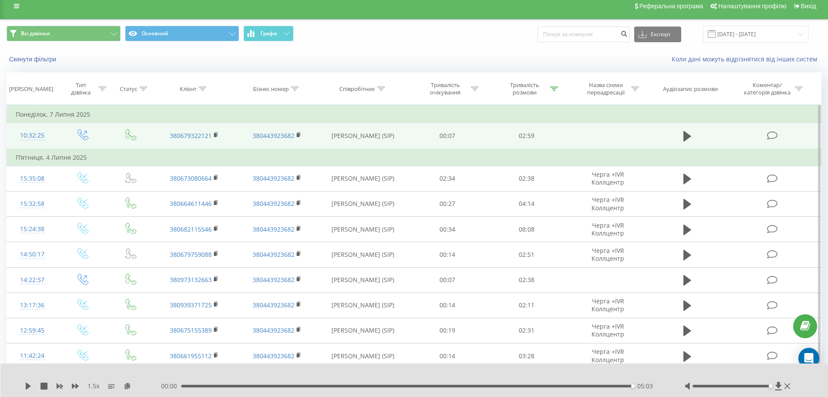
scroll to position [2, 0]
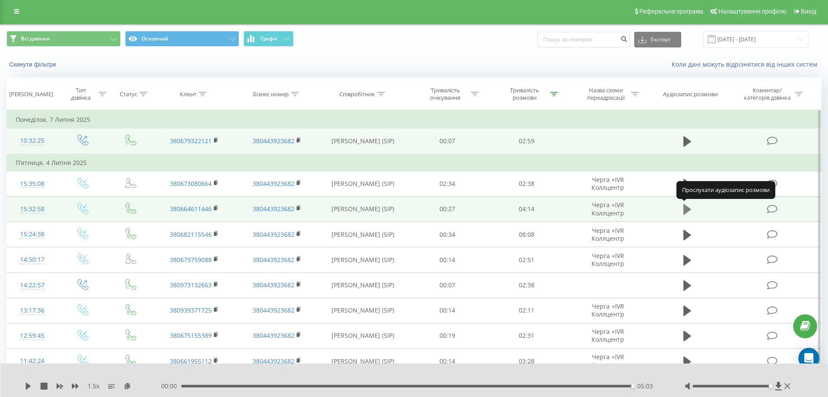
click at [684, 206] on icon at bounding box center [687, 209] width 8 height 10
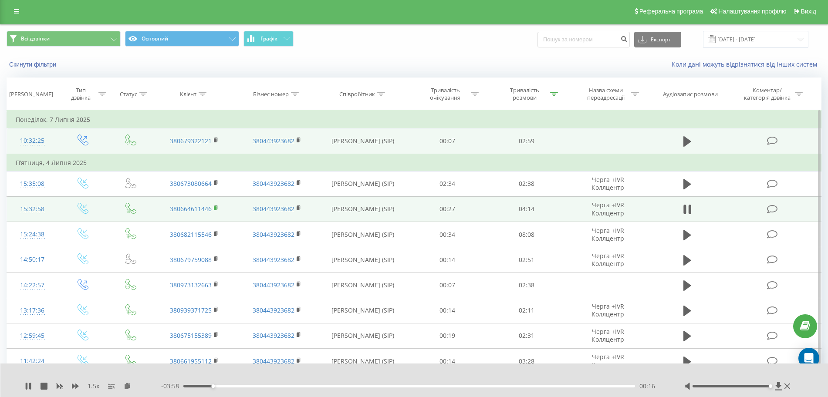
click at [215, 208] on rect at bounding box center [215, 208] width 3 height 4
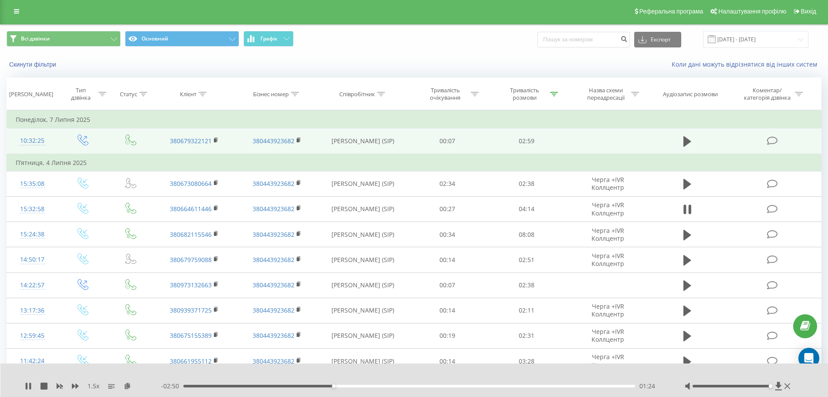
click at [91, 388] on span "1.5 x" at bounding box center [94, 386] width 12 height 9
click at [71, 385] on div "1.5 x" at bounding box center [93, 386] width 136 height 9
click at [76, 385] on icon at bounding box center [75, 386] width 7 height 5
click at [77, 386] on icon at bounding box center [75, 386] width 7 height 5
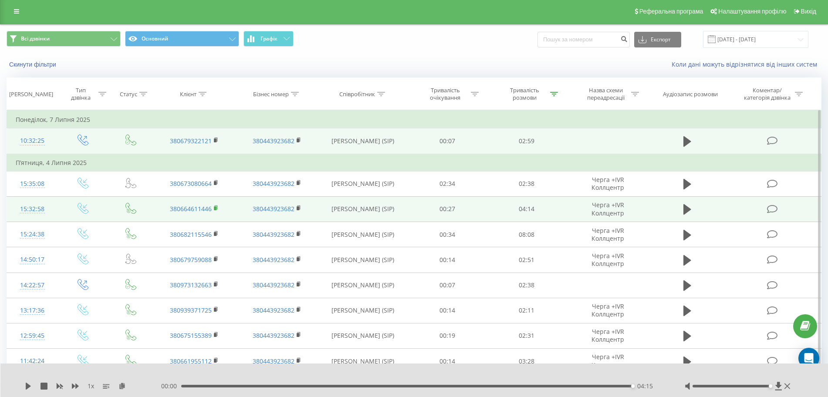
click at [216, 208] on rect at bounding box center [215, 208] width 3 height 4
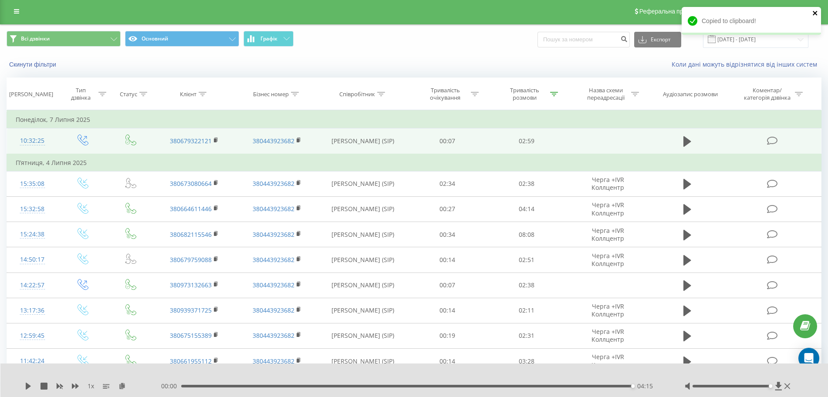
click at [816, 13] on icon "close" at bounding box center [815, 13] width 6 height 7
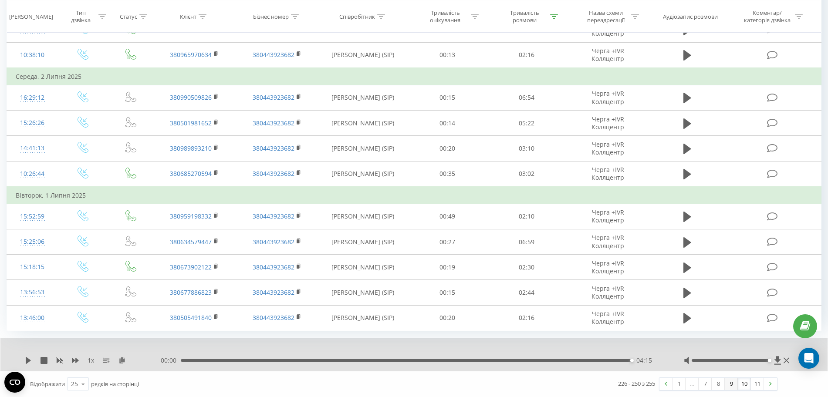
click at [734, 385] on link "9" at bounding box center [731, 384] width 13 height 12
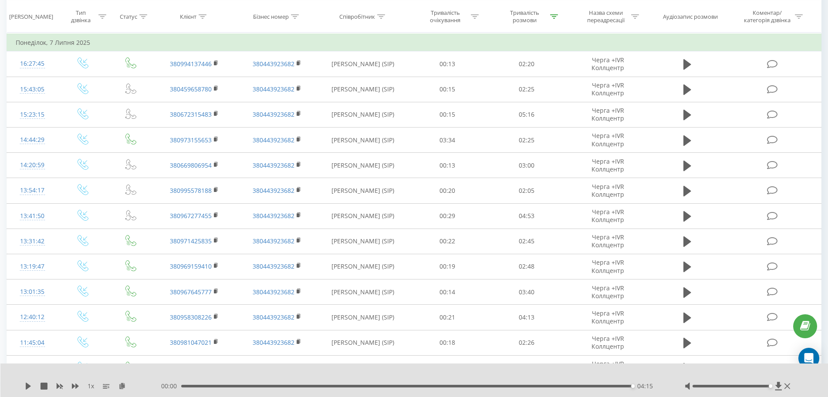
scroll to position [369, 0]
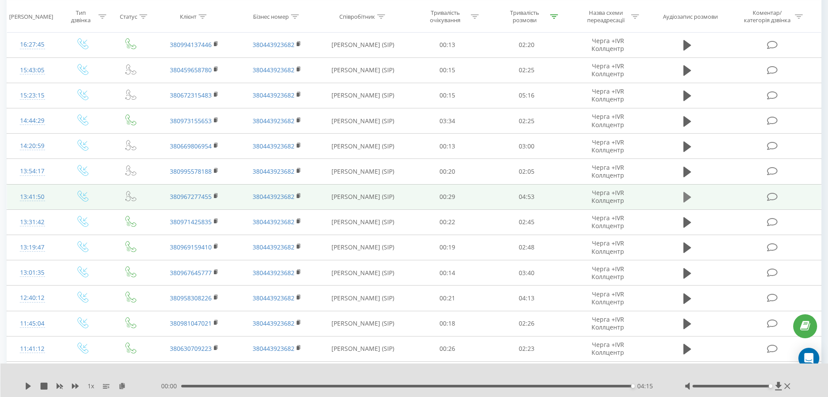
click at [687, 196] on icon at bounding box center [687, 197] width 8 height 10
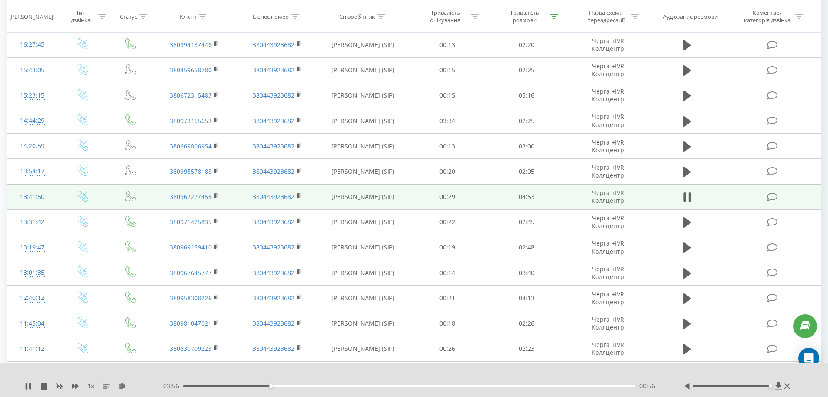
click at [27, 382] on div "1 x" at bounding box center [93, 386] width 136 height 9
click at [29, 388] on icon at bounding box center [28, 386] width 7 height 7
click at [27, 384] on icon at bounding box center [28, 386] width 5 height 7
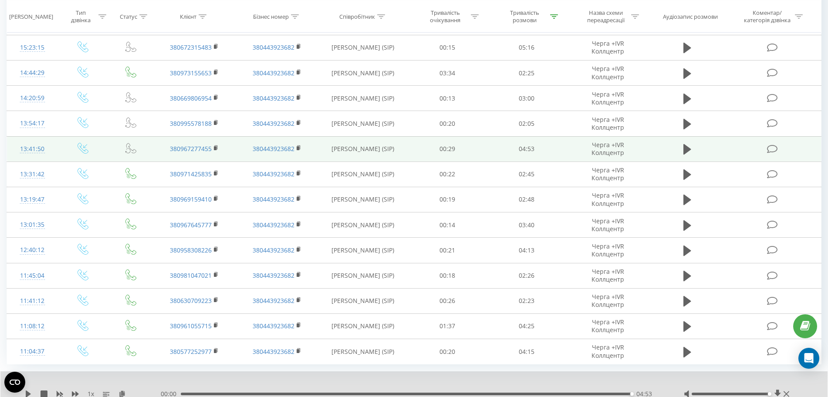
scroll to position [450, 0]
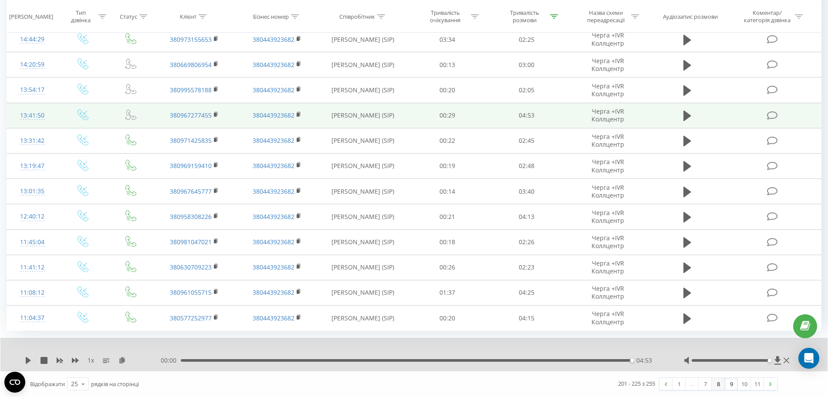
click at [716, 382] on link "8" at bounding box center [718, 384] width 13 height 12
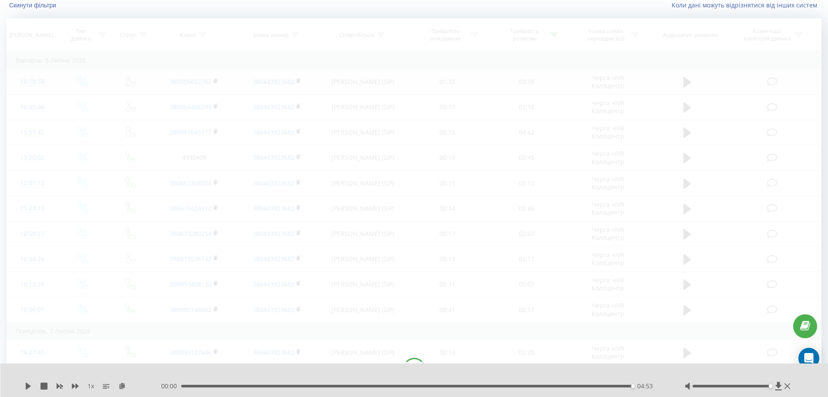
scroll to position [57, 0]
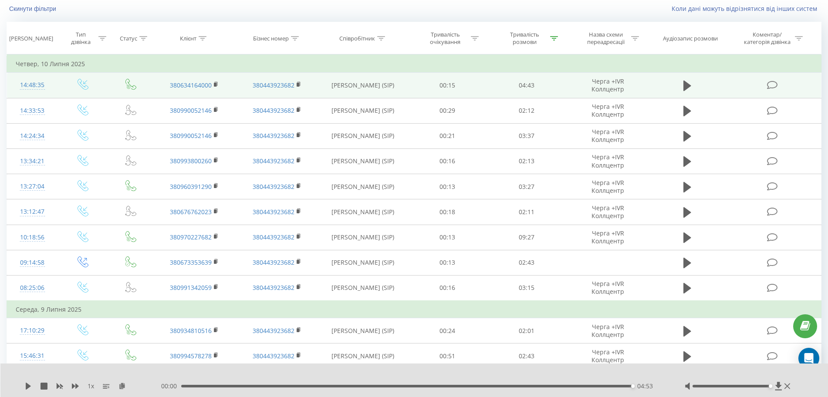
click at [678, 88] on td at bounding box center [687, 85] width 76 height 25
click at [689, 87] on icon at bounding box center [687, 86] width 8 height 12
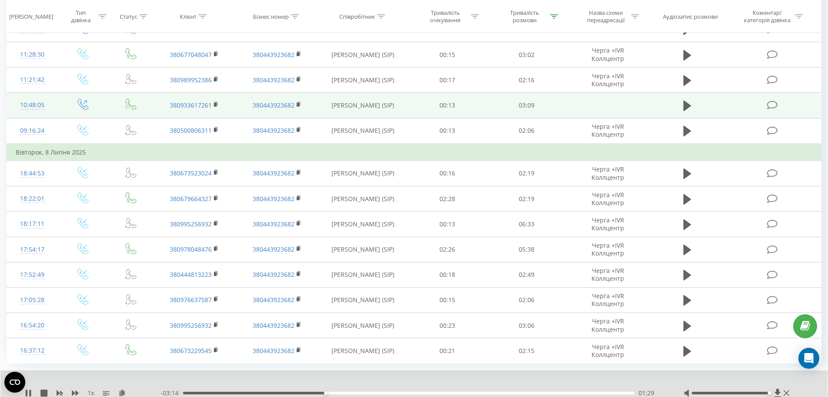
scroll to position [468, 0]
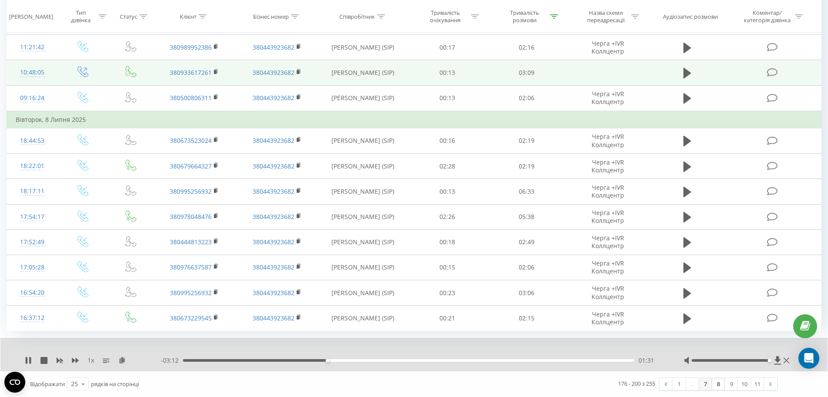
click at [702, 381] on link "7" at bounding box center [704, 384] width 13 height 12
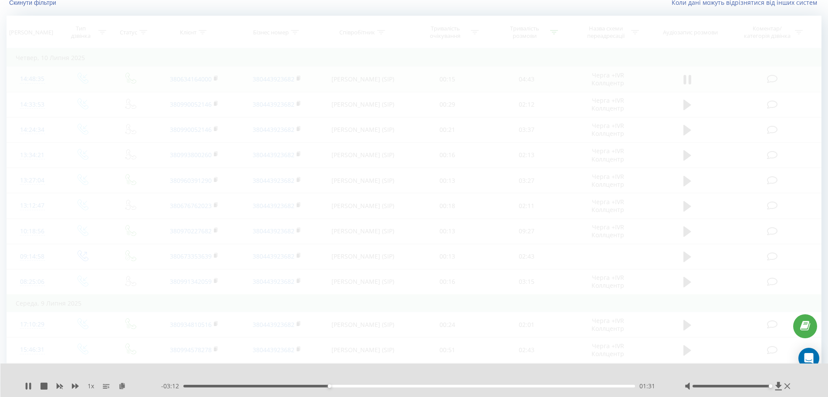
scroll to position [57, 0]
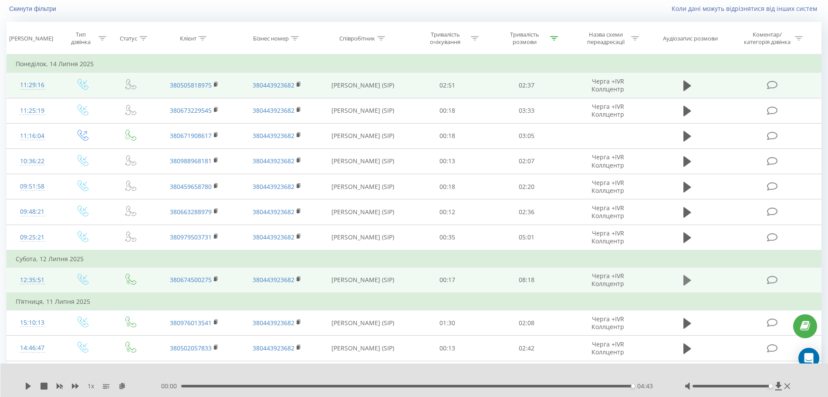
click at [687, 281] on icon at bounding box center [687, 280] width 8 height 10
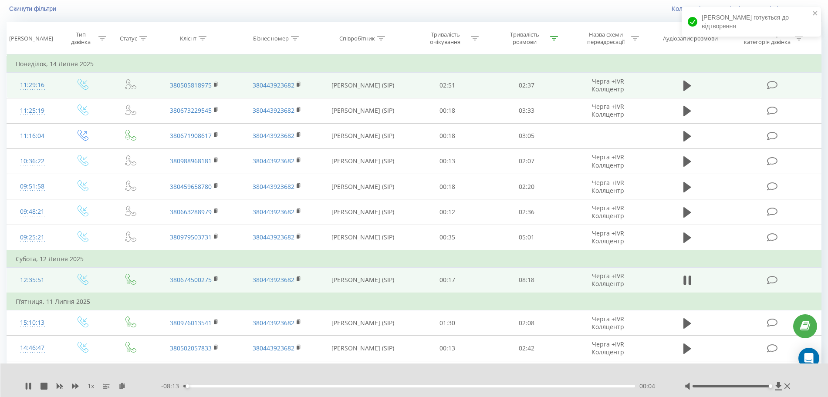
click at [70, 384] on div "1 x" at bounding box center [93, 386] width 136 height 9
click at [72, 385] on icon at bounding box center [75, 386] width 7 height 5
click at [81, 383] on div "1.25 x" at bounding box center [93, 386] width 136 height 9
click at [75, 385] on icon at bounding box center [75, 386] width 7 height 7
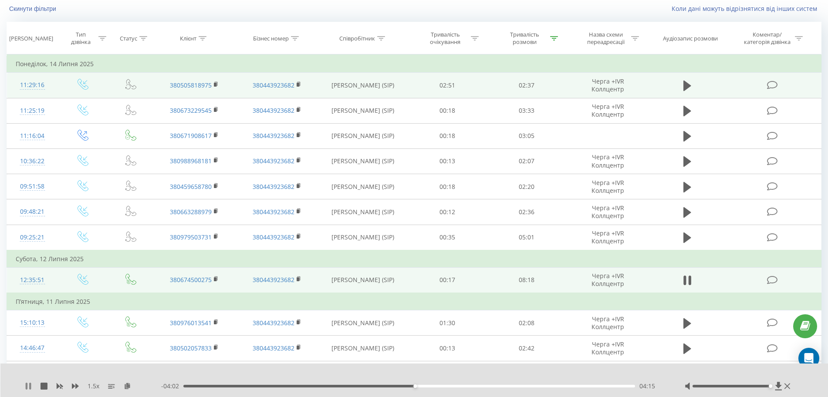
click at [27, 385] on icon at bounding box center [27, 386] width 2 height 7
drag, startPoint x: 732, startPoint y: 391, endPoint x: 732, endPoint y: 385, distance: 5.2
click at [732, 390] on div "1.5 x - 04:02 04:16 04:16" at bounding box center [414, 381] width 828 height 34
click at [732, 385] on div at bounding box center [731, 386] width 78 height 3
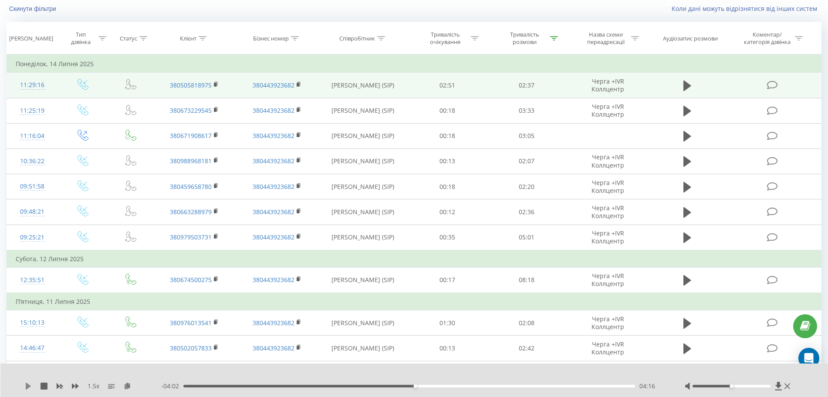
click at [31, 384] on icon at bounding box center [28, 386] width 7 height 7
drag, startPoint x: 753, startPoint y: 386, endPoint x: 779, endPoint y: 391, distance: 26.1
click at [778, 390] on div at bounding box center [739, 386] width 108 height 9
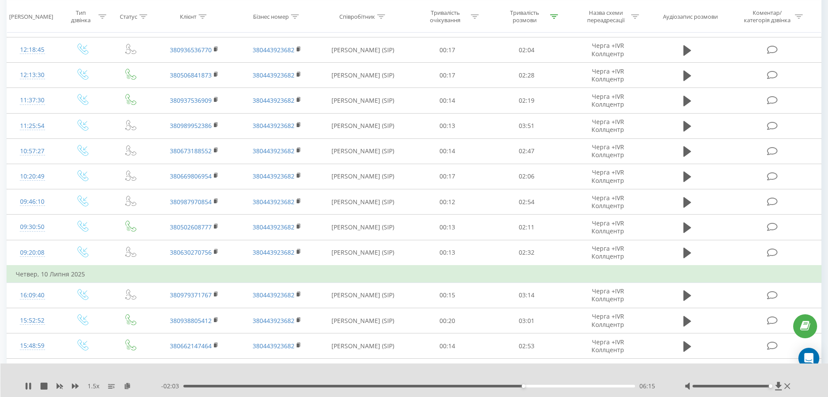
scroll to position [486, 0]
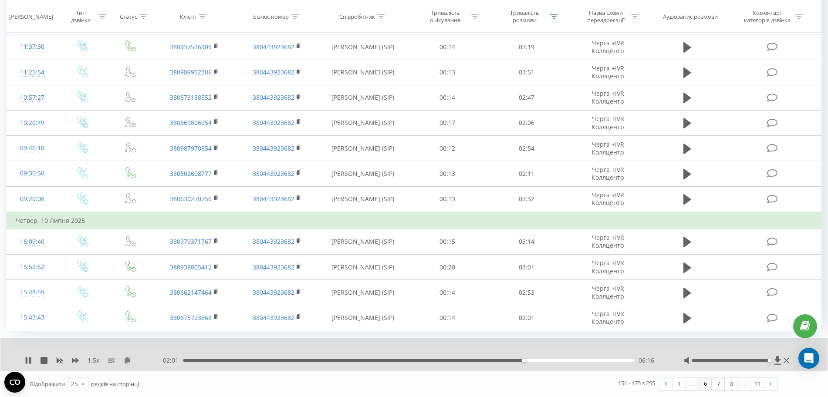
click at [704, 384] on link "6" at bounding box center [704, 384] width 13 height 12
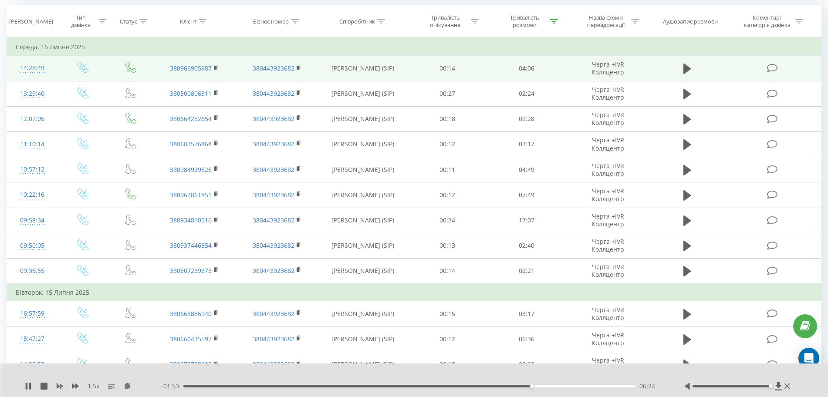
scroll to position [65, 0]
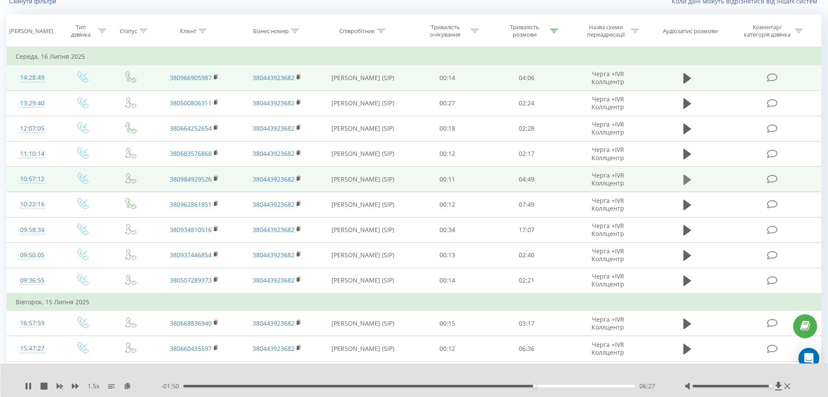
click at [687, 175] on icon at bounding box center [687, 180] width 8 height 12
drag, startPoint x: 404, startPoint y: 1, endPoint x: 318, endPoint y: 374, distance: 382.1
click at [318, 374] on div at bounding box center [408, 375] width 614 height 10
click at [77, 385] on icon at bounding box center [75, 386] width 7 height 5
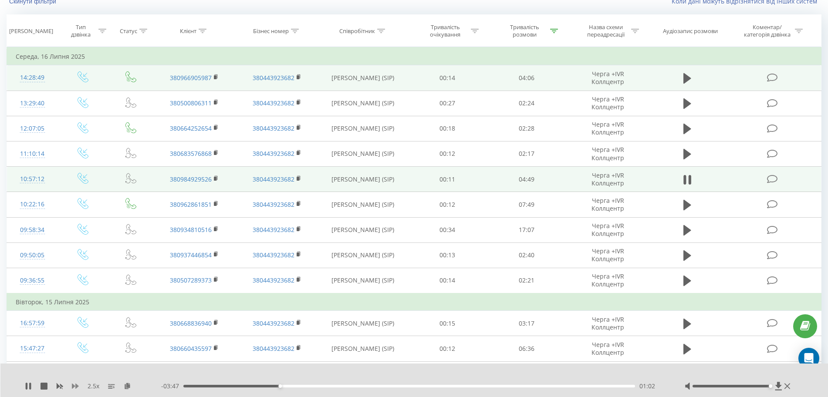
click at [77, 385] on icon at bounding box center [75, 386] width 7 height 5
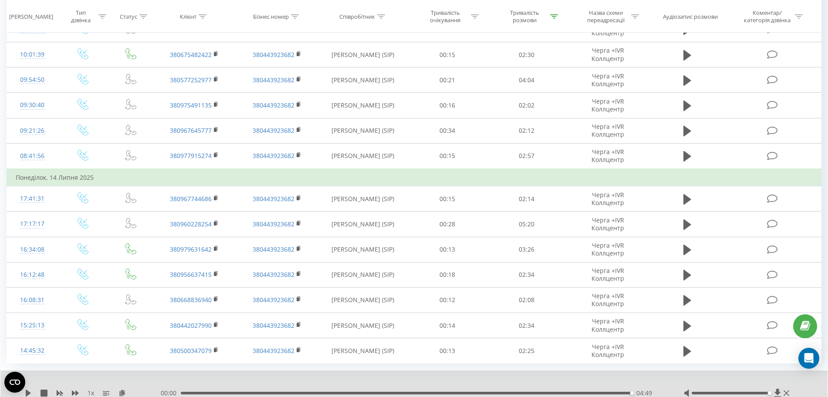
scroll to position [468, 0]
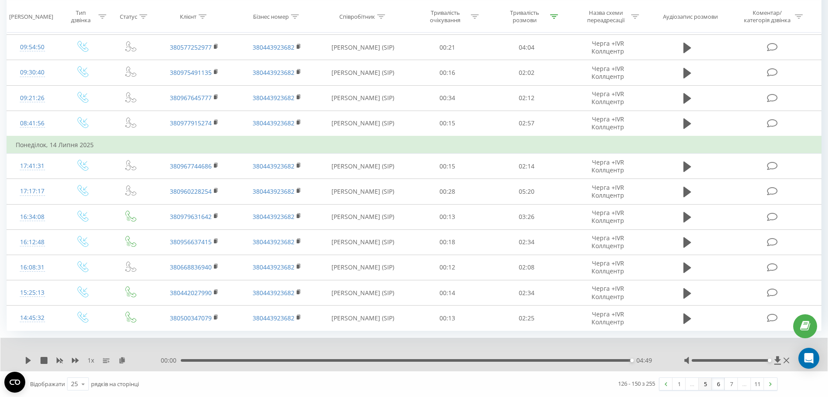
click at [705, 381] on link "5" at bounding box center [704, 384] width 13 height 12
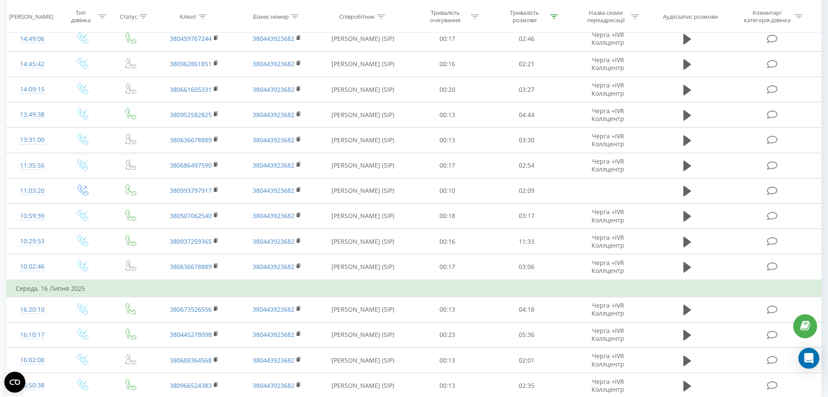
scroll to position [468, 0]
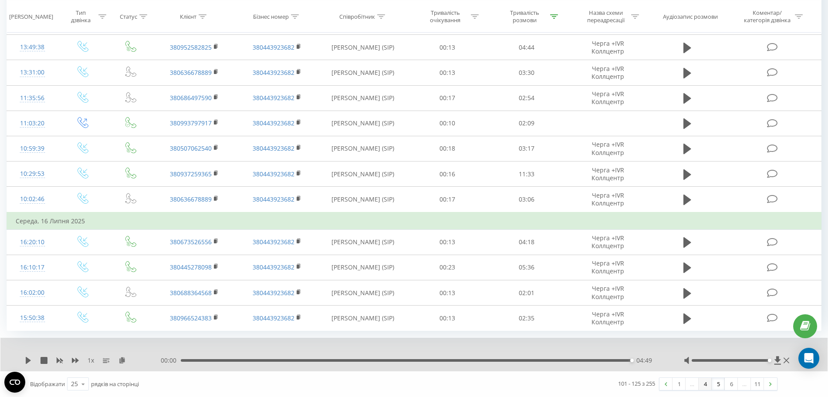
click at [705, 385] on link "4" at bounding box center [704, 384] width 13 height 12
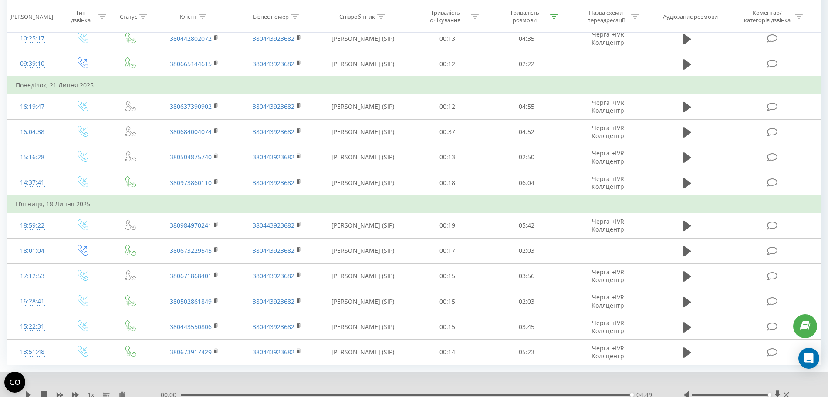
scroll to position [450, 0]
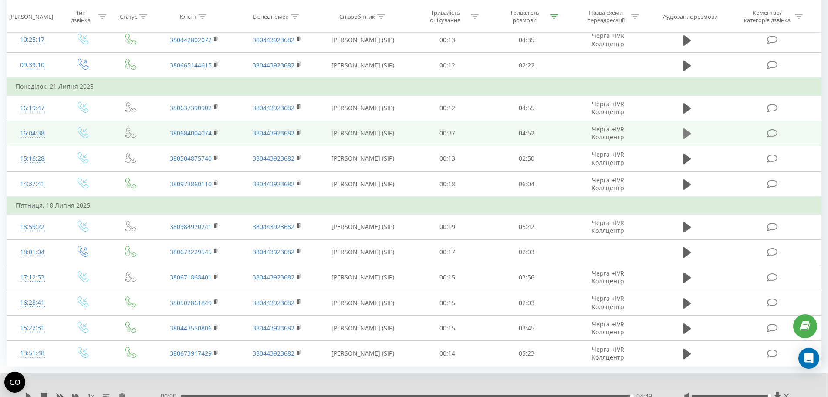
click at [685, 132] on icon at bounding box center [687, 133] width 8 height 10
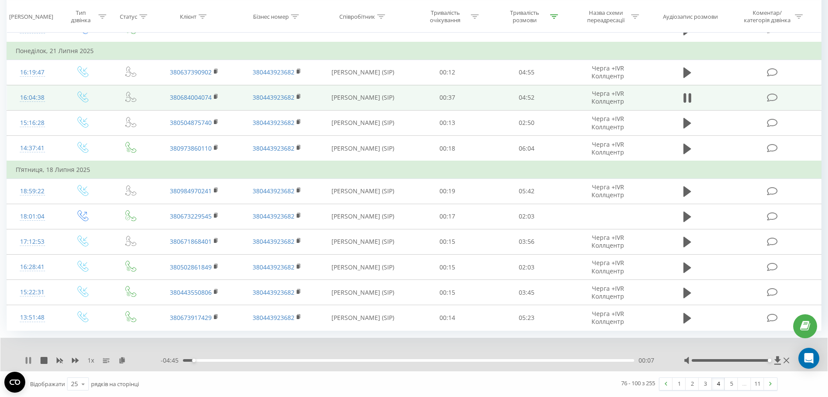
click at [31, 363] on icon at bounding box center [30, 360] width 2 height 7
click at [28, 355] on div "1 x - 04:44 00:07 00:07" at bounding box center [413, 355] width 827 height 34
click at [29, 361] on icon at bounding box center [28, 360] width 5 height 7
click at [27, 361] on icon at bounding box center [27, 360] width 2 height 7
click at [29, 359] on icon at bounding box center [28, 360] width 5 height 7
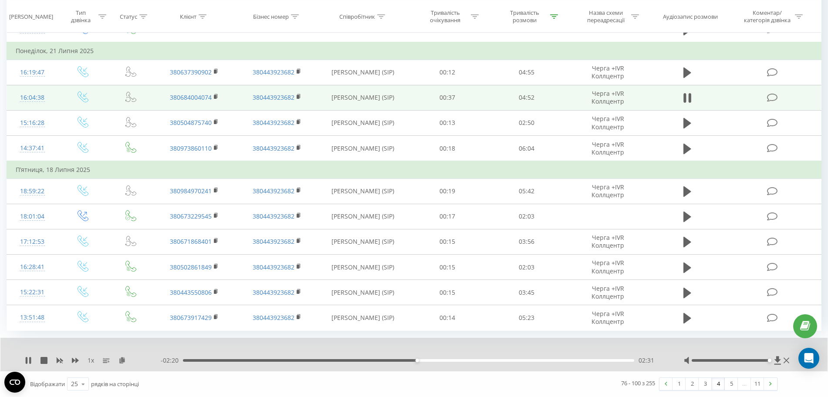
click at [26, 364] on div "1 x" at bounding box center [93, 360] width 136 height 9
click at [28, 359] on icon at bounding box center [28, 360] width 7 height 7
drag, startPoint x: 36, startPoint y: 357, endPoint x: 32, endPoint y: 360, distance: 5.0
drag, startPoint x: 32, startPoint y: 360, endPoint x: 25, endPoint y: 360, distance: 7.0
click at [25, 360] on icon at bounding box center [28, 360] width 7 height 7
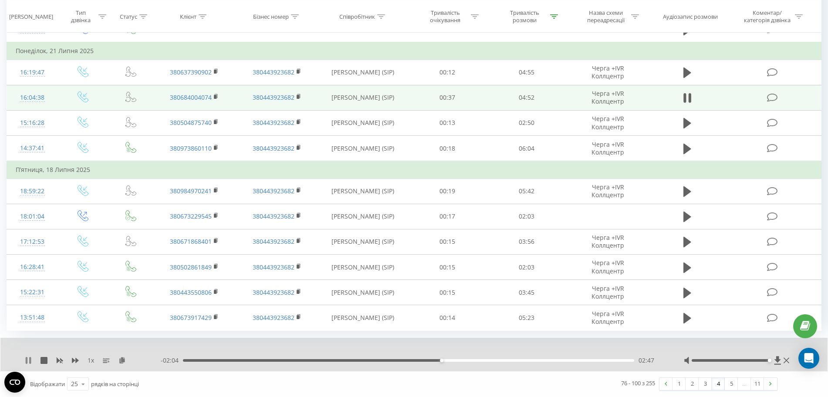
click at [27, 359] on icon at bounding box center [27, 360] width 2 height 7
click at [29, 360] on icon at bounding box center [28, 360] width 5 height 7
click at [26, 360] on icon at bounding box center [27, 360] width 2 height 7
click at [31, 365] on div "1 x - 01:14 03:38 03:38" at bounding box center [413, 355] width 827 height 34
click at [24, 359] on div "1 x - 01:14 03:38 03:38" at bounding box center [413, 355] width 827 height 34
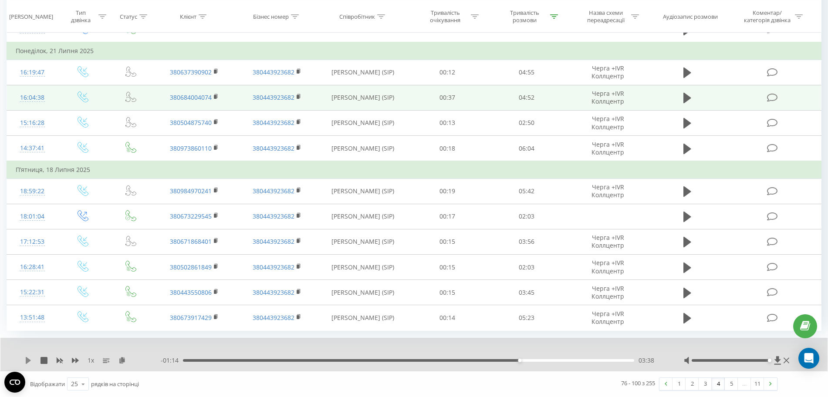
click at [27, 357] on icon at bounding box center [28, 360] width 7 height 7
click at [28, 359] on icon at bounding box center [28, 360] width 7 height 7
click at [257, 350] on div at bounding box center [407, 349] width 613 height 10
click at [26, 359] on icon at bounding box center [28, 360] width 5 height 7
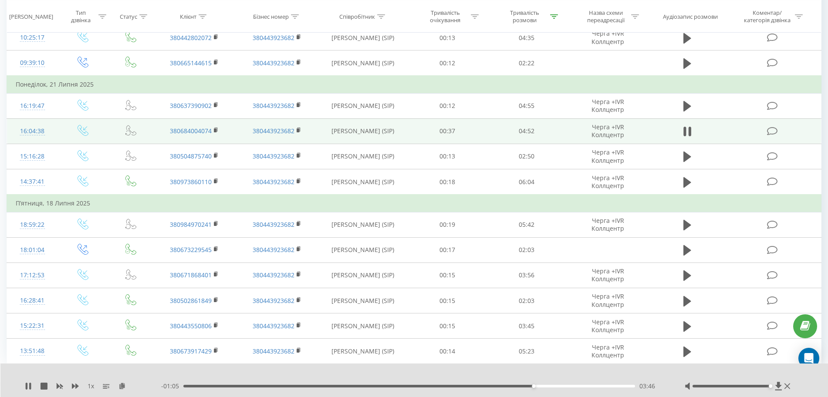
scroll to position [357, 0]
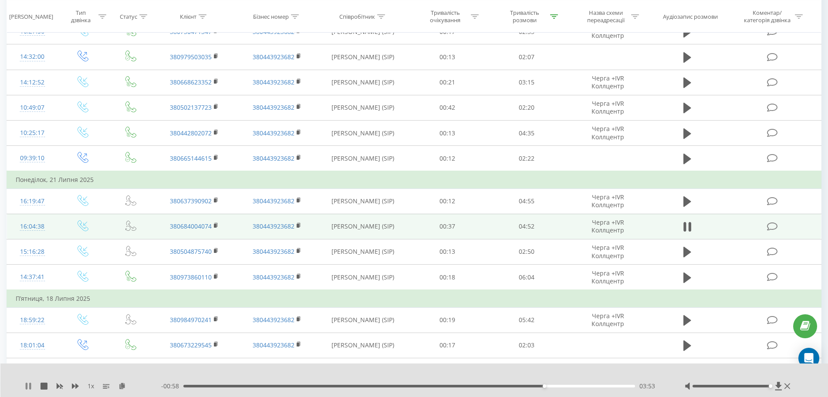
click at [26, 386] on icon at bounding box center [27, 386] width 2 height 7
click at [26, 386] on icon at bounding box center [28, 386] width 7 height 7
click at [26, 386] on icon at bounding box center [27, 386] width 2 height 7
click at [22, 391] on div "1 x - 00:56 03:55 03:55" at bounding box center [414, 381] width 828 height 34
click at [29, 386] on icon at bounding box center [28, 386] width 5 height 7
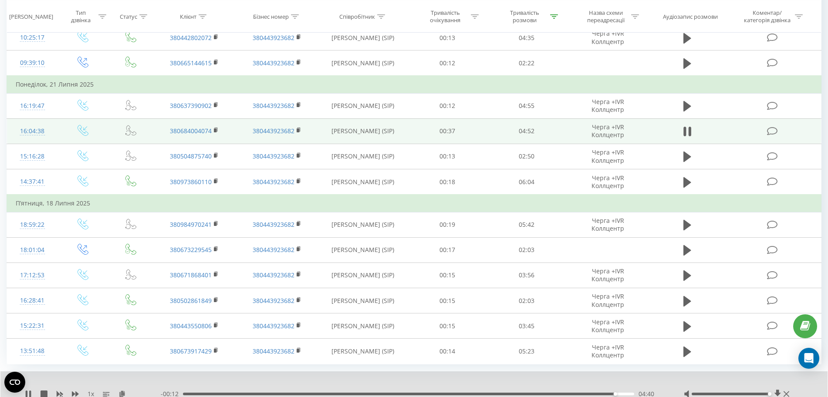
scroll to position [486, 0]
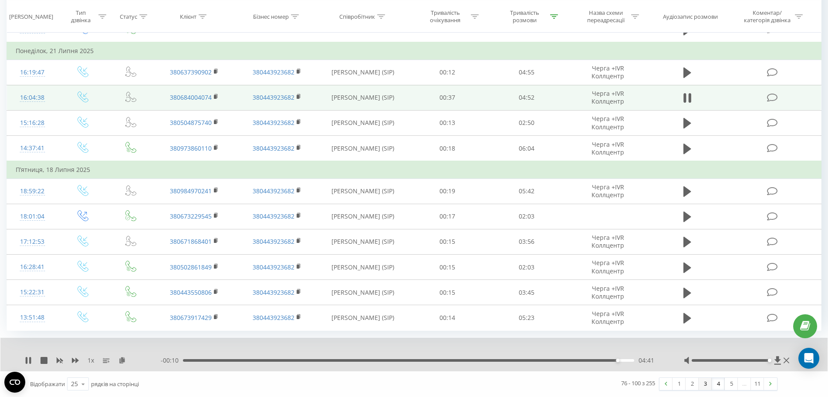
click at [700, 383] on link "3" at bounding box center [704, 384] width 13 height 12
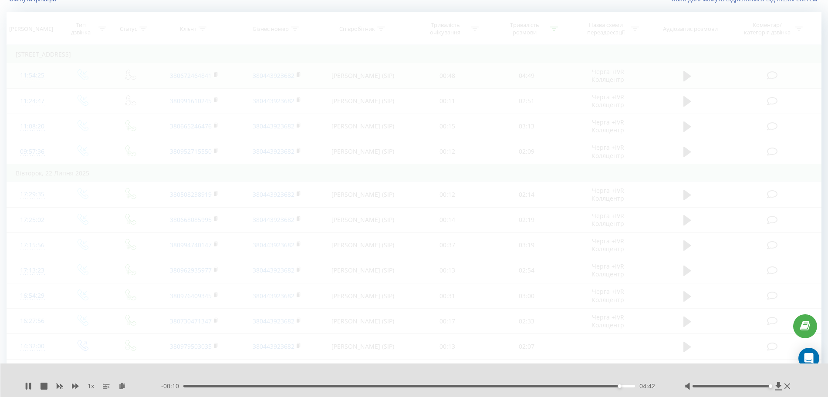
scroll to position [57, 0]
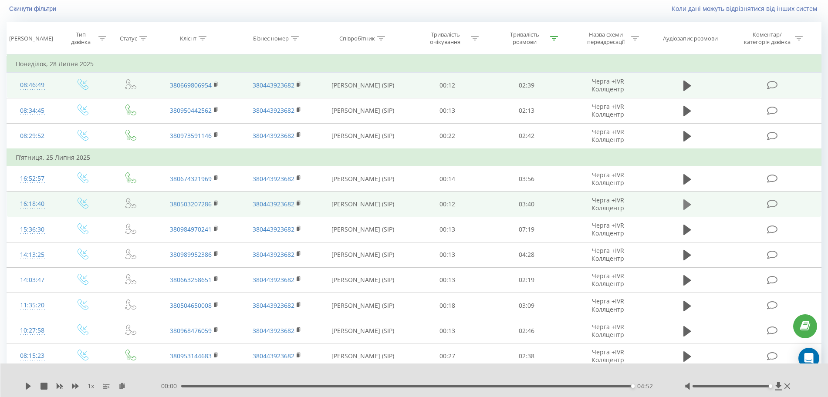
click at [685, 205] on icon at bounding box center [687, 204] width 8 height 10
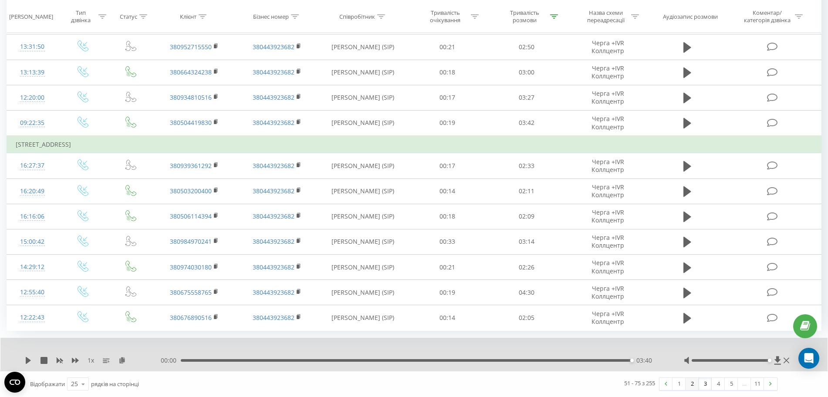
click at [687, 380] on link "2" at bounding box center [691, 384] width 13 height 12
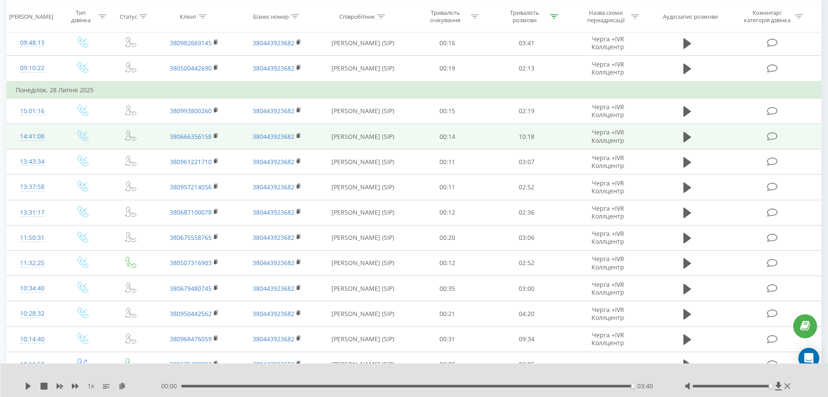
scroll to position [370, 0]
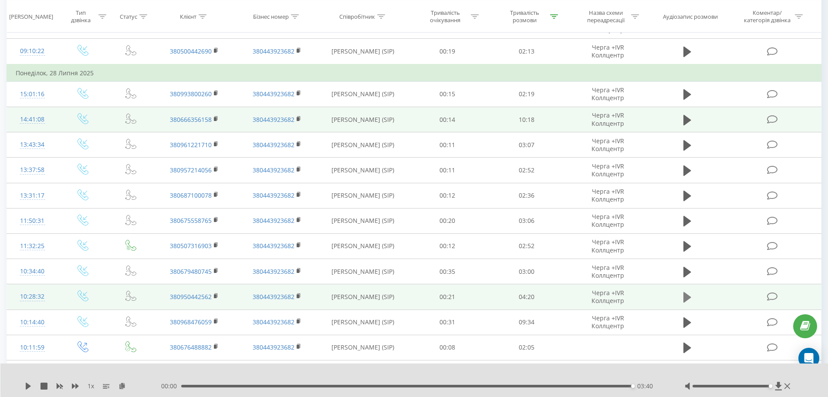
click at [686, 297] on icon at bounding box center [687, 297] width 8 height 10
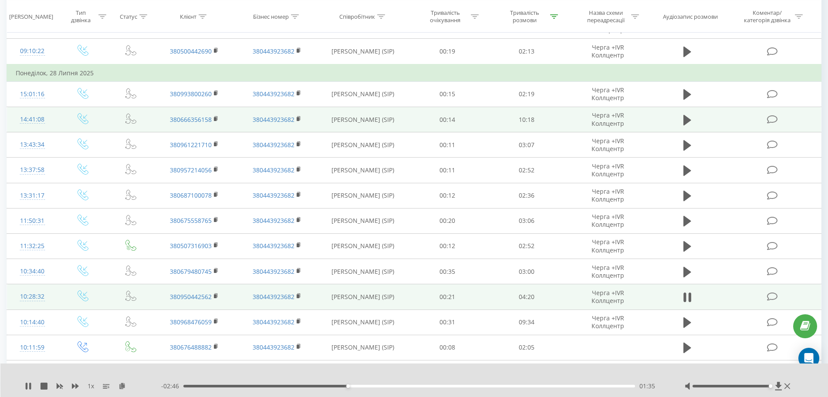
click at [90, 387] on span "1 x" at bounding box center [91, 386] width 7 height 9
click at [81, 385] on div "1 x" at bounding box center [93, 386] width 136 height 9
click at [75, 382] on div "1 x" at bounding box center [93, 386] width 136 height 9
click at [75, 387] on icon at bounding box center [75, 386] width 7 height 7
click at [75, 386] on icon at bounding box center [75, 386] width 7 height 7
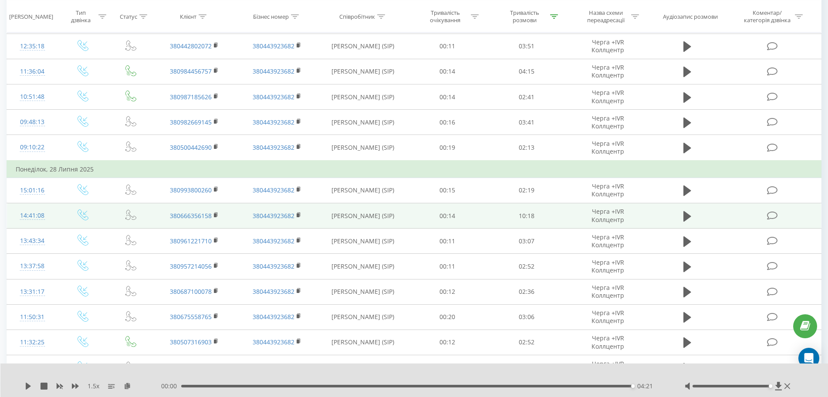
scroll to position [0, 0]
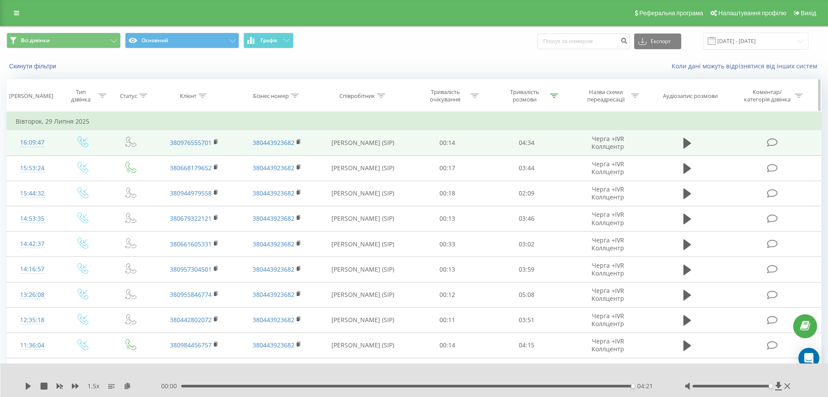
click at [381, 94] on icon at bounding box center [381, 96] width 8 height 4
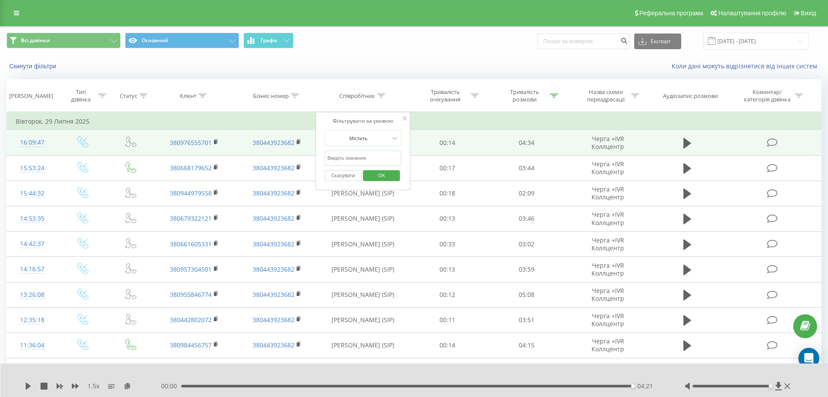
click at [372, 155] on input "text" at bounding box center [363, 158] width 77 height 15
click at [377, 173] on span "OK" at bounding box center [381, 175] width 24 height 13
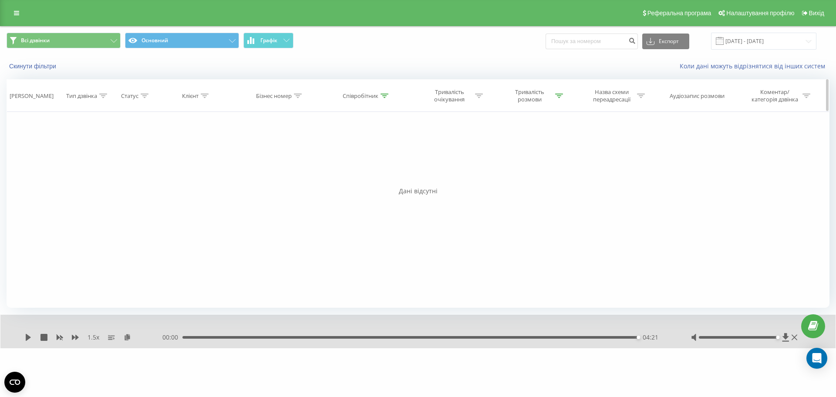
click at [376, 99] on div "Співробітник" at bounding box center [361, 95] width 36 height 7
click at [383, 98] on icon at bounding box center [385, 96] width 8 height 4
drag, startPoint x: 358, startPoint y: 156, endPoint x: 289, endPoint y: 156, distance: 68.8
click at [289, 156] on div "Фільтрувати за умовою Дорівнює Введіть значення Скасувати OK Фільтрувати за умо…" at bounding box center [418, 210] width 823 height 196
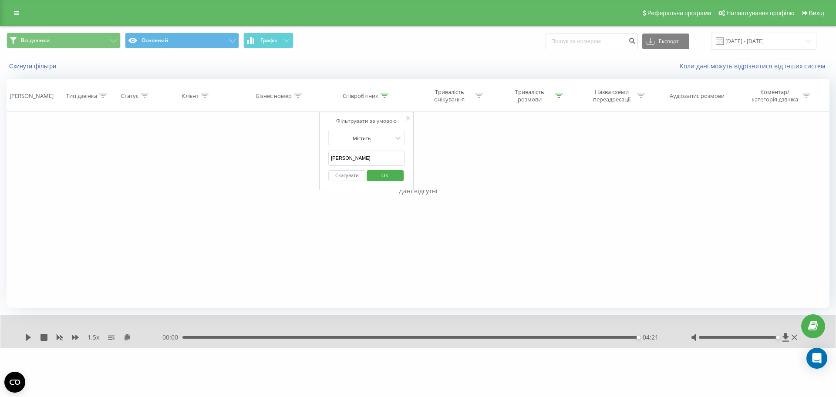
click at [373, 156] on input "прохоренко" at bounding box center [366, 158] width 77 height 15
paste input "владислава"
type input "прохоренко владислава"
click button "OK" at bounding box center [385, 175] width 37 height 11
click at [388, 95] on icon at bounding box center [385, 96] width 8 height 4
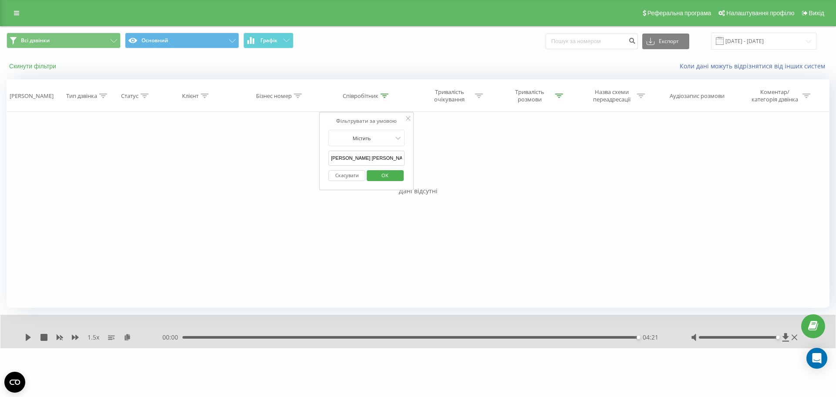
click at [26, 69] on button "Скинути фільтри" at bounding box center [34, 66] width 54 height 8
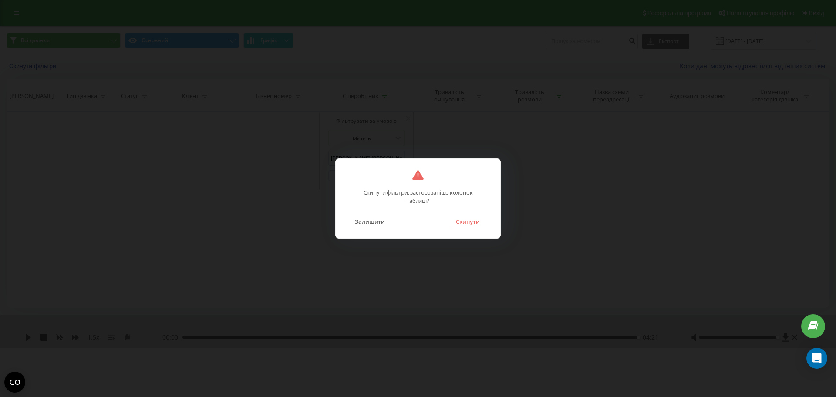
click at [452, 225] on button "Скинути" at bounding box center [468, 221] width 33 height 11
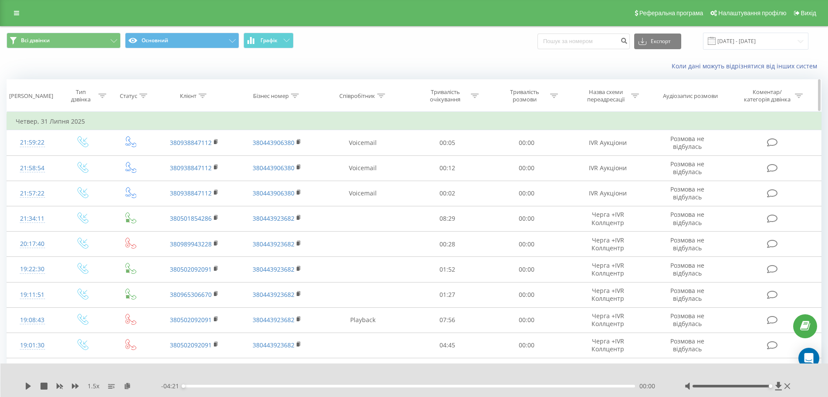
click at [377, 95] on icon at bounding box center [381, 96] width 8 height 4
click at [361, 156] on input "text" at bounding box center [363, 158] width 77 height 15
type input "Прохоренко"
click button "OK" at bounding box center [381, 175] width 37 height 11
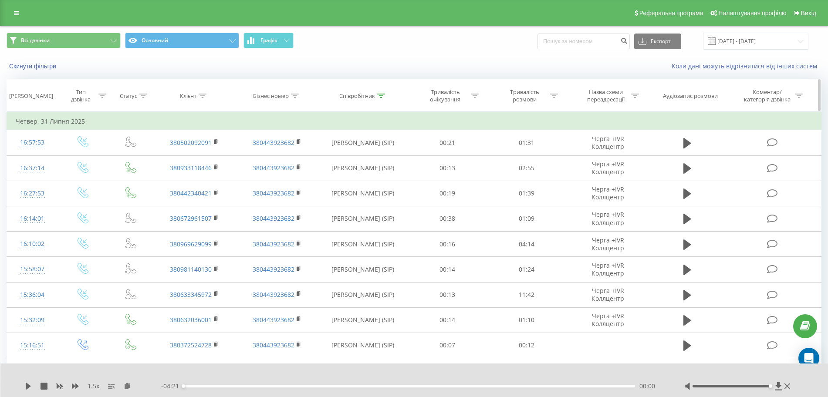
click at [635, 96] on icon at bounding box center [635, 96] width 8 height 4
click at [623, 161] on input "text" at bounding box center [608, 158] width 77 height 15
type input "Черга +IVR Коллцентр"
click at [627, 177] on span "OK" at bounding box center [626, 175] width 24 height 13
click at [551, 102] on div "Тривалість розмови" at bounding box center [529, 95] width 57 height 15
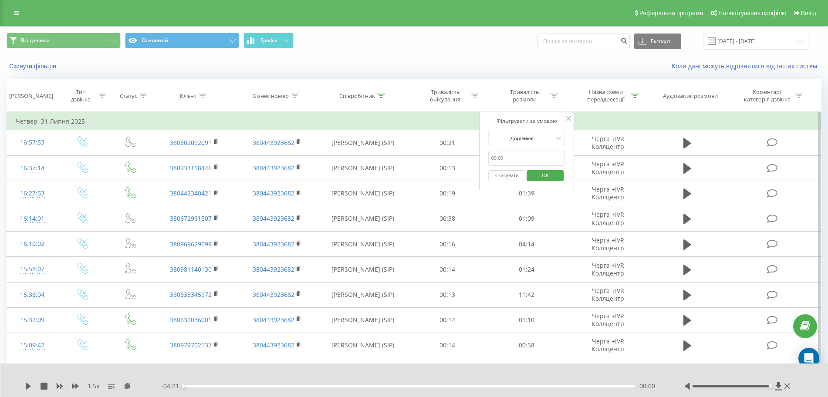
click at [532, 158] on input "text" at bounding box center [527, 158] width 77 height 15
type input "02:00"
click at [537, 138] on div at bounding box center [522, 138] width 62 height 8
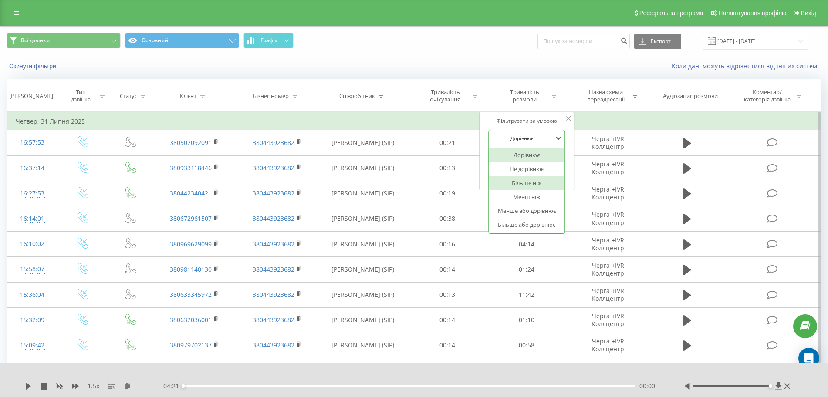
click at [525, 181] on div "Більше ніж" at bounding box center [527, 183] width 76 height 14
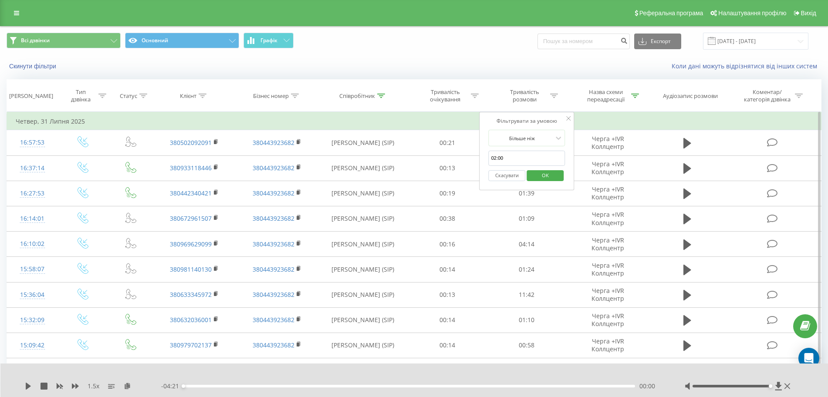
click at [541, 171] on span "OK" at bounding box center [545, 175] width 24 height 13
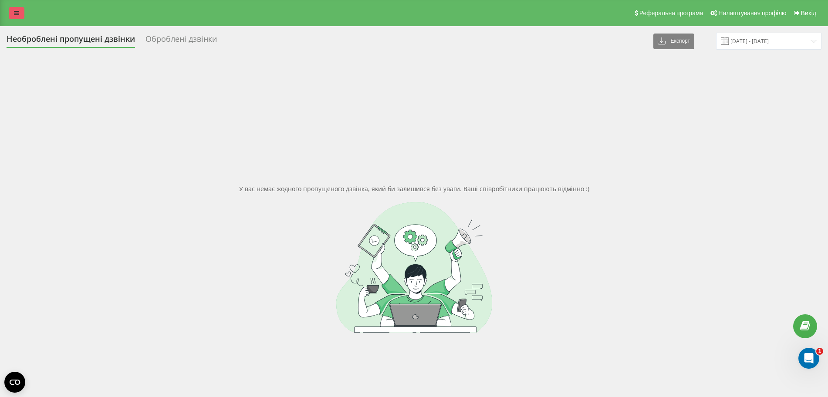
click at [9, 11] on link at bounding box center [17, 13] width 16 height 12
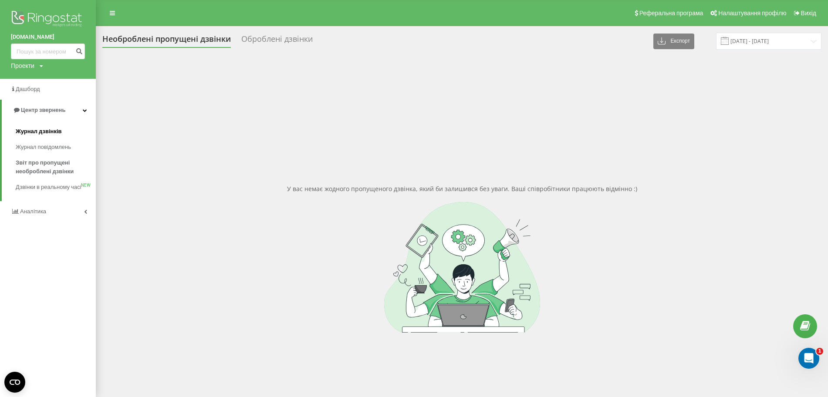
click at [39, 131] on span "Журнал дзвінків" at bounding box center [39, 131] width 46 height 9
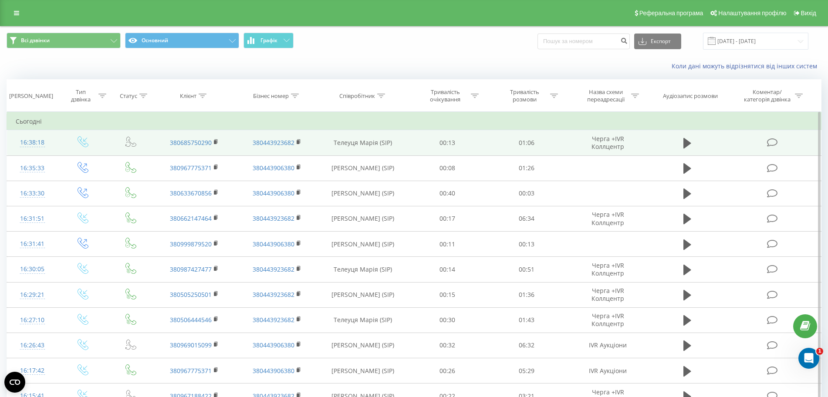
click at [680, 144] on td at bounding box center [687, 142] width 76 height 25
click at [685, 145] on icon at bounding box center [687, 143] width 8 height 10
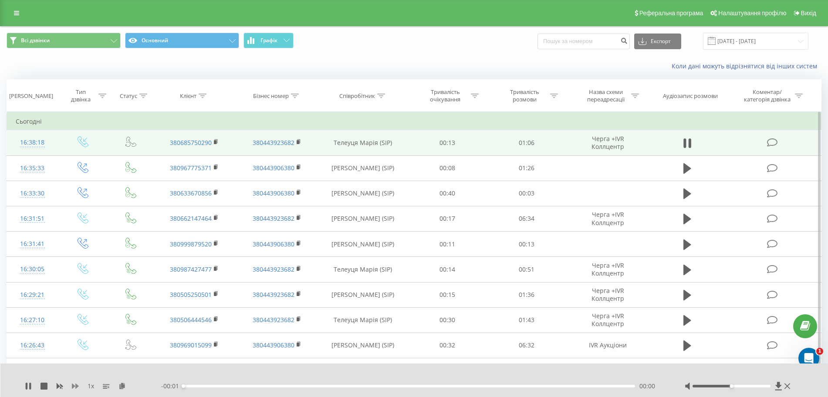
click at [76, 387] on icon at bounding box center [75, 386] width 7 height 5
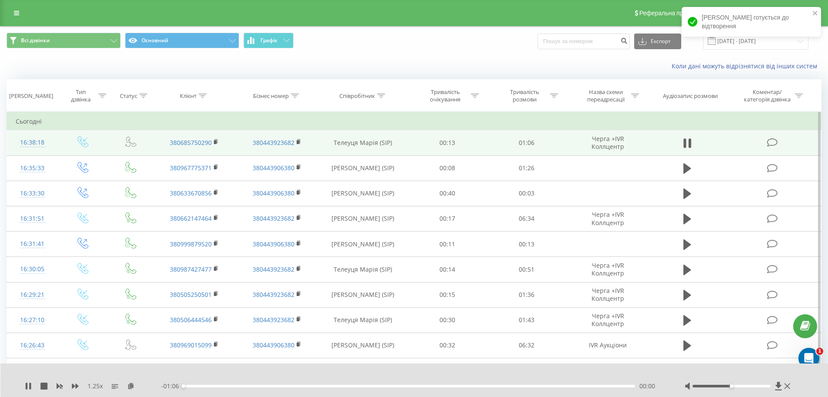
click at [72, 390] on div "1.25 x" at bounding box center [93, 386] width 136 height 9
click at [72, 385] on icon at bounding box center [75, 386] width 7 height 5
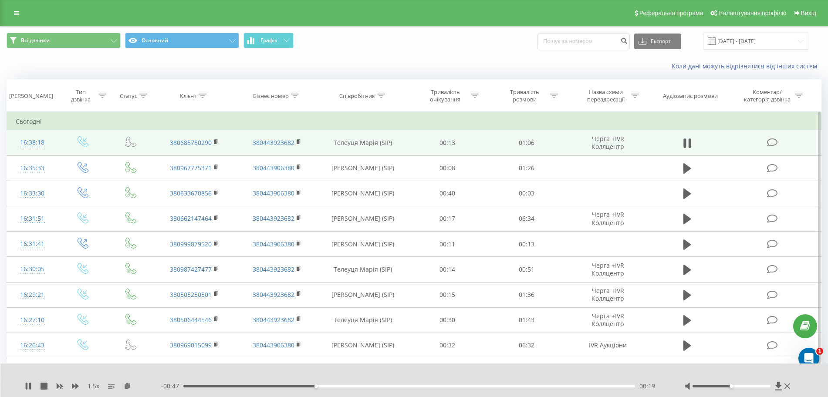
click at [24, 389] on div "1.5 x - 00:47 00:19 00:19" at bounding box center [414, 381] width 828 height 34
click at [31, 388] on icon at bounding box center [30, 386] width 2 height 7
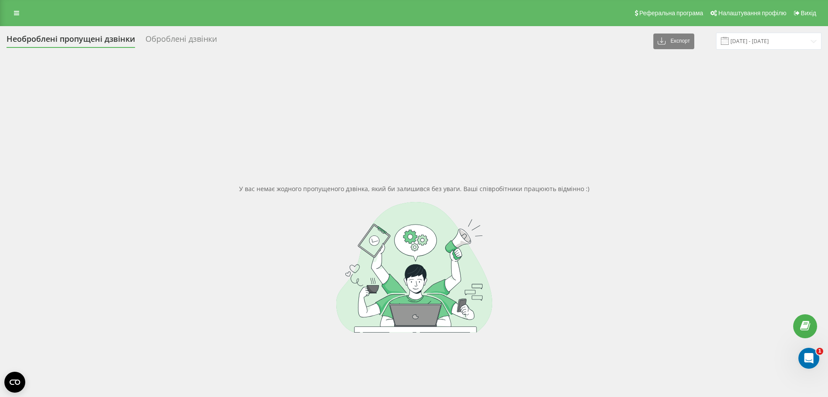
click at [189, 277] on div at bounding box center [414, 267] width 815 height 131
click at [17, 20] on div "Реферальна програма Налаштування профілю Вихід" at bounding box center [414, 13] width 828 height 26
click at [17, 15] on icon at bounding box center [16, 13] width 5 height 6
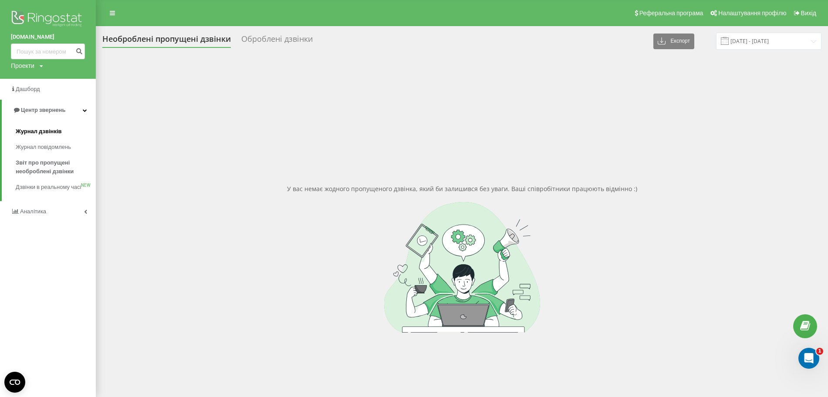
click at [49, 132] on span "Журнал дзвінків" at bounding box center [39, 131] width 46 height 9
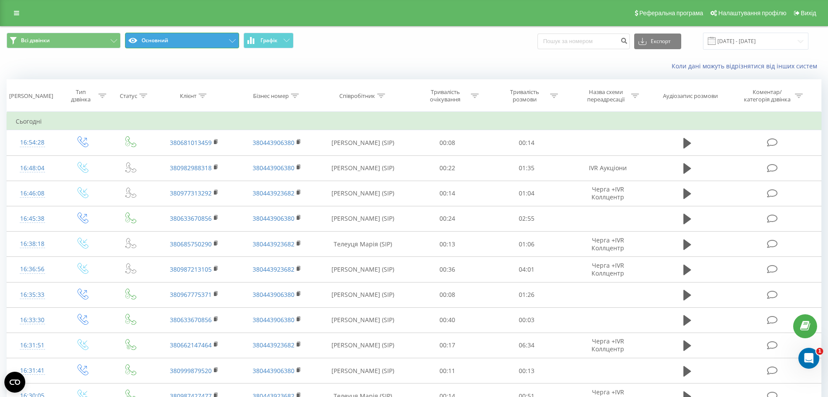
click at [228, 43] on button "Основний" at bounding box center [182, 41] width 114 height 16
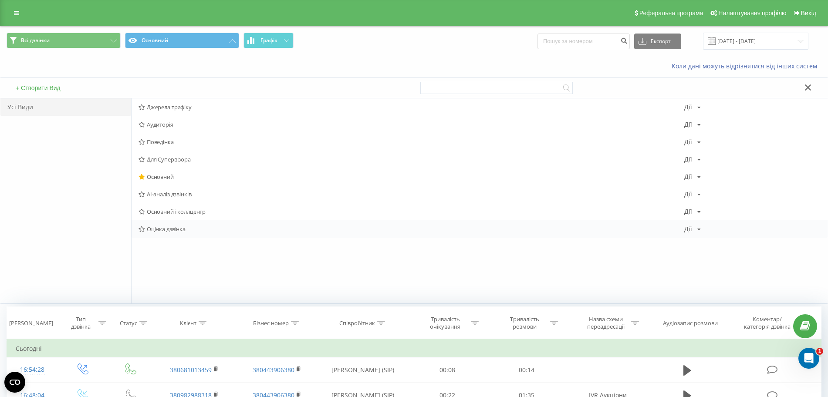
click at [165, 225] on div "Оцінка дзвінка Дії Редагувати Копіювати Видалити За замовчуванням Поділитися" at bounding box center [480, 228] width 696 height 17
click at [181, 229] on span "Оцінка дзвінка" at bounding box center [411, 229] width 546 height 6
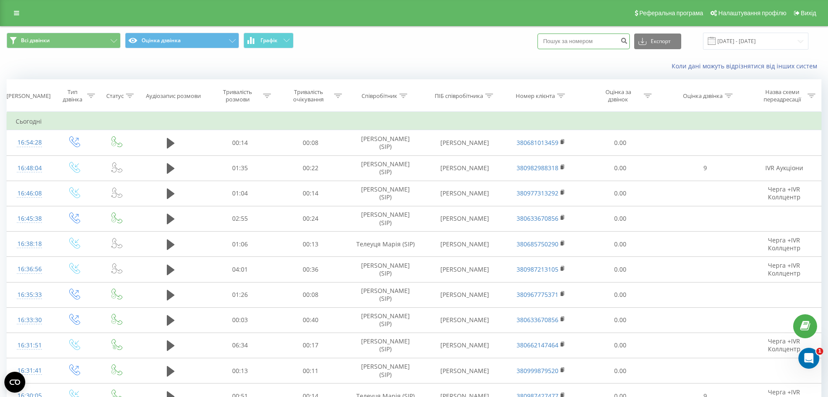
paste input "380664611446"
type input "380664611446"
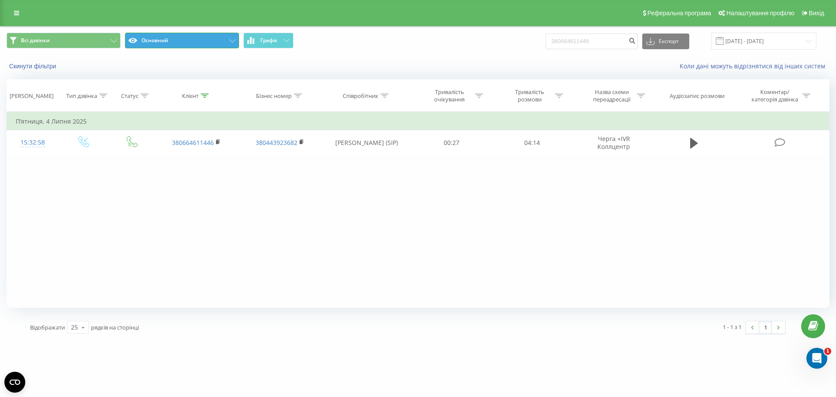
click at [216, 38] on button "Основний" at bounding box center [182, 41] width 114 height 16
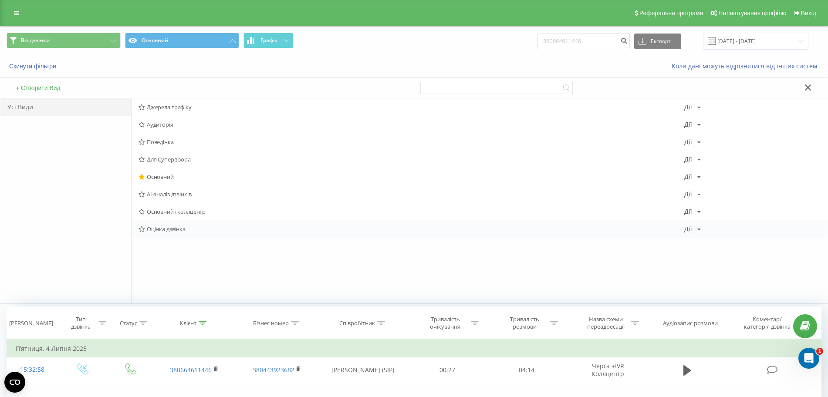
click at [164, 230] on span "Оцінка дзвінка" at bounding box center [411, 229] width 546 height 6
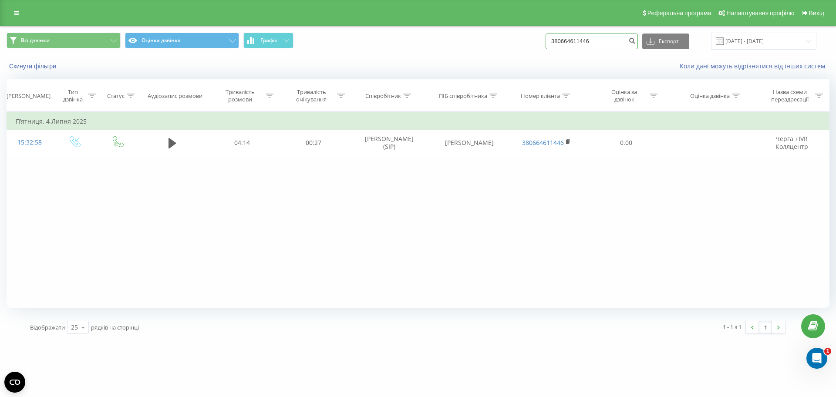
click at [599, 47] on input "380664611446" at bounding box center [592, 42] width 92 height 16
paste input "952883520"
type input "380952883520"
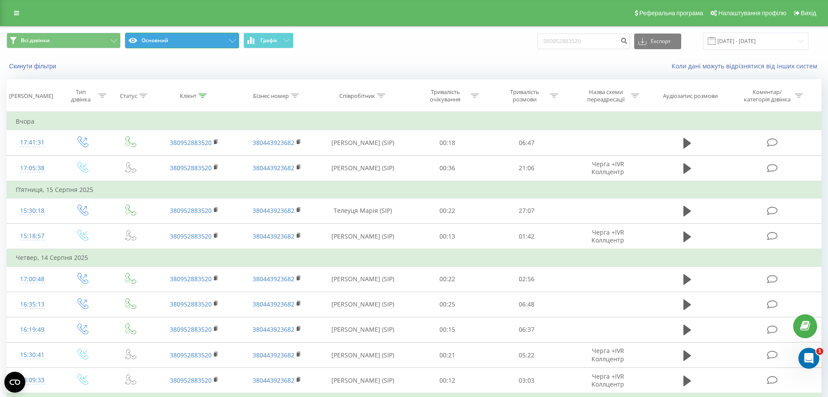
click at [221, 36] on button "Основний" at bounding box center [182, 41] width 114 height 16
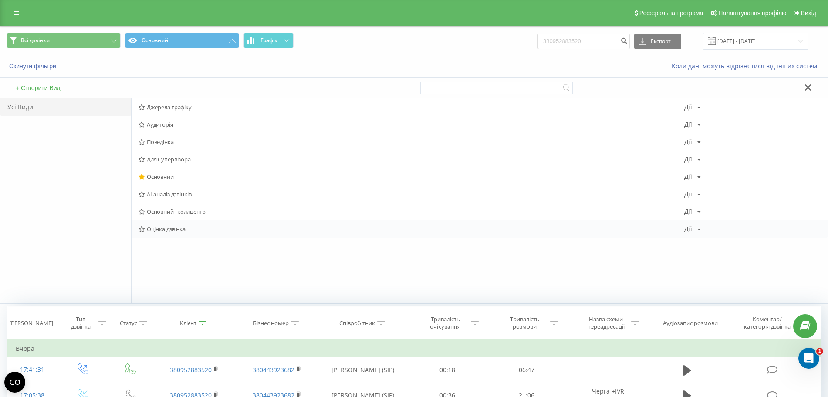
click at [160, 229] on span "Оцінка дзвінка" at bounding box center [411, 229] width 546 height 6
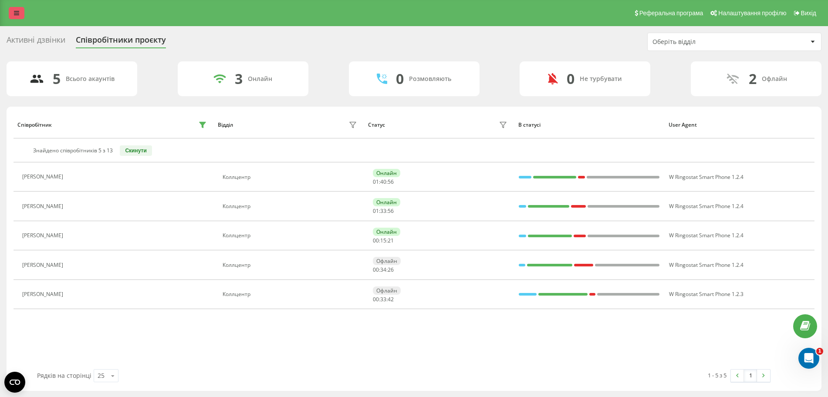
click at [16, 13] on icon at bounding box center [16, 13] width 5 height 6
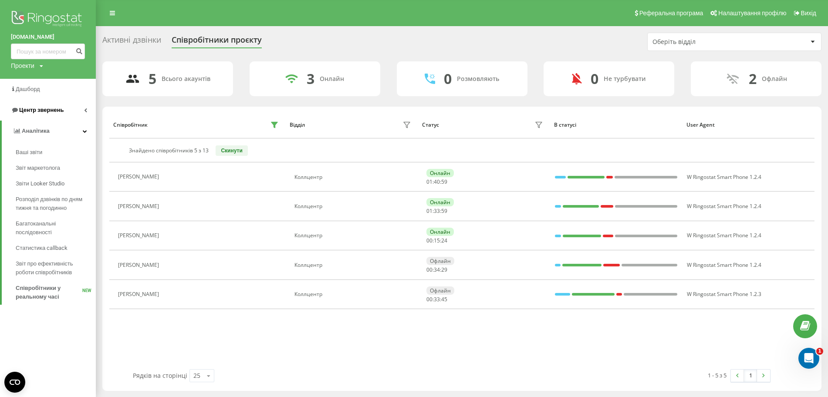
click at [41, 110] on span "Центр звернень" at bounding box center [41, 110] width 44 height 7
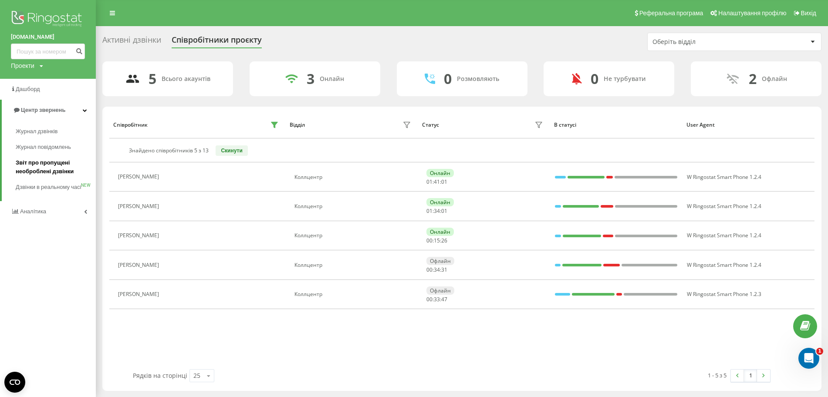
click at [40, 165] on span "Звіт про пропущені необроблені дзвінки" at bounding box center [54, 167] width 76 height 17
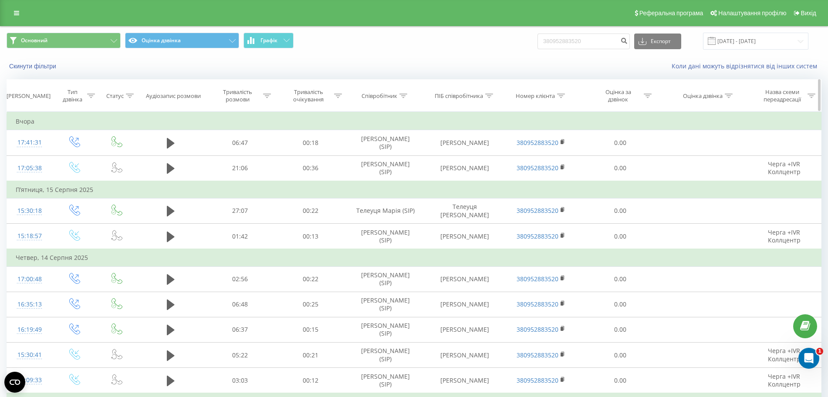
click at [396, 96] on div "Співробітник" at bounding box center [379, 95] width 36 height 7
click at [402, 98] on div at bounding box center [403, 95] width 8 height 7
click at [404, 98] on icon at bounding box center [404, 96] width 8 height 4
click at [392, 161] on input "text" at bounding box center [385, 158] width 77 height 15
type input "кристина базан"
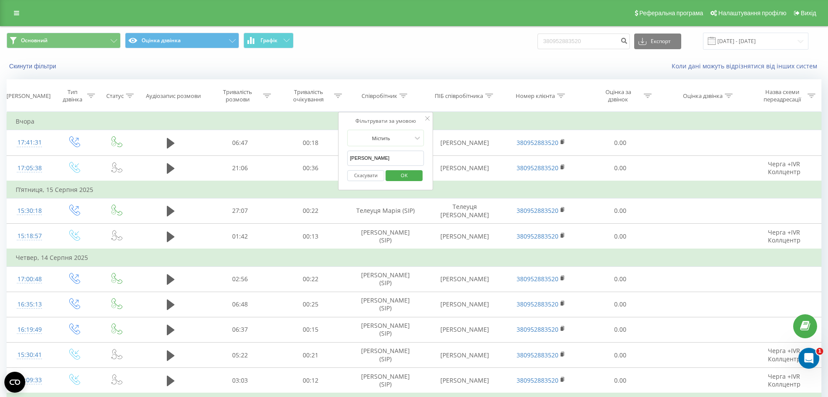
click at [405, 177] on span "OK" at bounding box center [404, 175] width 24 height 13
